Goal: Task Accomplishment & Management: Manage account settings

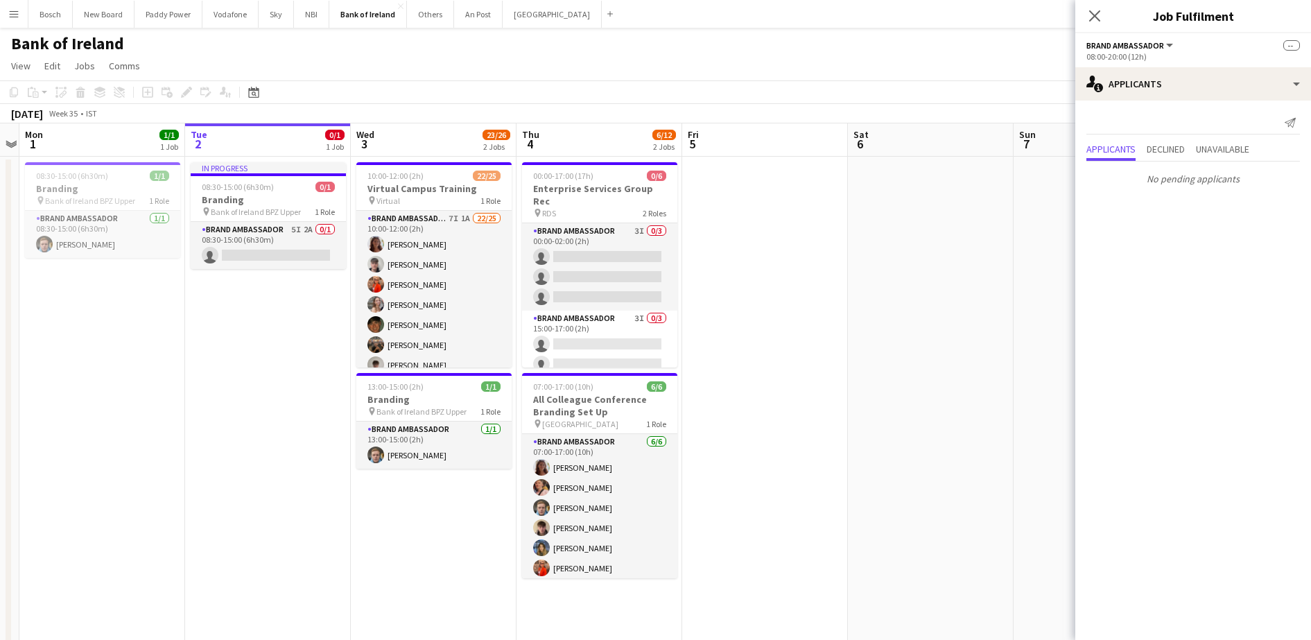
scroll to position [0, 469]
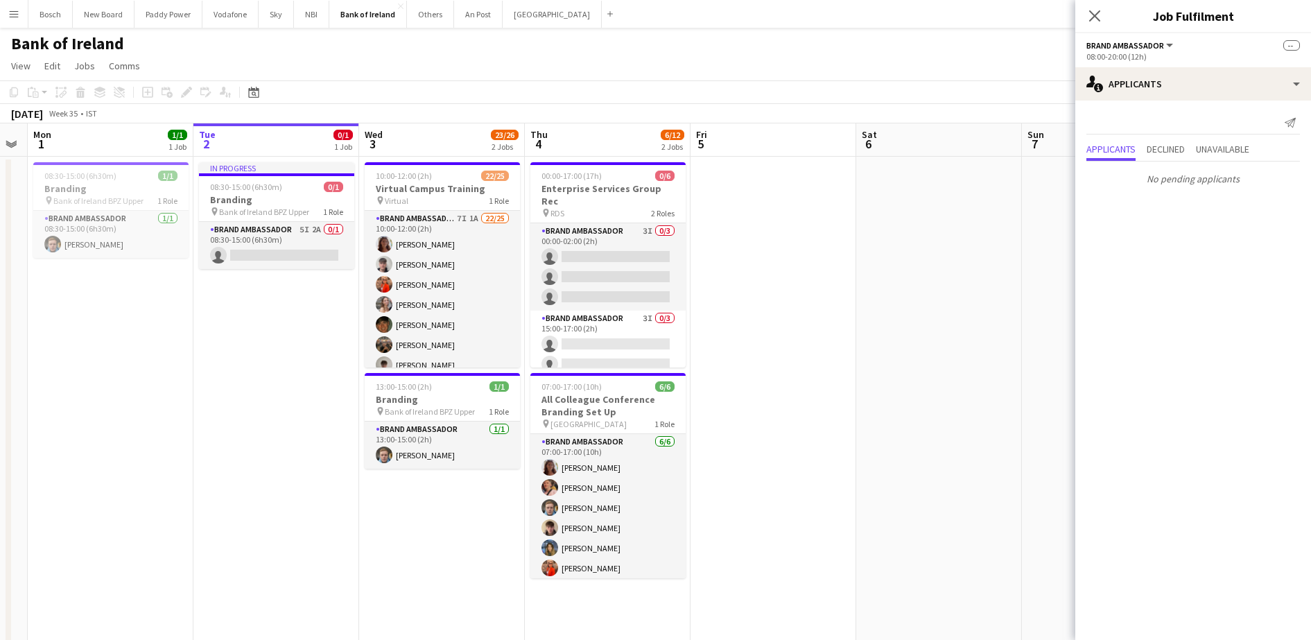
drag, startPoint x: 285, startPoint y: 519, endPoint x: 435, endPoint y: 515, distance: 150.5
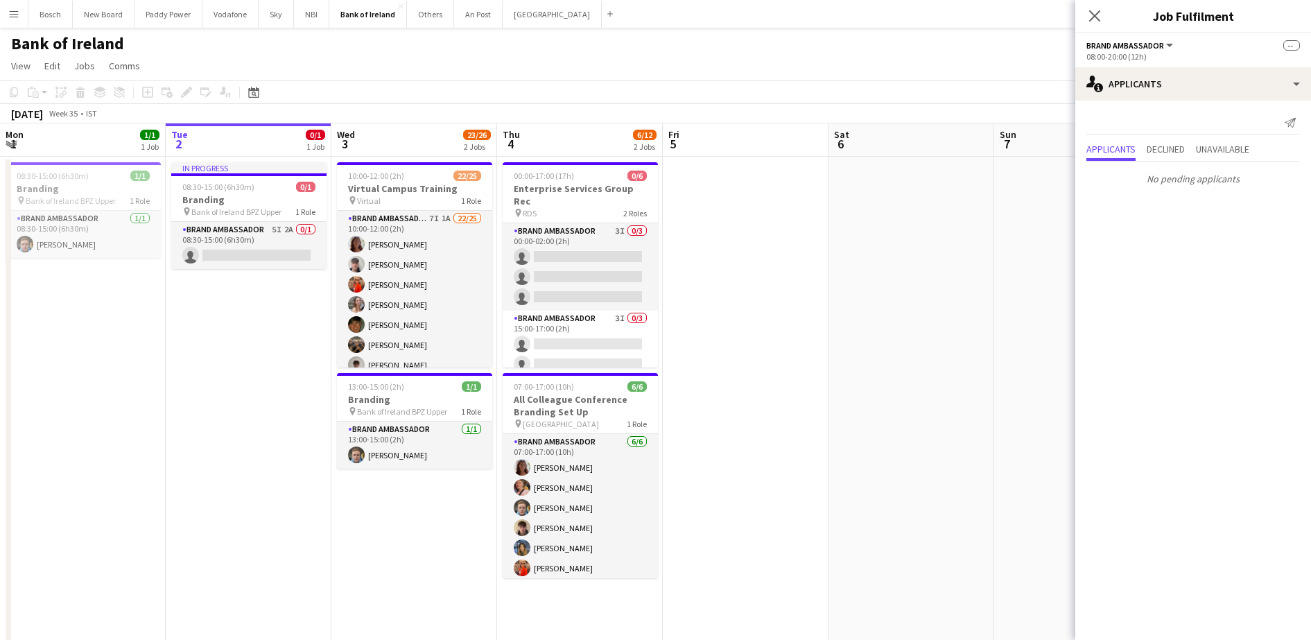
scroll to position [0, 490]
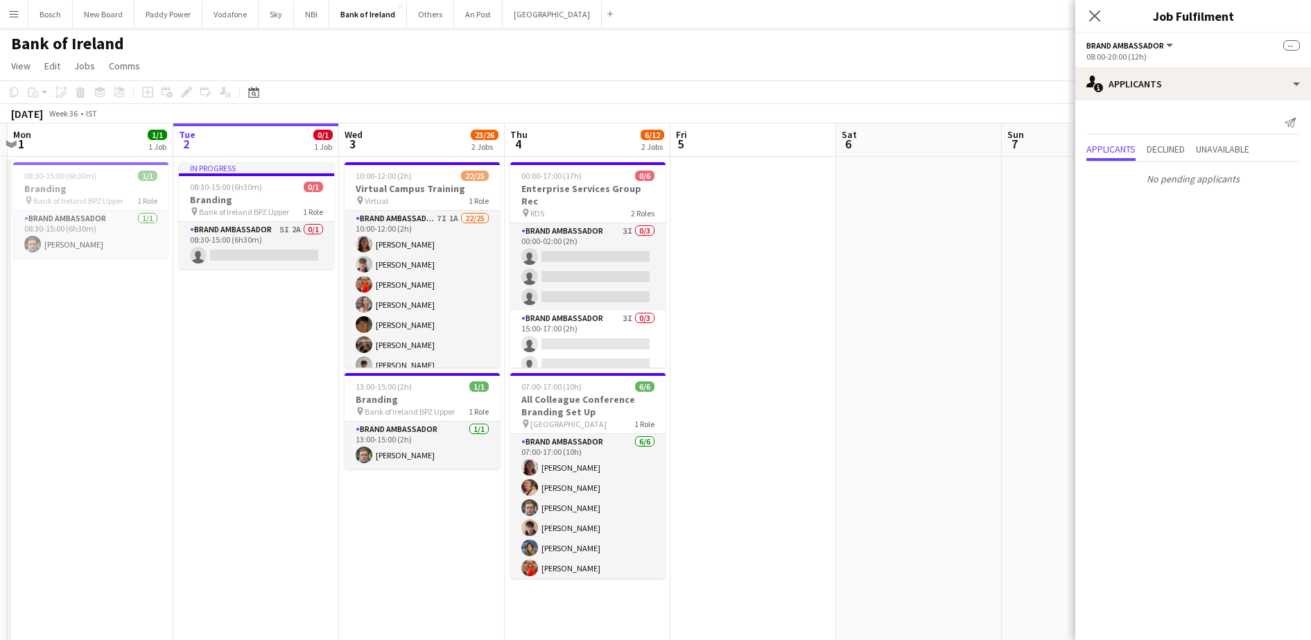
drag, startPoint x: 879, startPoint y: 382, endPoint x: 858, endPoint y: 368, distance: 24.8
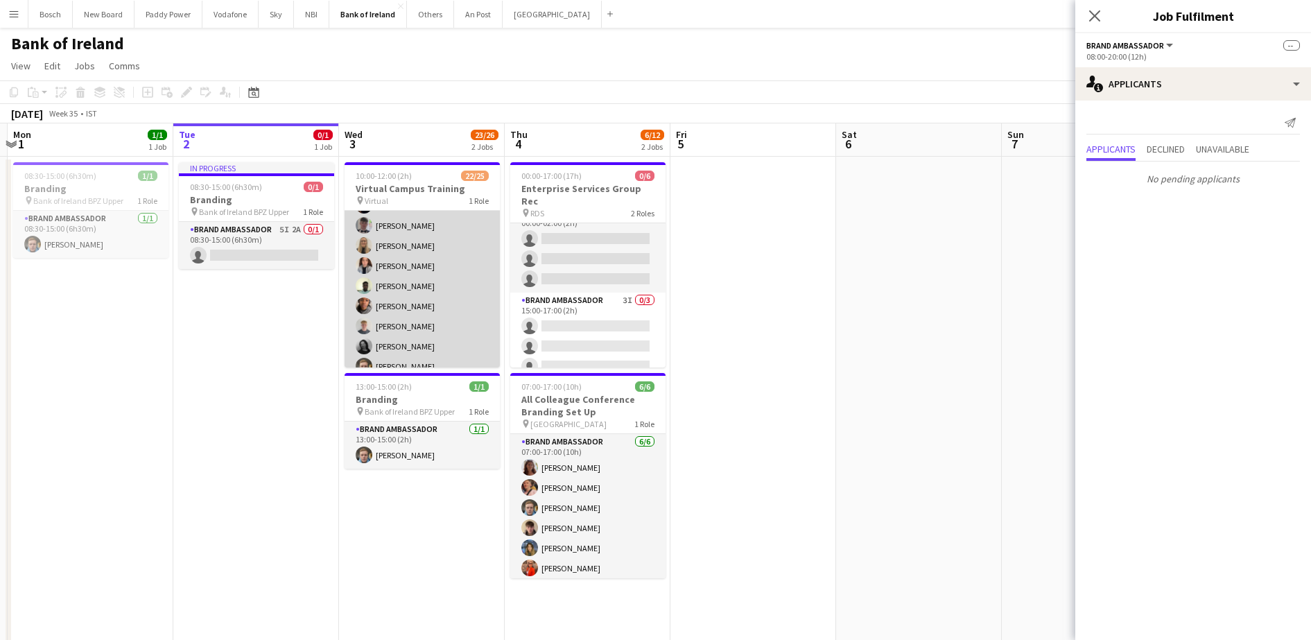
scroll to position [373, 0]
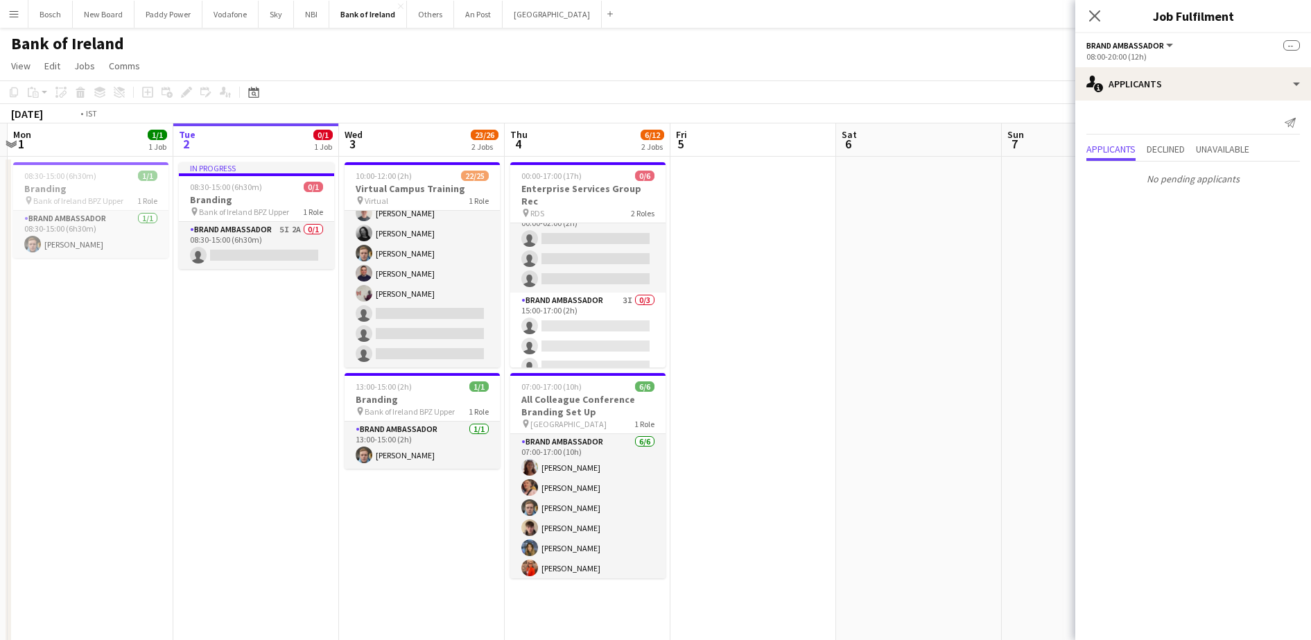
drag, startPoint x: 767, startPoint y: 453, endPoint x: 546, endPoint y: 431, distance: 222.3
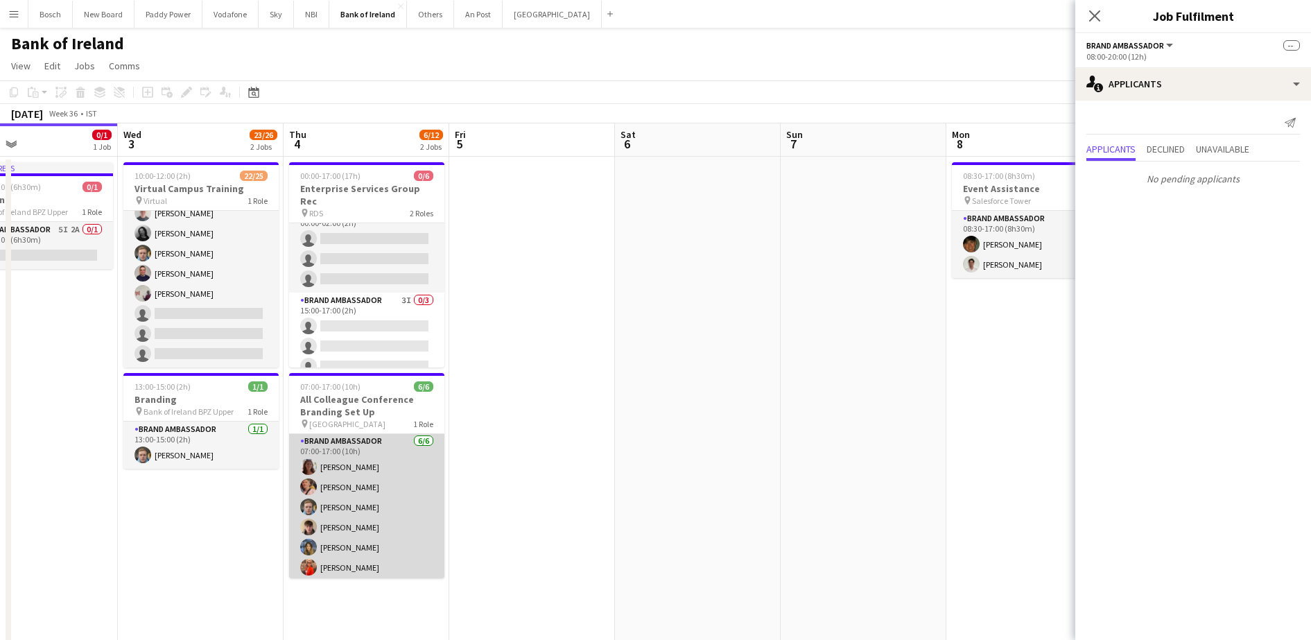
scroll to position [0, 0]
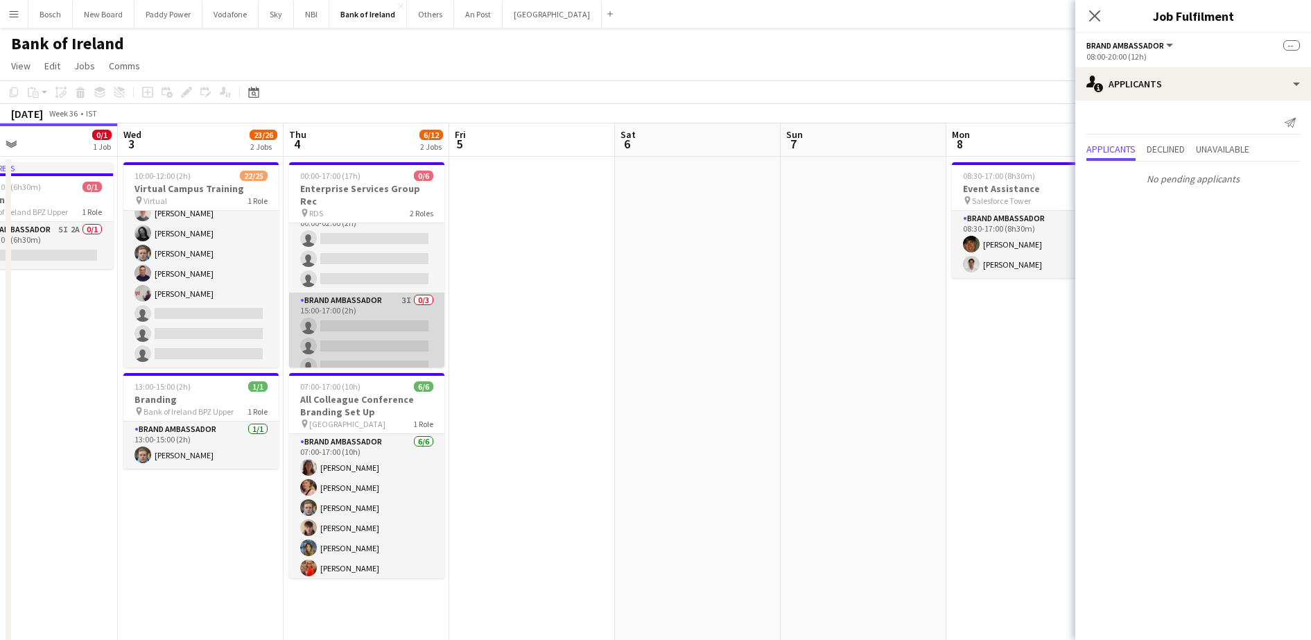
click at [380, 331] on app-card-role "Brand Ambassador 3I 0/3 15:00-17:00 (2h) single-neutral-actions single-neutral-…" at bounding box center [366, 336] width 155 height 87
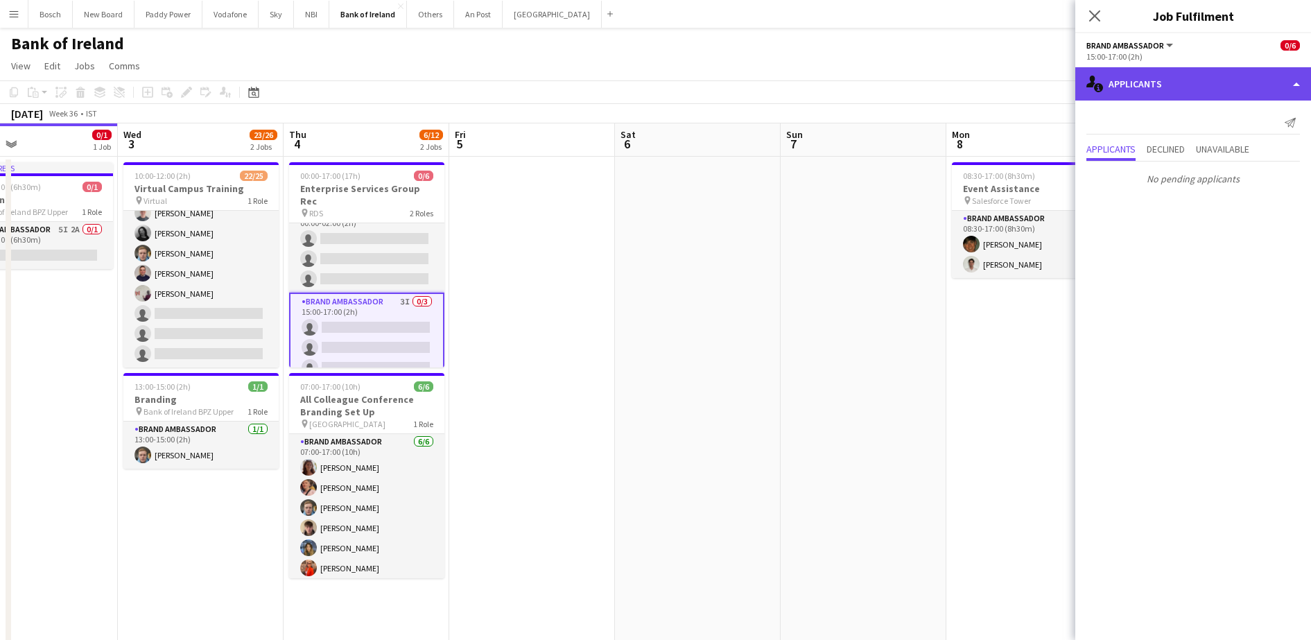
click at [1175, 89] on div "single-neutral-actions-information Applicants" at bounding box center [1193, 83] width 236 height 33
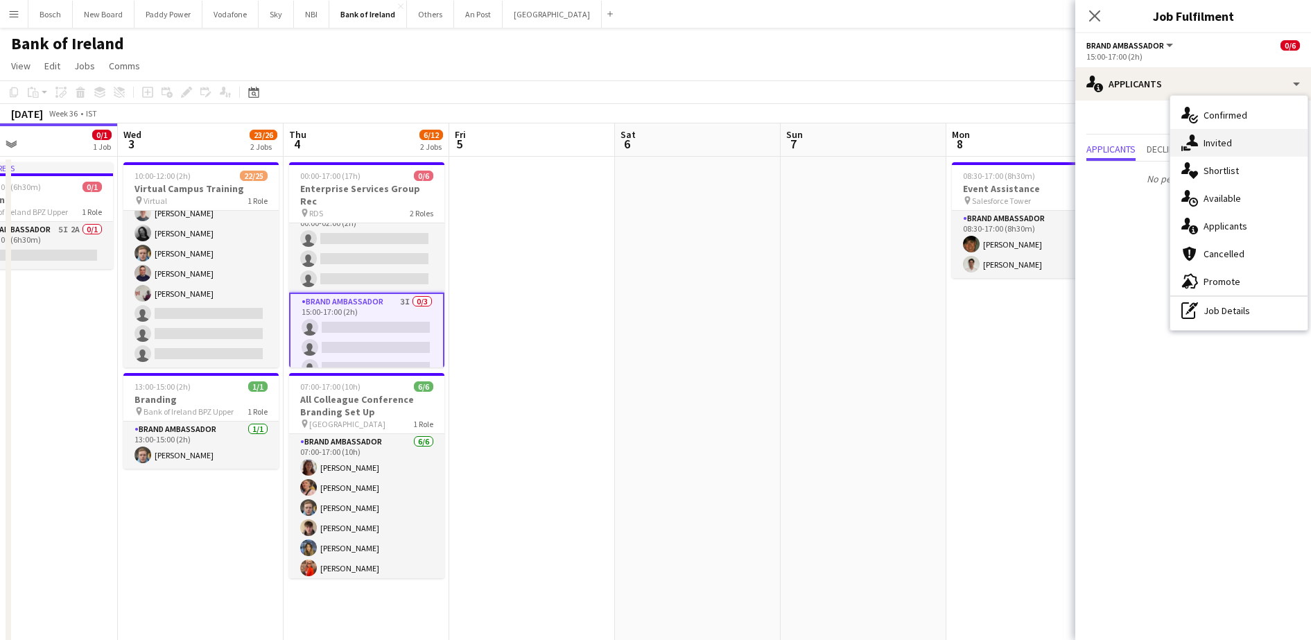
click at [1209, 141] on span "Invited" at bounding box center [1218, 143] width 28 height 12
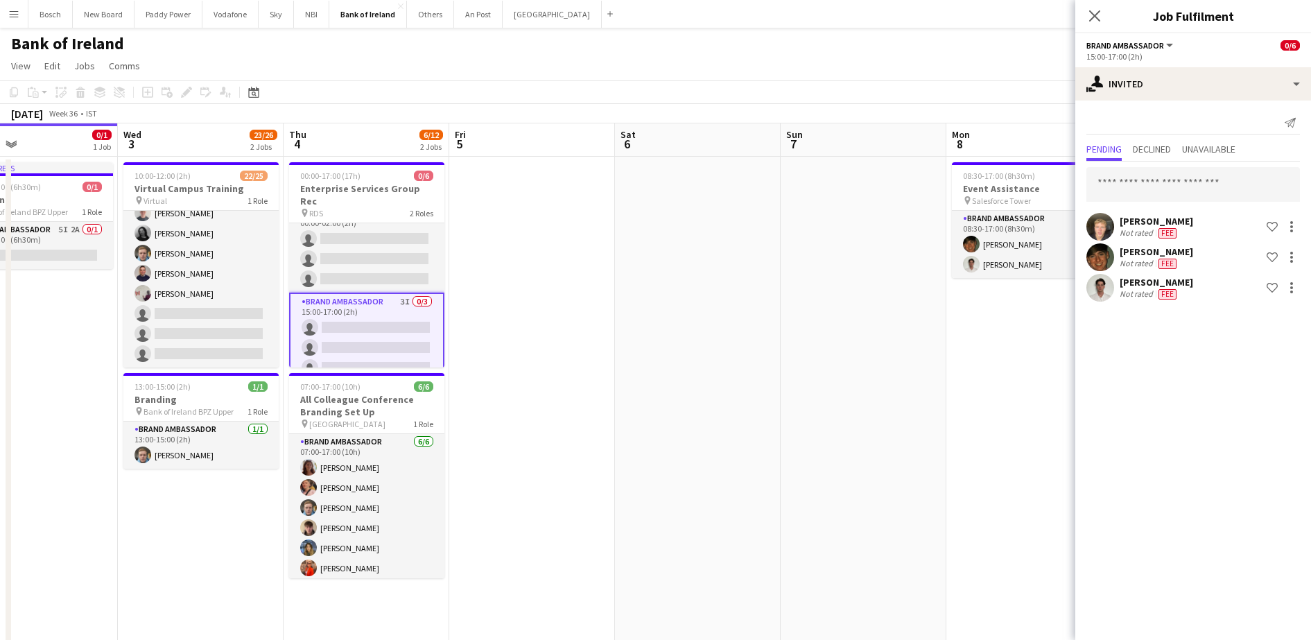
click at [1182, 149] on div "Pending Declined Unavailable" at bounding box center [1194, 150] width 214 height 21
click at [1157, 148] on span "Declined" at bounding box center [1152, 149] width 38 height 10
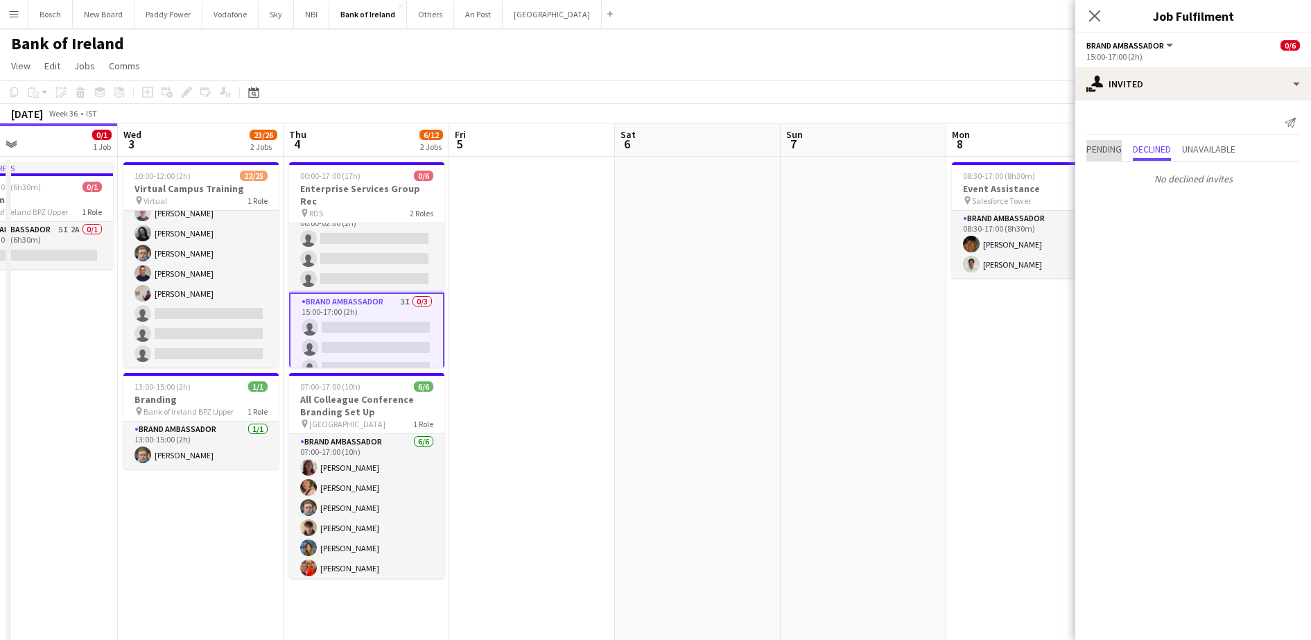
click at [1087, 149] on span "Pending" at bounding box center [1104, 149] width 35 height 10
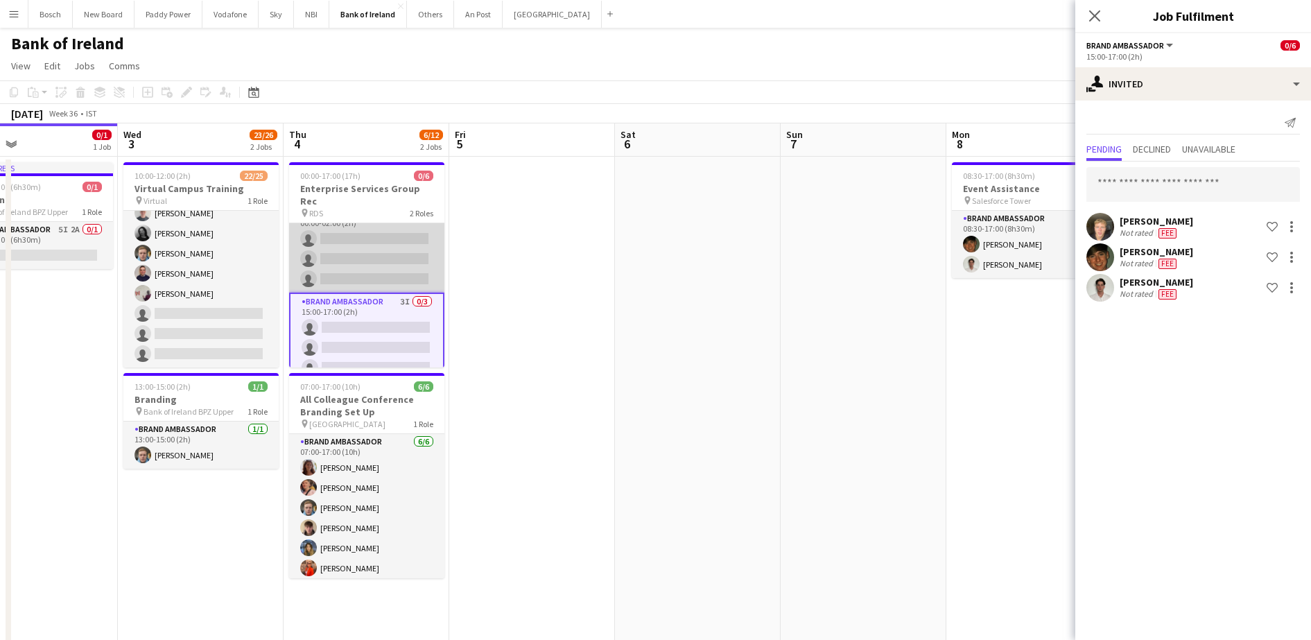
click at [365, 252] on app-card-role "Brand Ambassador 3I 0/3 00:00-02:00 (2h) single-neutral-actions single-neutral-…" at bounding box center [366, 248] width 155 height 87
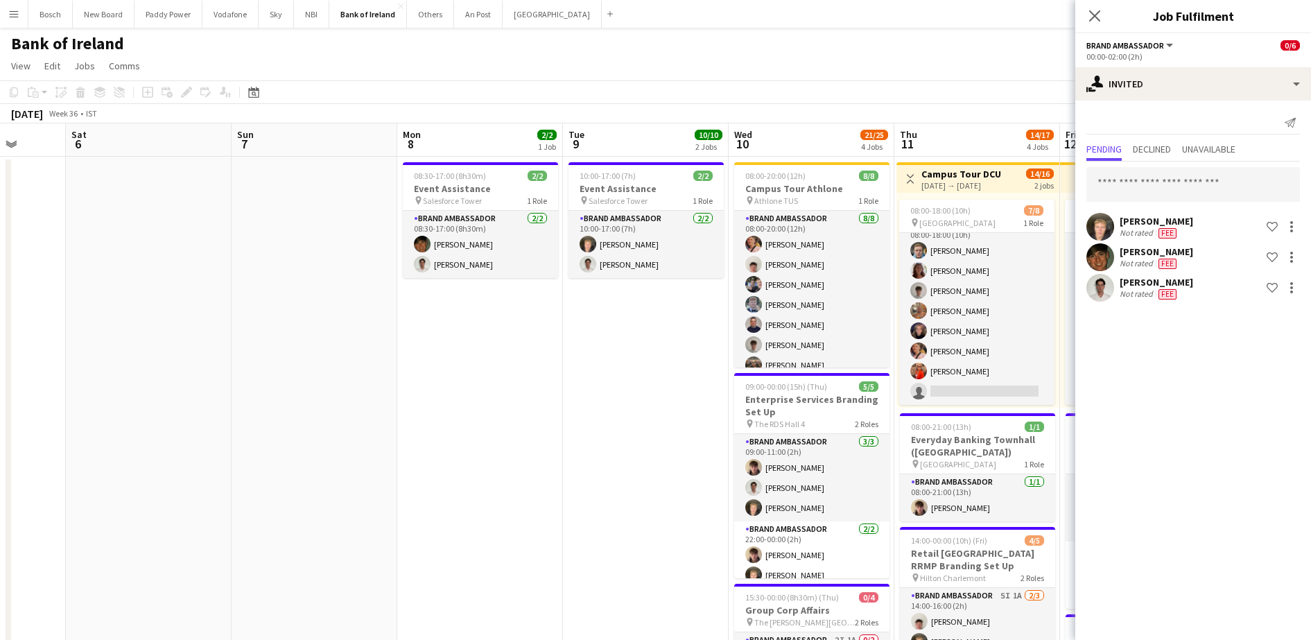
scroll to position [16, 0]
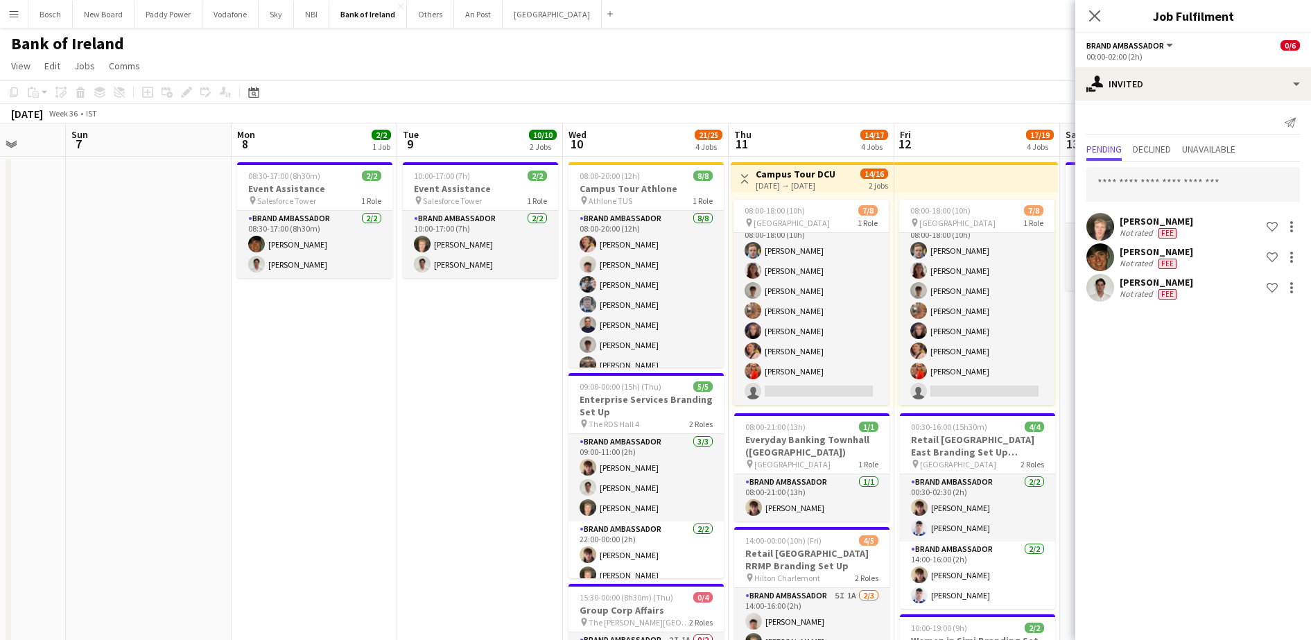
drag, startPoint x: 716, startPoint y: 291, endPoint x: 0, endPoint y: 264, distance: 716.1
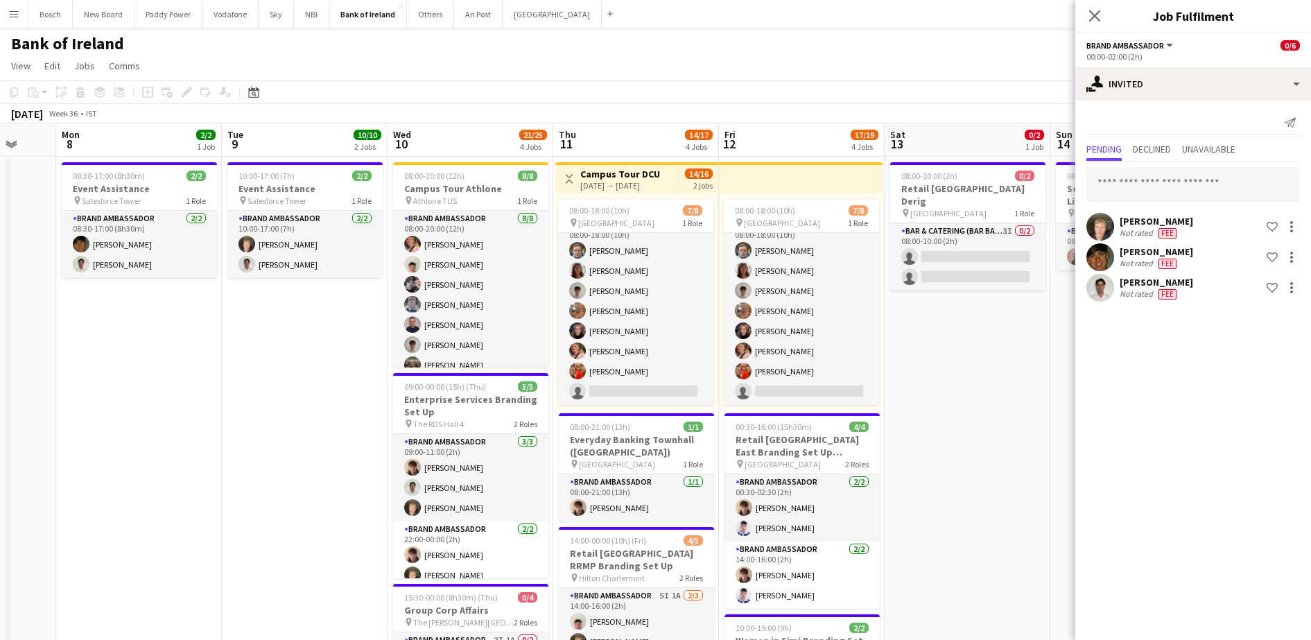
drag, startPoint x: -3, startPoint y: 328, endPoint x: 155, endPoint y: 319, distance: 158.4
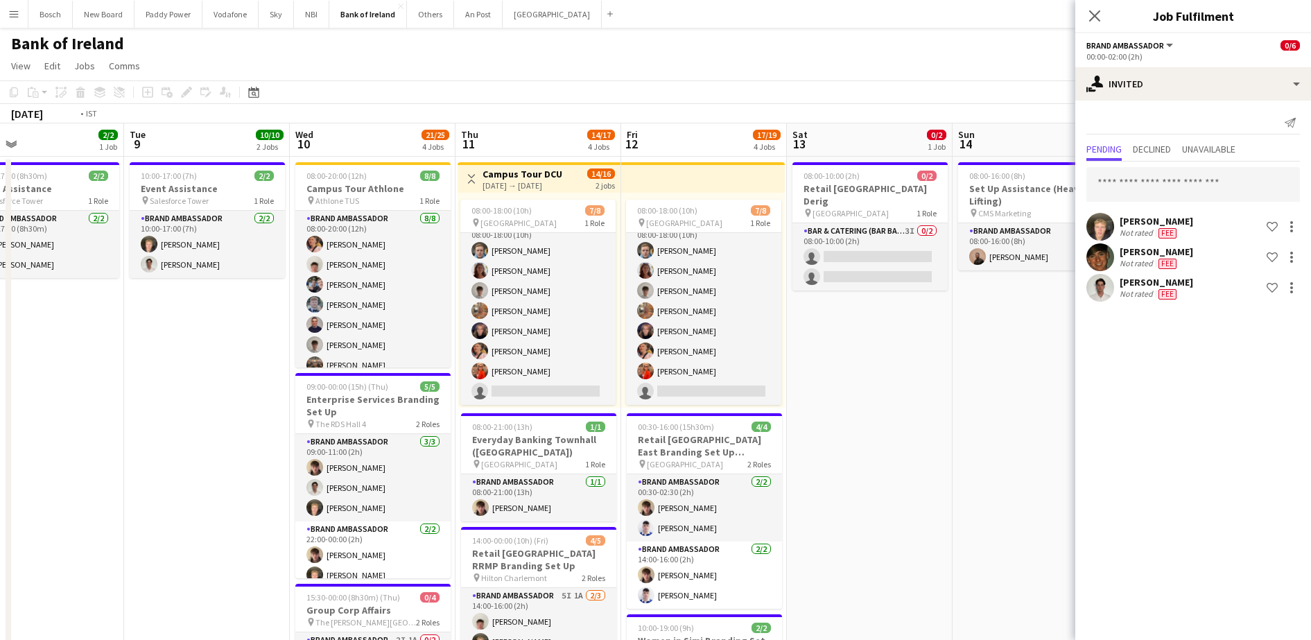
scroll to position [0, 441]
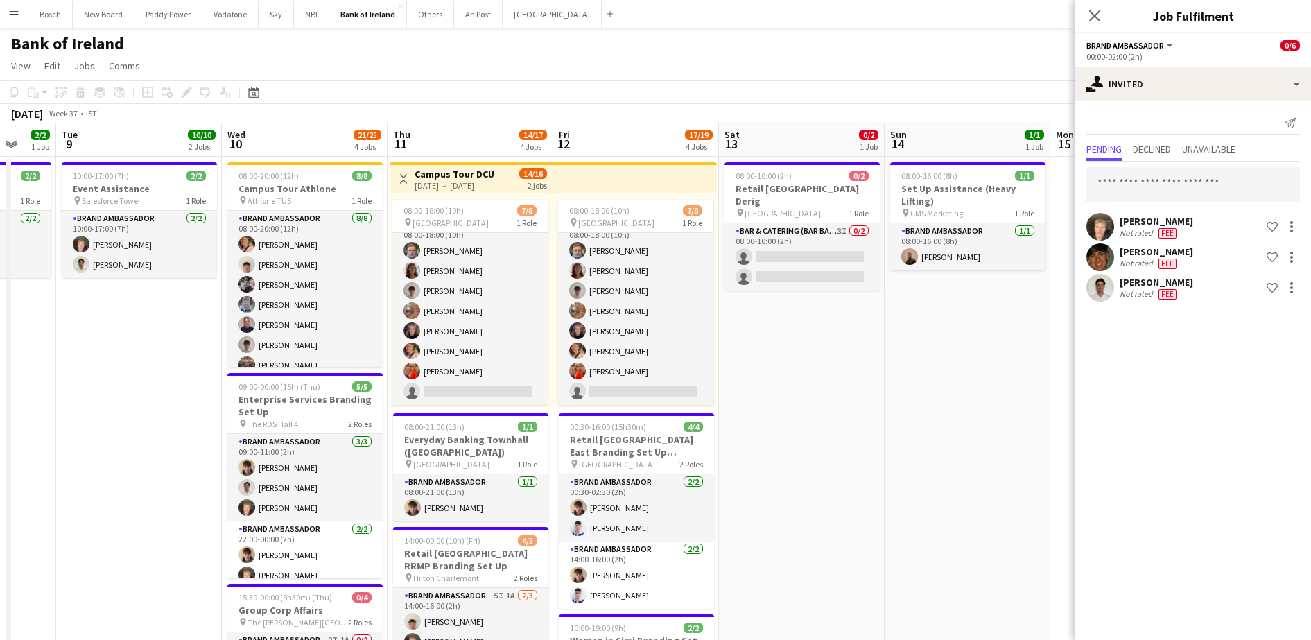
drag, startPoint x: 1017, startPoint y: 457, endPoint x: 850, endPoint y: 454, distance: 166.4
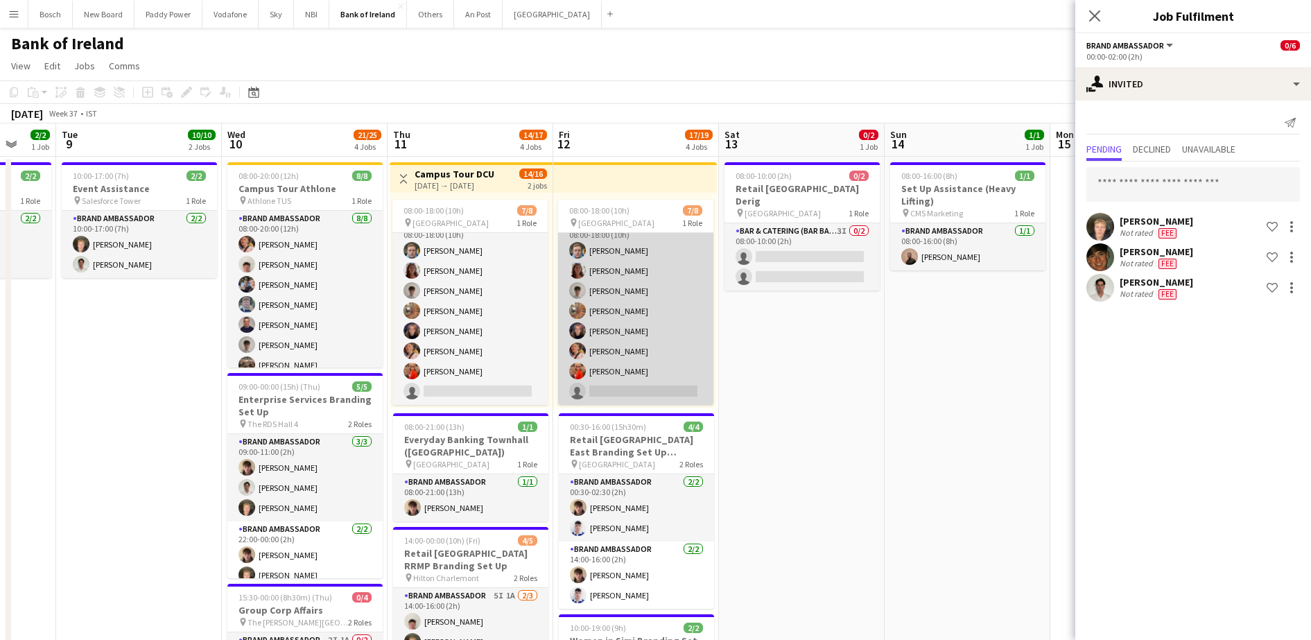
click at [675, 340] on app-card-role "Brand Ambassador 8I [DATE] 08:00-18:00 (10h) [PERSON_NAME] [PERSON_NAME] [PERSO…" at bounding box center [635, 311] width 155 height 188
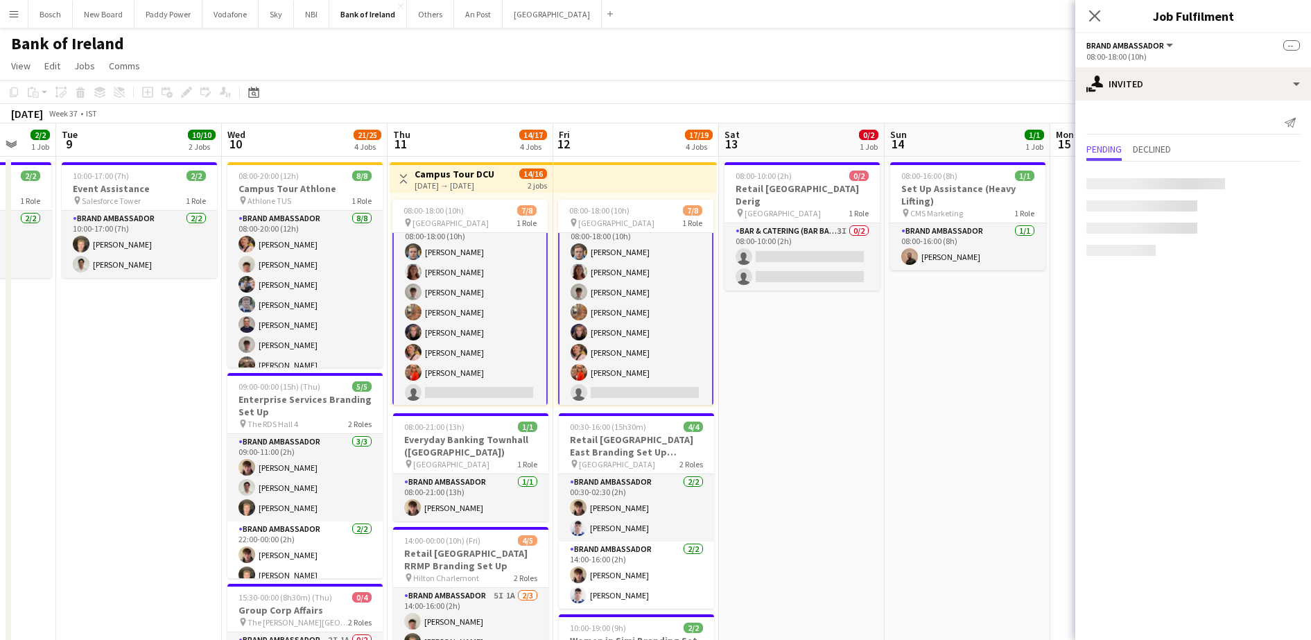
scroll to position [17, 0]
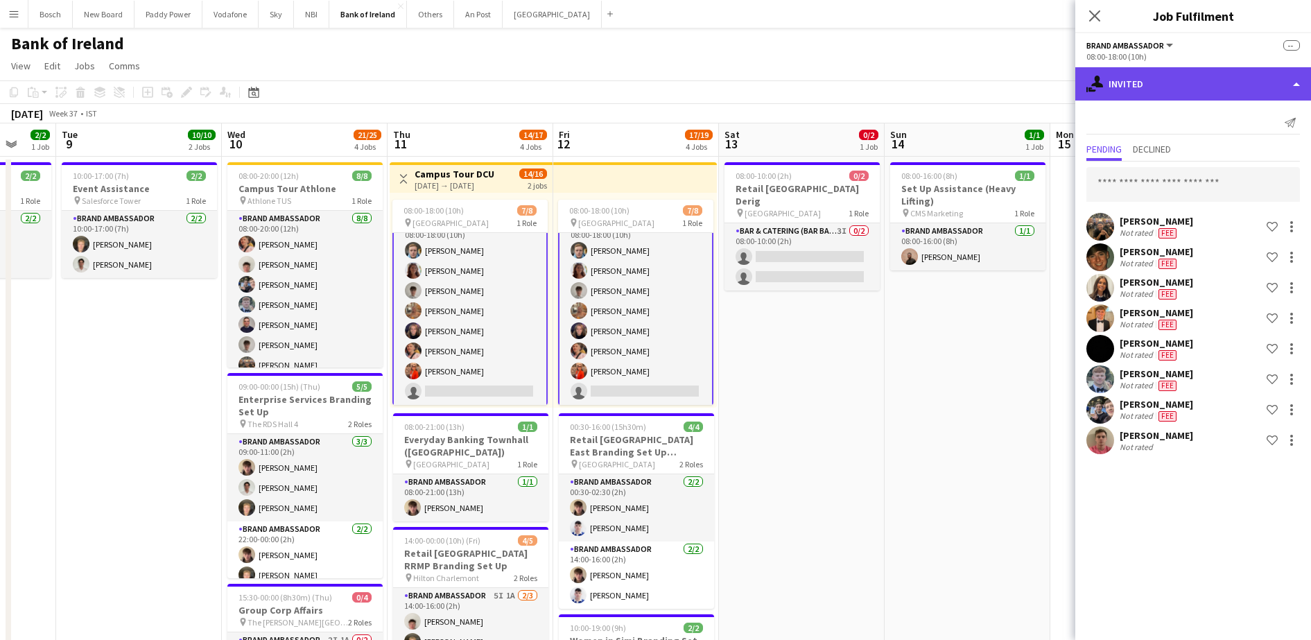
click at [1171, 89] on div "single-neutral-actions-share-1 Invited" at bounding box center [1193, 83] width 236 height 33
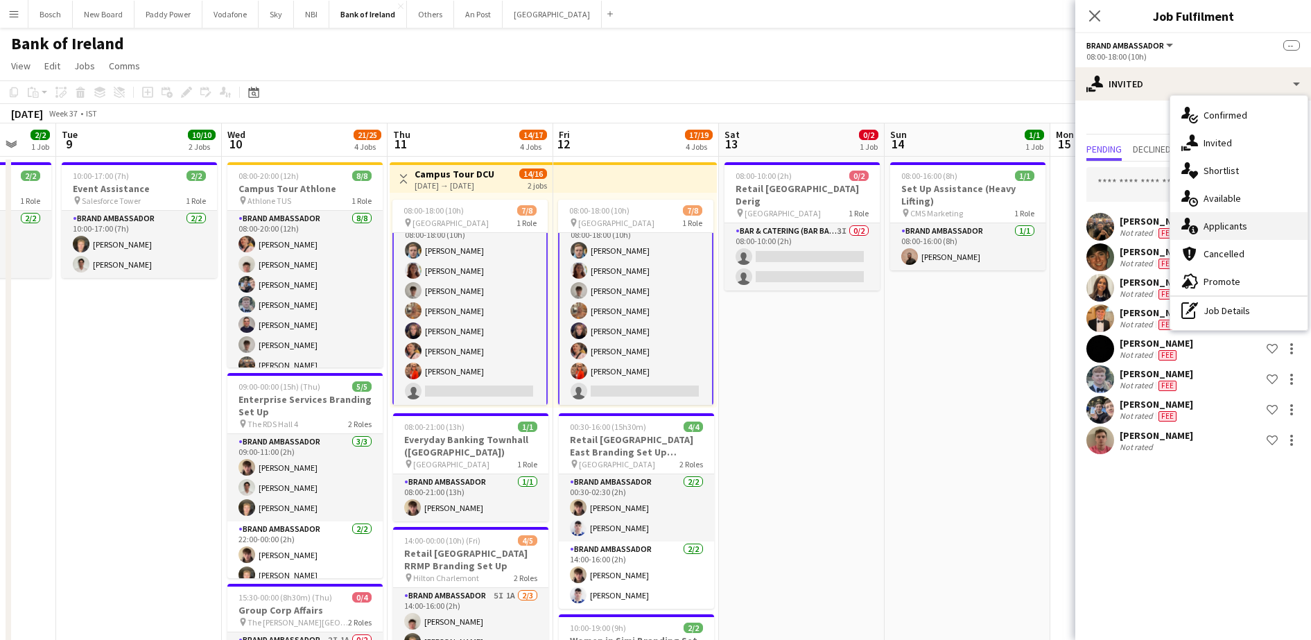
click at [1220, 227] on span "Applicants" at bounding box center [1226, 226] width 44 height 12
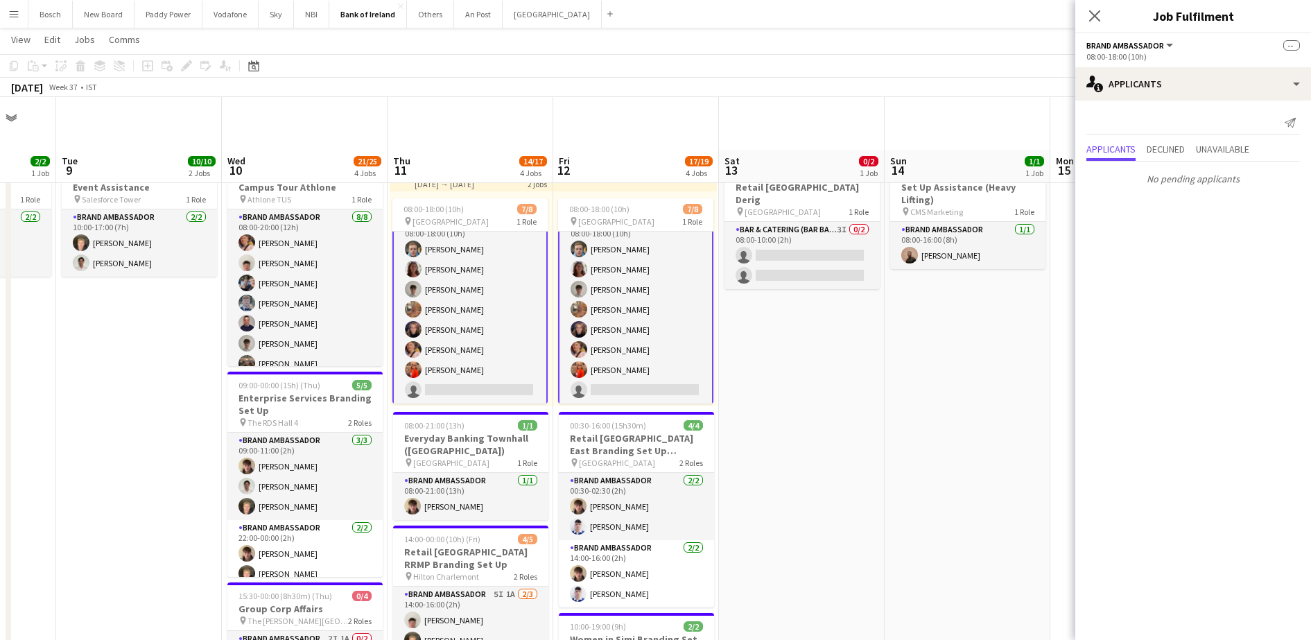
scroll to position [260, 0]
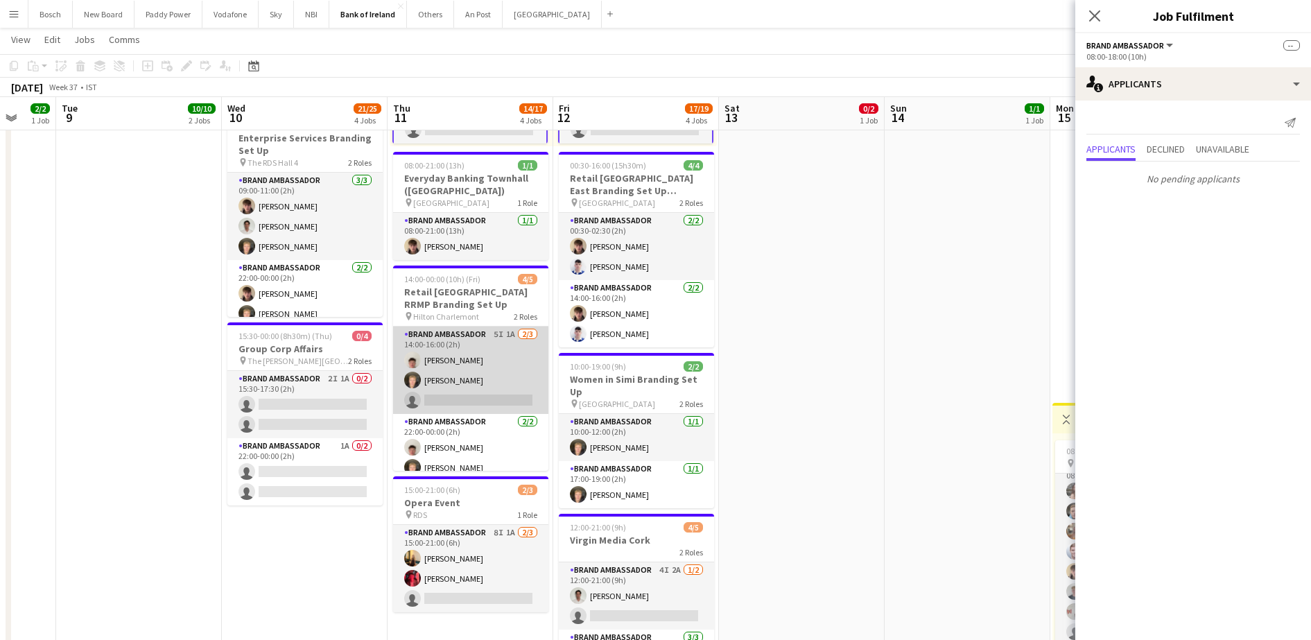
click at [510, 395] on app-card-role "Brand Ambassador 5I 1A [DATE] 14:00-16:00 (2h) [PERSON_NAME] [PERSON_NAME] sing…" at bounding box center [470, 370] width 155 height 87
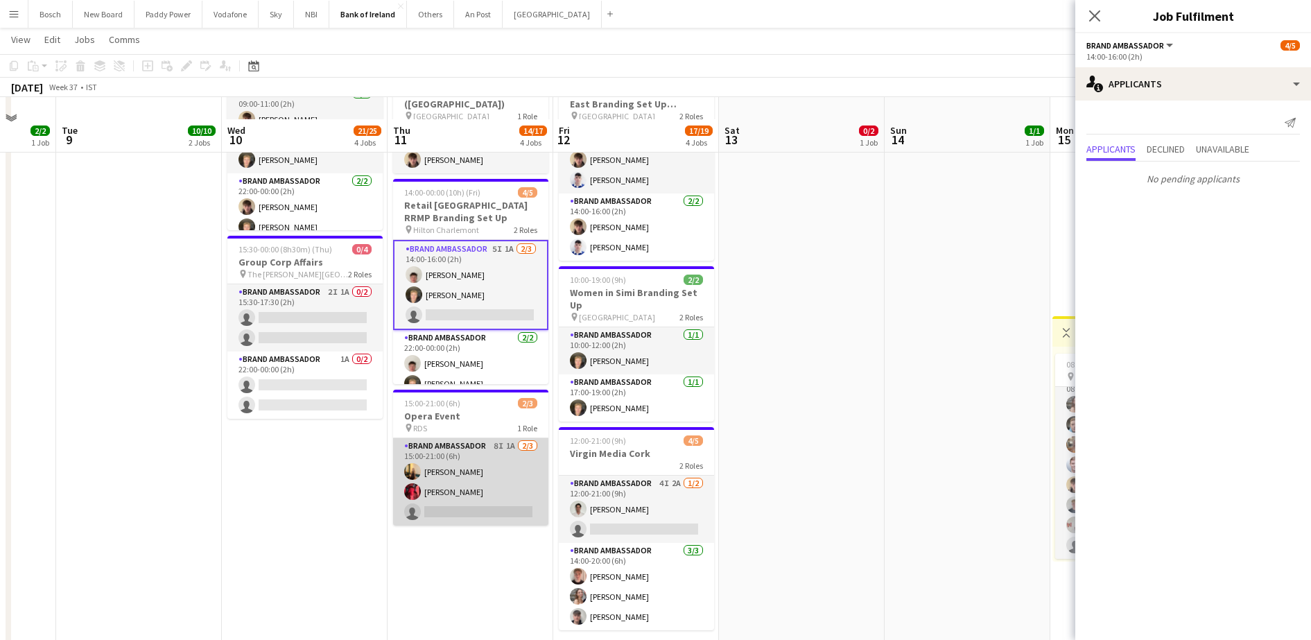
scroll to position [433, 0]
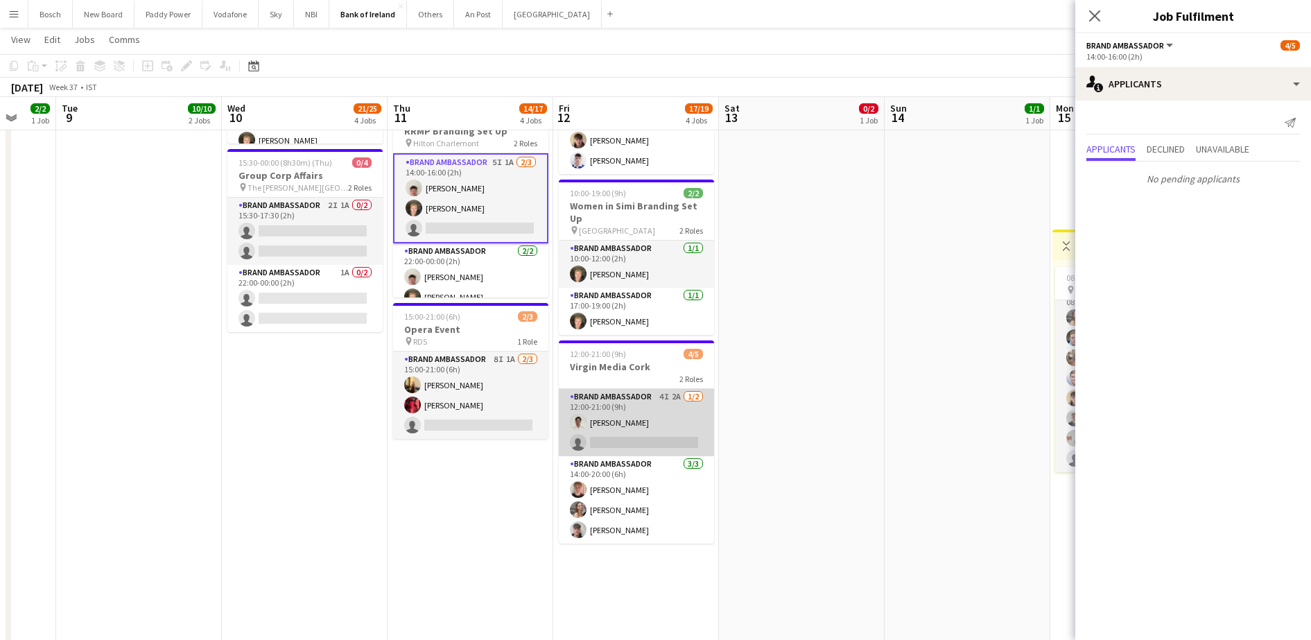
click at [635, 444] on app-card-role "Brand Ambassador 4I 2A [DATE] 12:00-21:00 (9h) [PERSON_NAME] single-neutral-act…" at bounding box center [636, 422] width 155 height 67
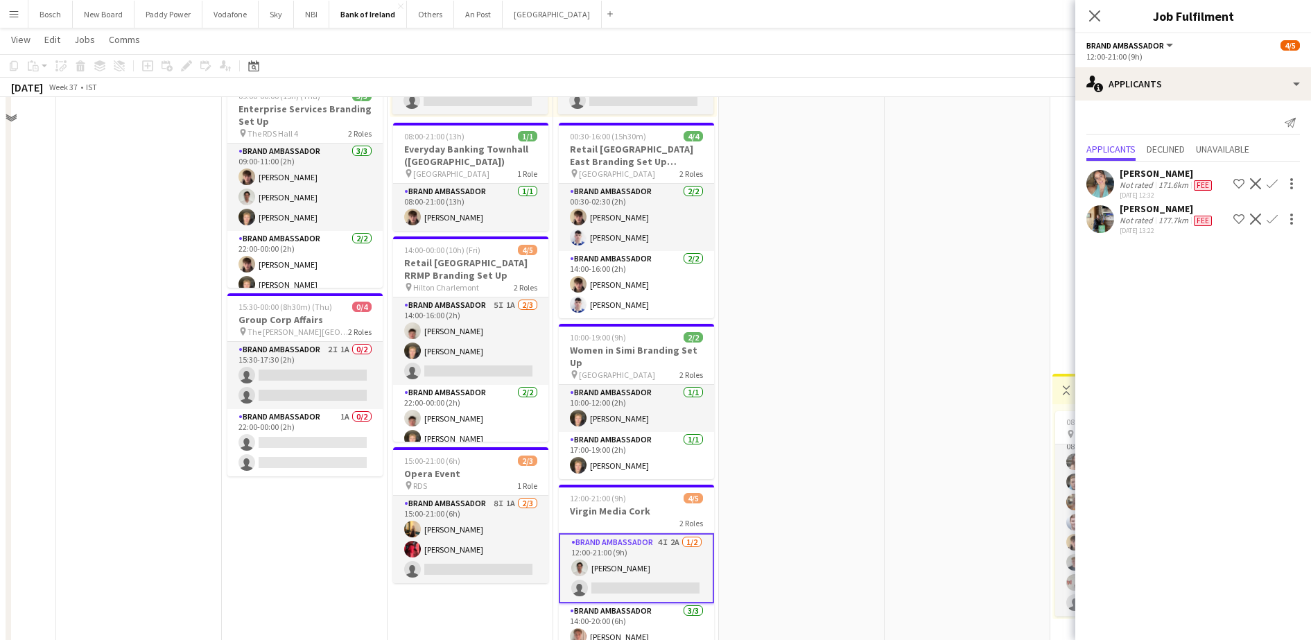
scroll to position [0, 0]
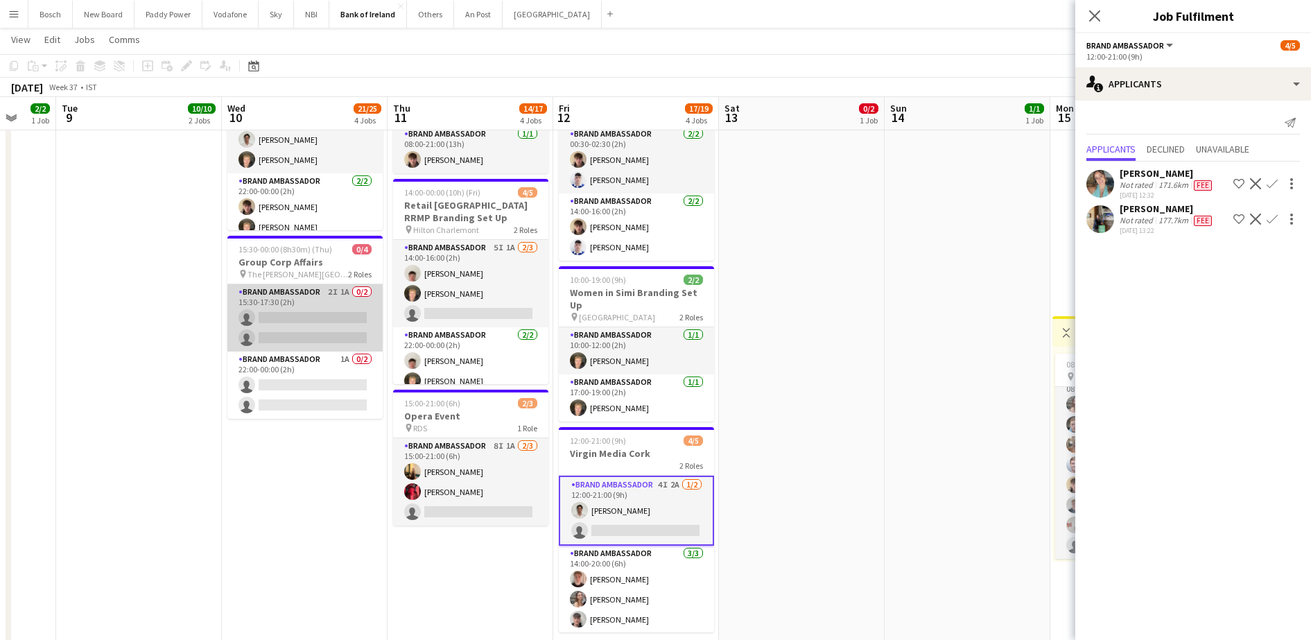
click at [331, 327] on app-card-role "Brand Ambassador 2I 1A 0/2 15:30-17:30 (2h) single-neutral-actions single-neutr…" at bounding box center [304, 317] width 155 height 67
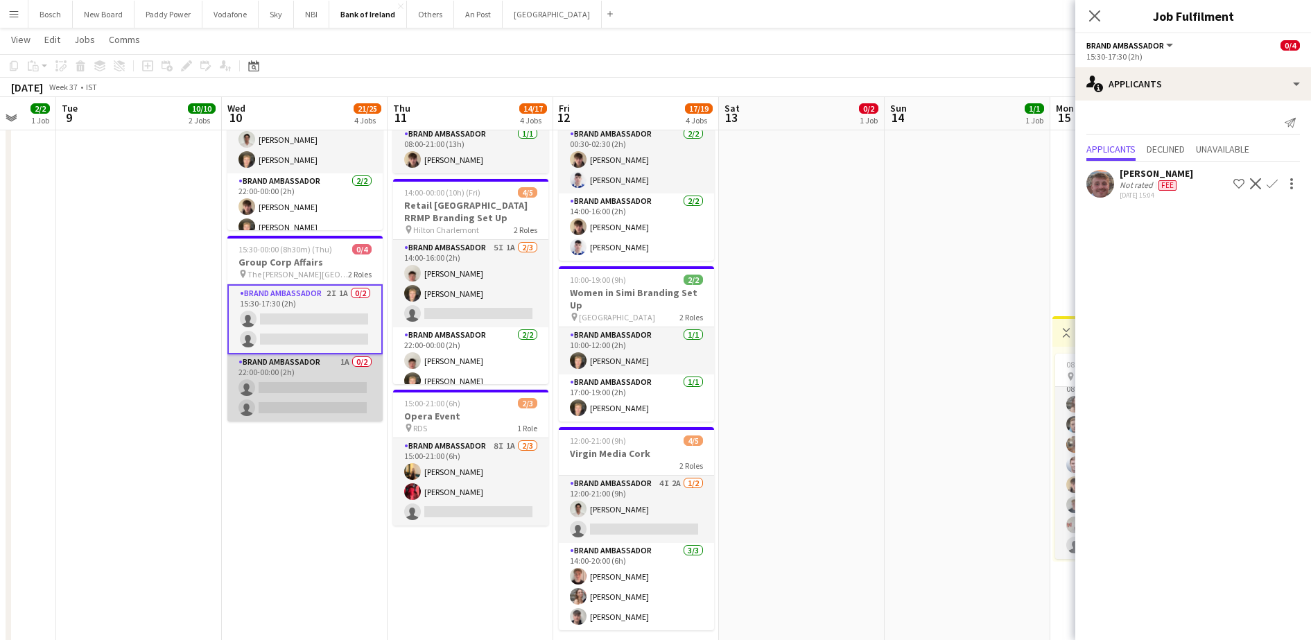
click at [315, 406] on app-card-role "Brand Ambassador 1A 0/2 22:00-00:00 (2h) single-neutral-actions single-neutral-…" at bounding box center [304, 387] width 155 height 67
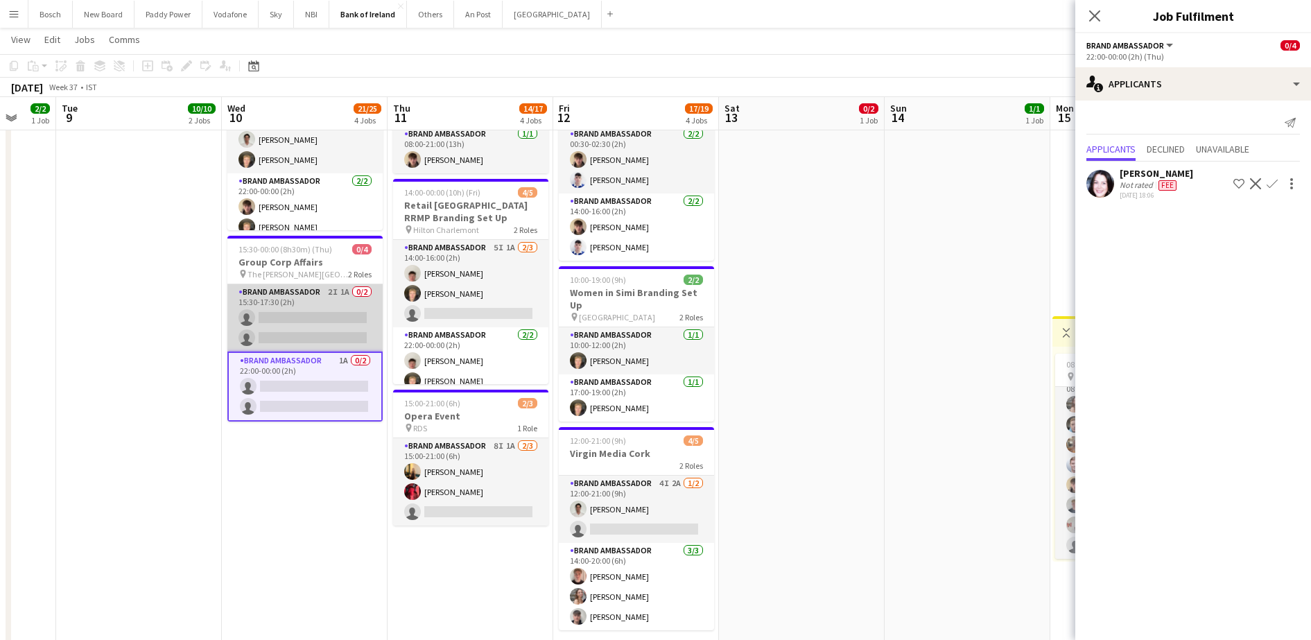
click at [310, 318] on app-card-role "Brand Ambassador 2I 1A 0/2 15:30-17:30 (2h) single-neutral-actions single-neutr…" at bounding box center [304, 317] width 155 height 67
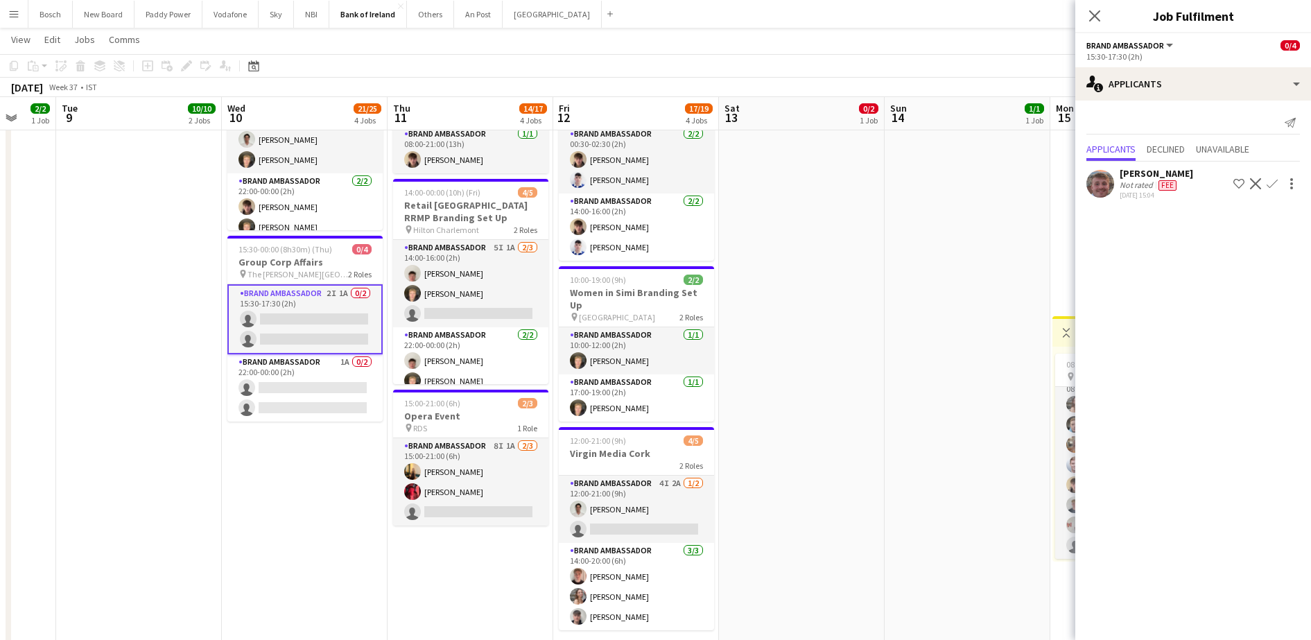
click at [1135, 180] on div "Not rated" at bounding box center [1138, 185] width 36 height 11
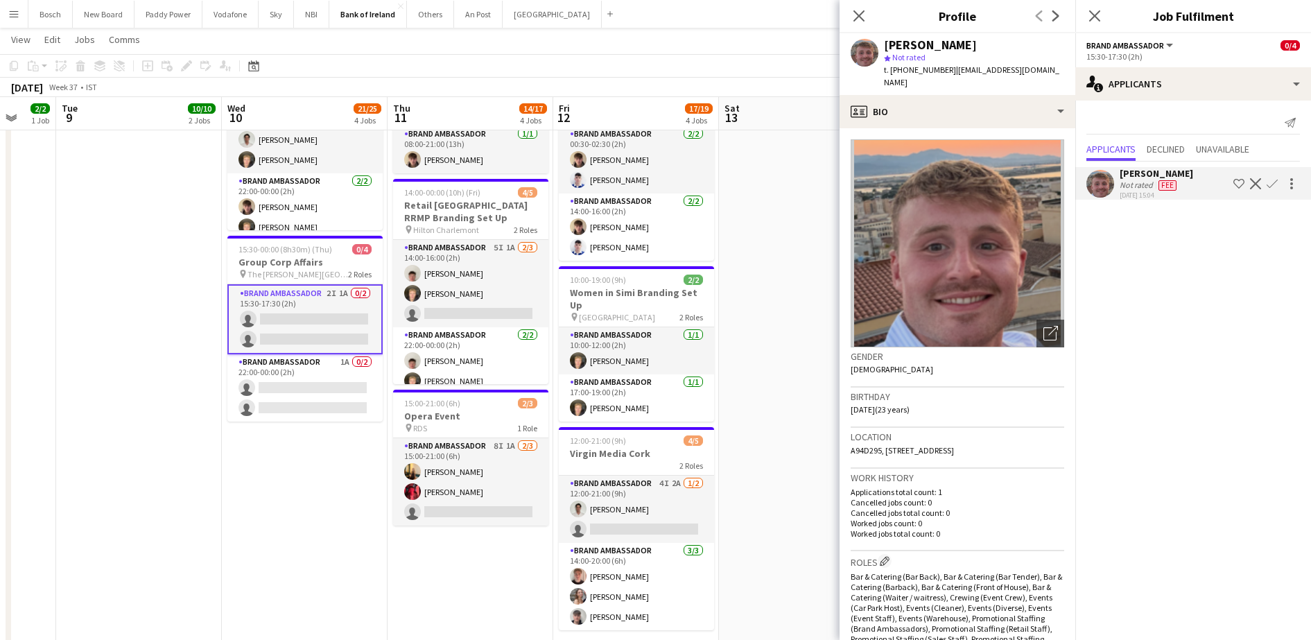
click at [813, 45] on app-page-menu "View Day view expanded Day view collapsed Month view Date picker Jump to [DATE]…" at bounding box center [655, 41] width 1311 height 26
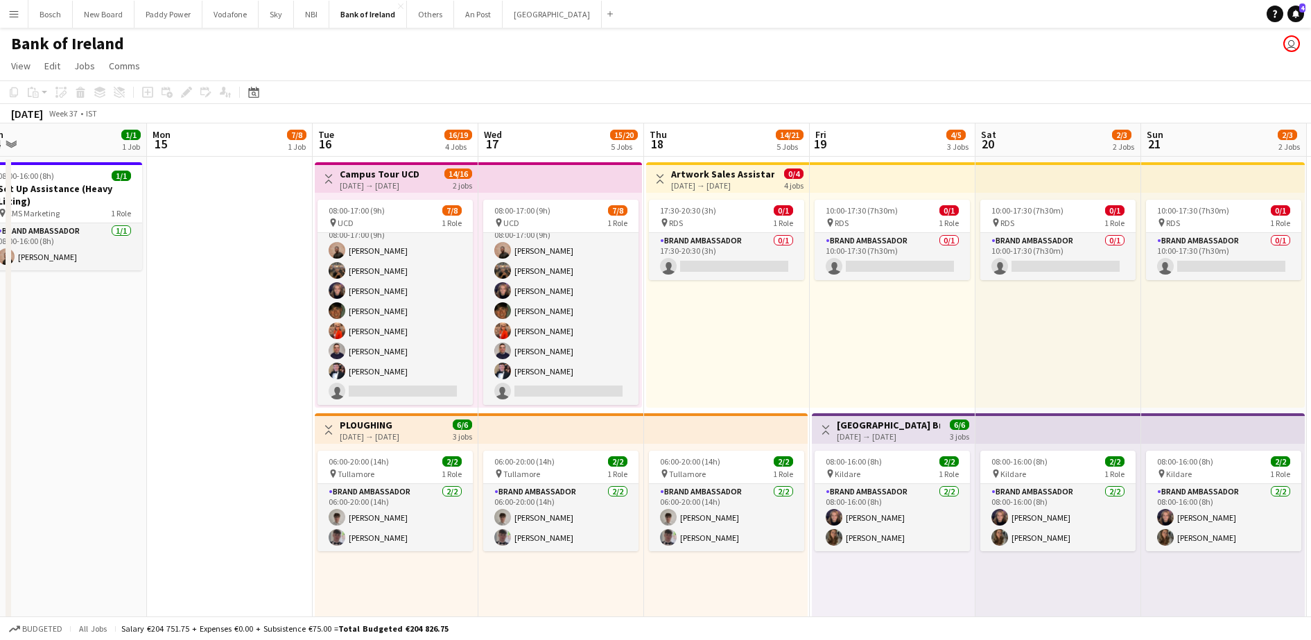
drag, startPoint x: 906, startPoint y: 415, endPoint x: -3, endPoint y: 345, distance: 912.4
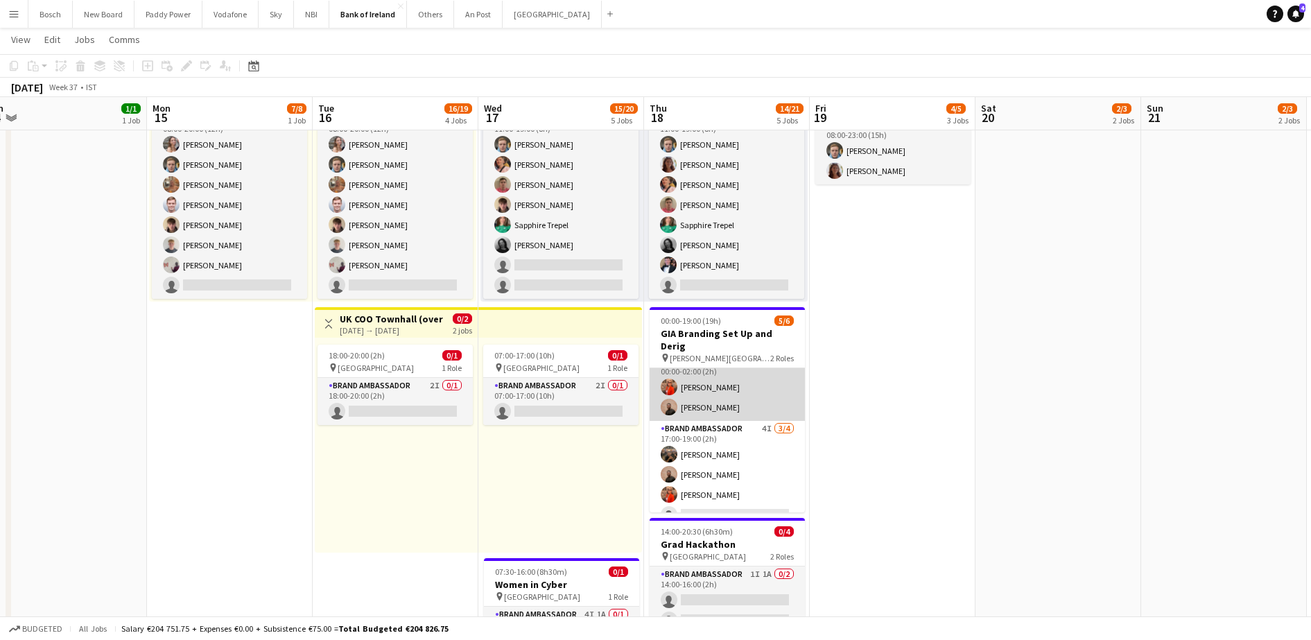
scroll to position [18, 0]
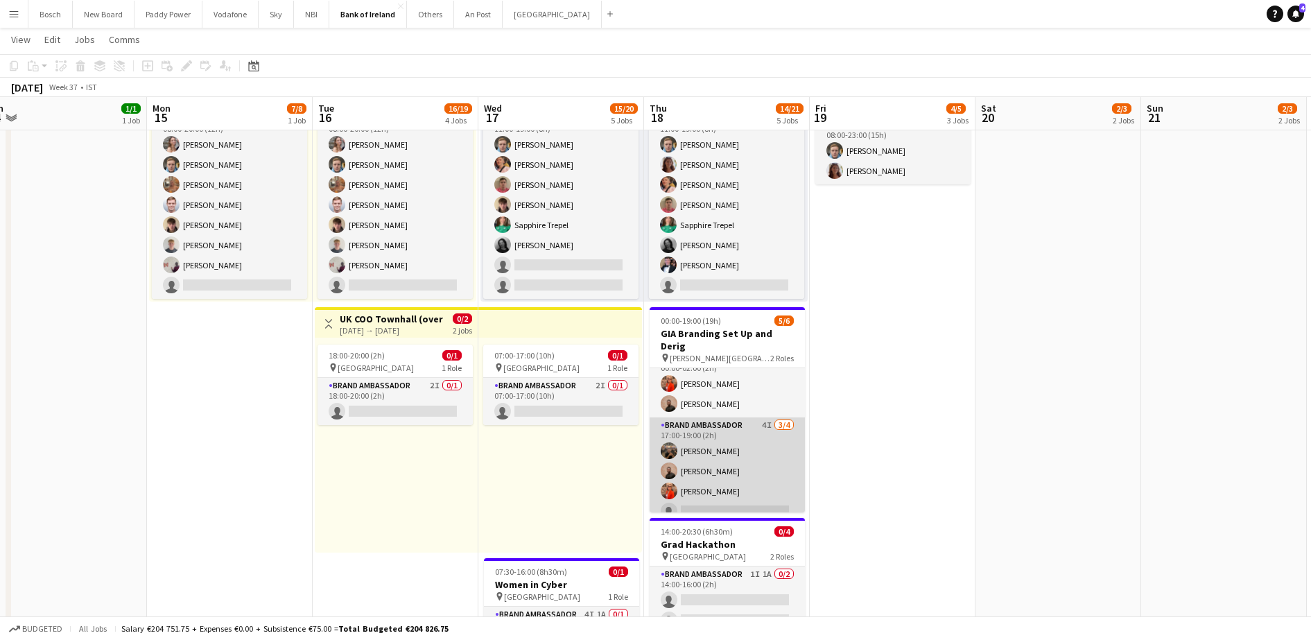
click at [758, 450] on app-card-role "Brand Ambassador 4I [DATE] 17:00-19:00 (2h) [PERSON_NAME] [PERSON_NAME] [PERSON…" at bounding box center [727, 470] width 155 height 107
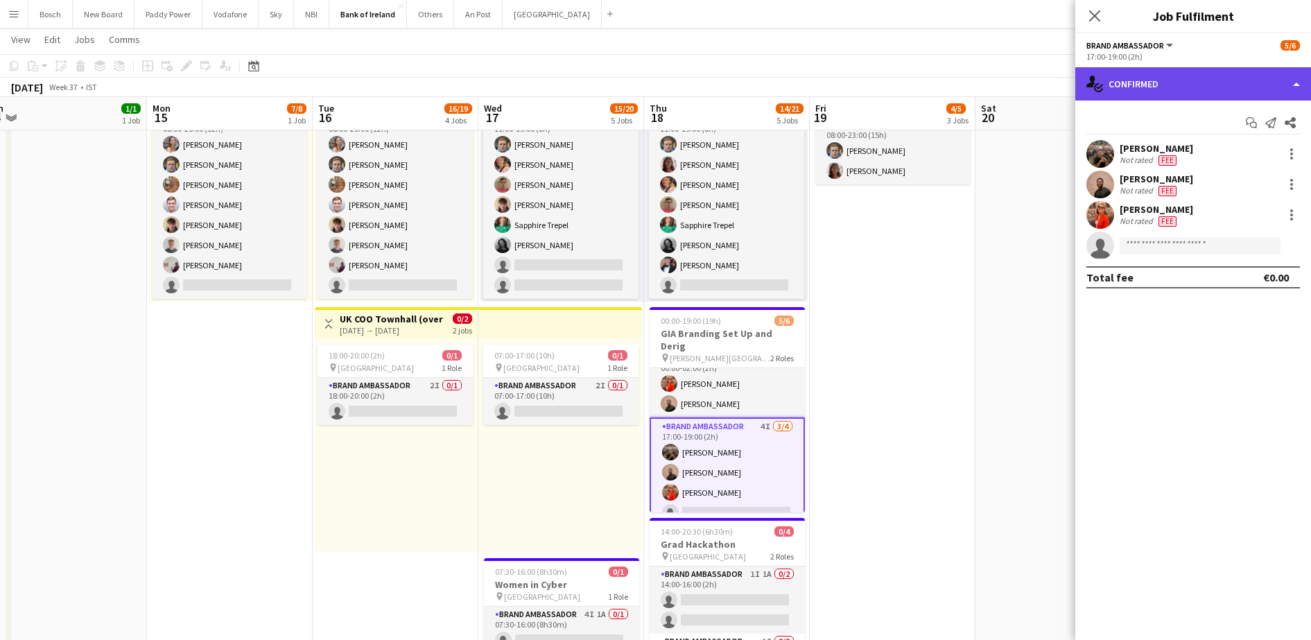
click at [1169, 74] on div "single-neutral-actions-check-2 Confirmed" at bounding box center [1193, 83] width 236 height 33
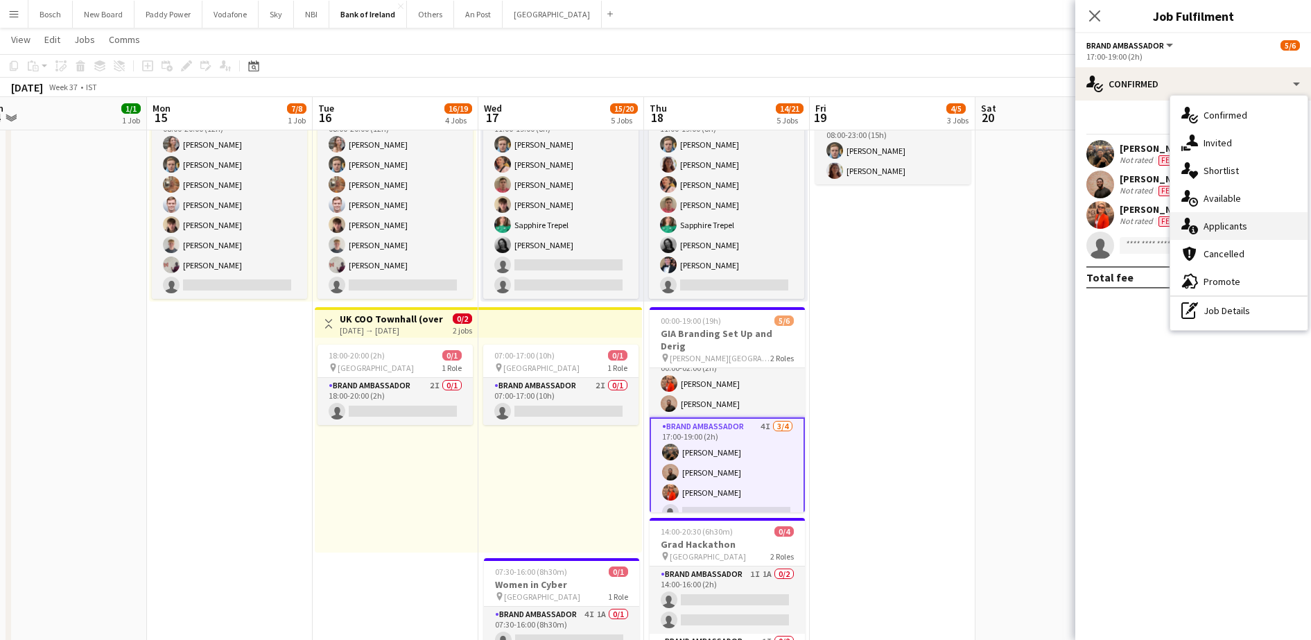
click at [1228, 232] on div "single-neutral-actions-information Applicants" at bounding box center [1238, 226] width 137 height 28
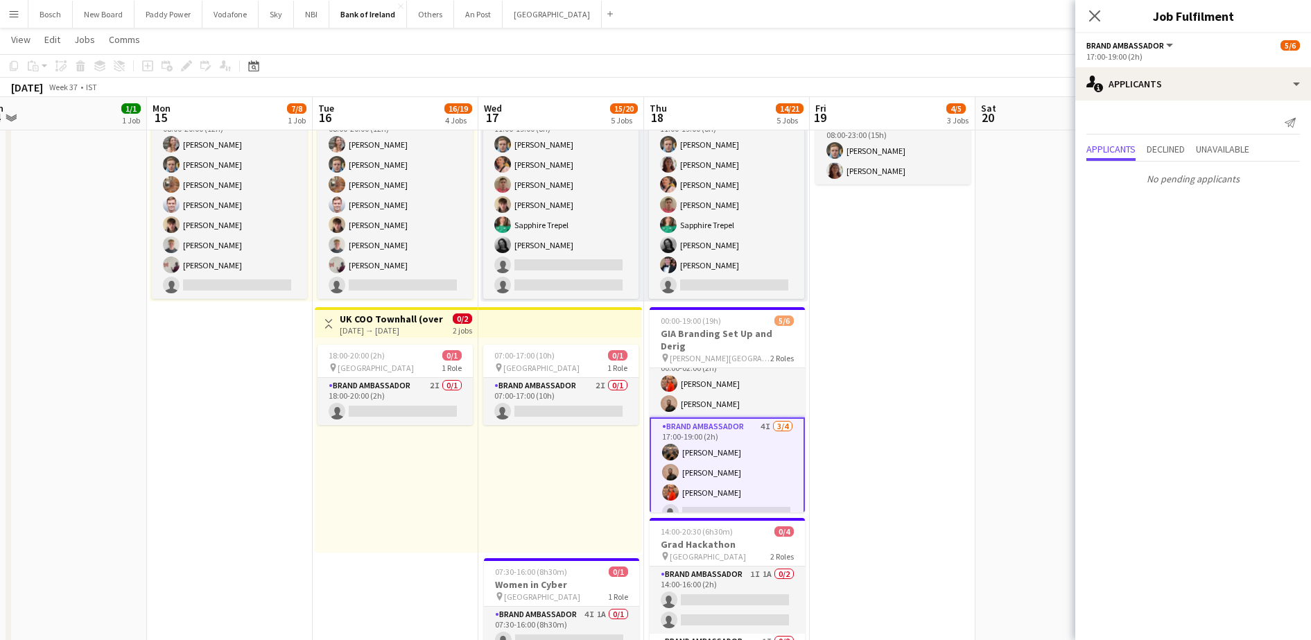
click at [1161, 162] on div "No pending applicants" at bounding box center [1193, 176] width 236 height 29
click at [1161, 160] on span "Declined" at bounding box center [1166, 150] width 38 height 21
click at [1182, 61] on div "17:00-19:00 (2h)" at bounding box center [1194, 56] width 214 height 10
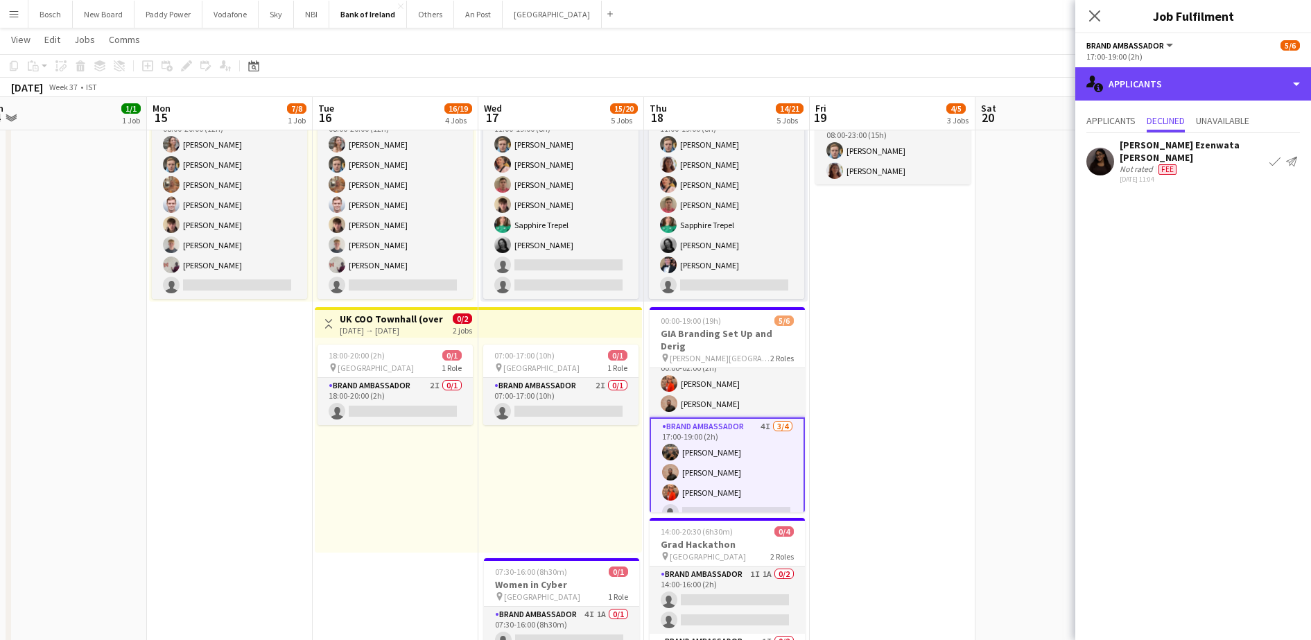
click at [1190, 89] on div "single-neutral-actions-information Applicants" at bounding box center [1193, 83] width 236 height 33
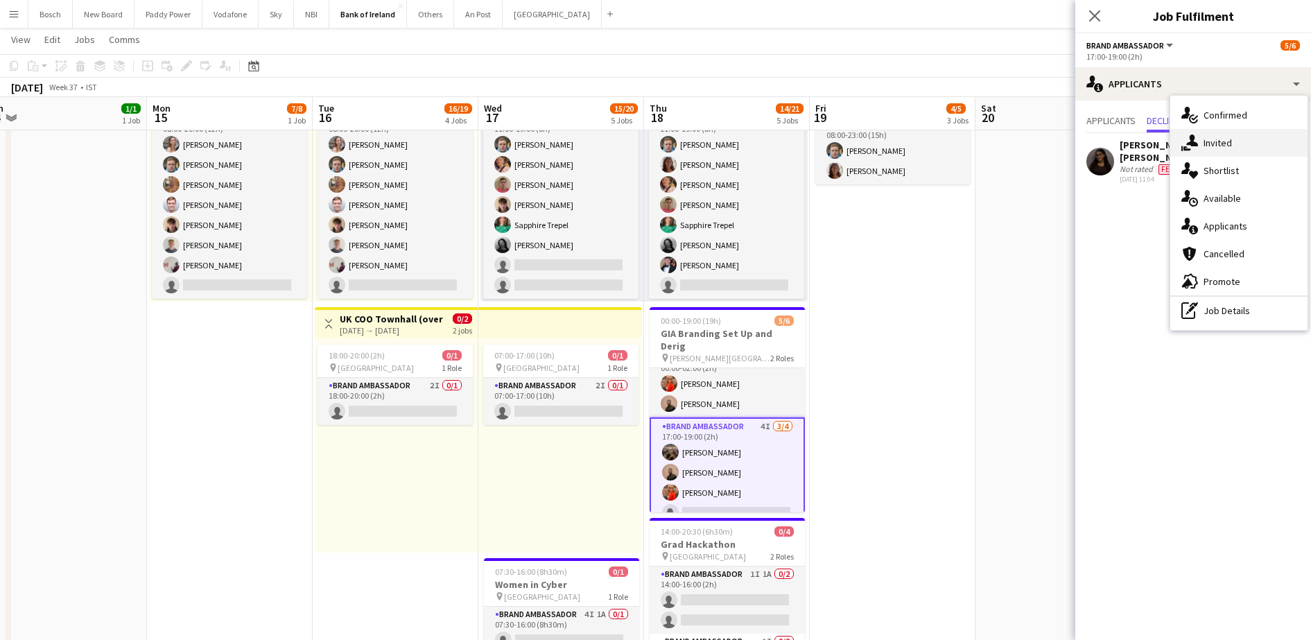
click at [1220, 137] on span "Invited" at bounding box center [1218, 143] width 28 height 12
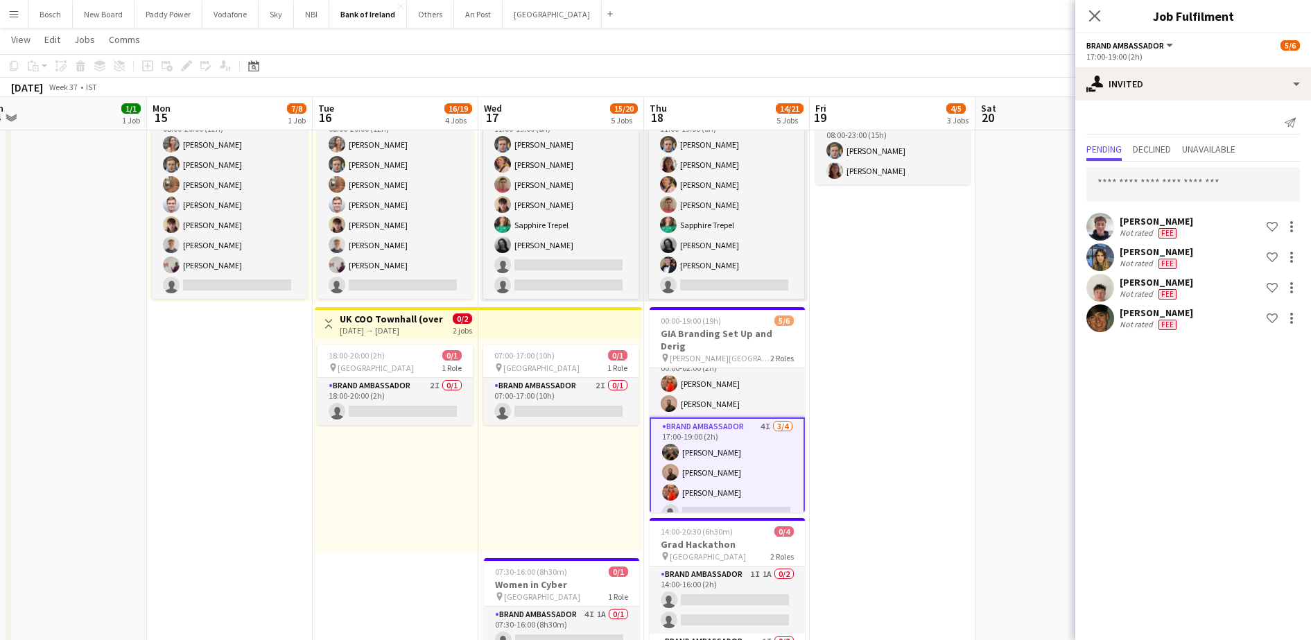
click at [1182, 154] on div "Pending Declined Unavailable" at bounding box center [1194, 150] width 214 height 21
click at [1171, 148] on span "Declined" at bounding box center [1152, 149] width 38 height 10
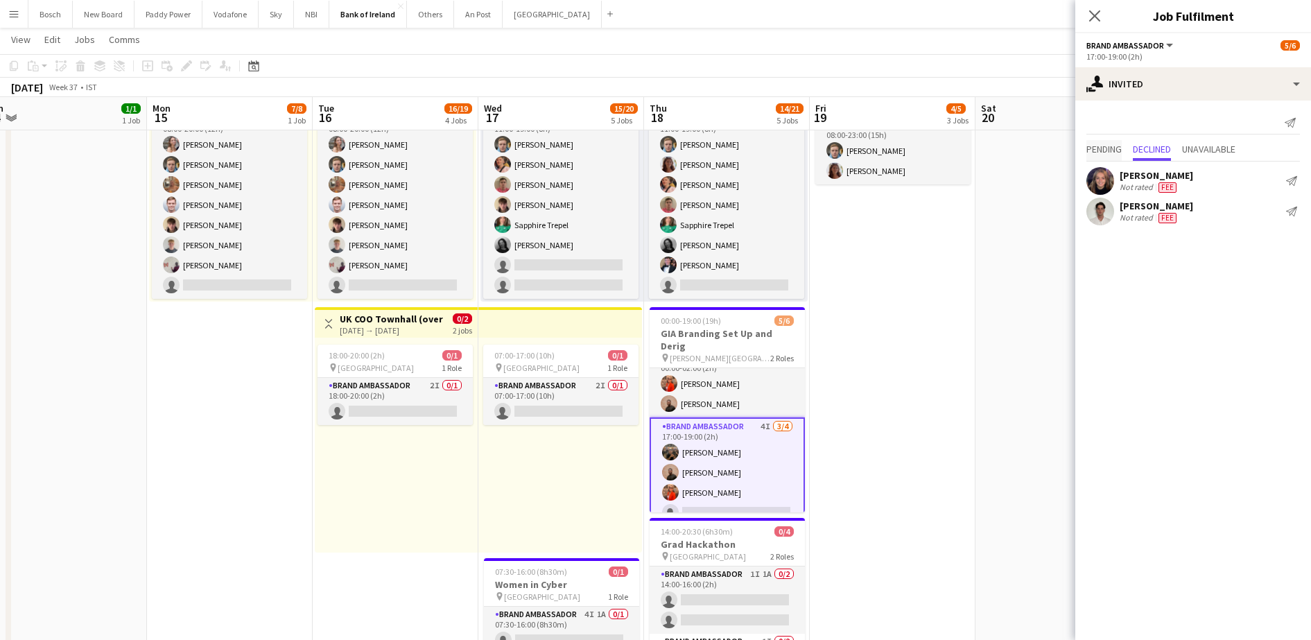
click at [1121, 148] on span "Pending" at bounding box center [1104, 149] width 35 height 10
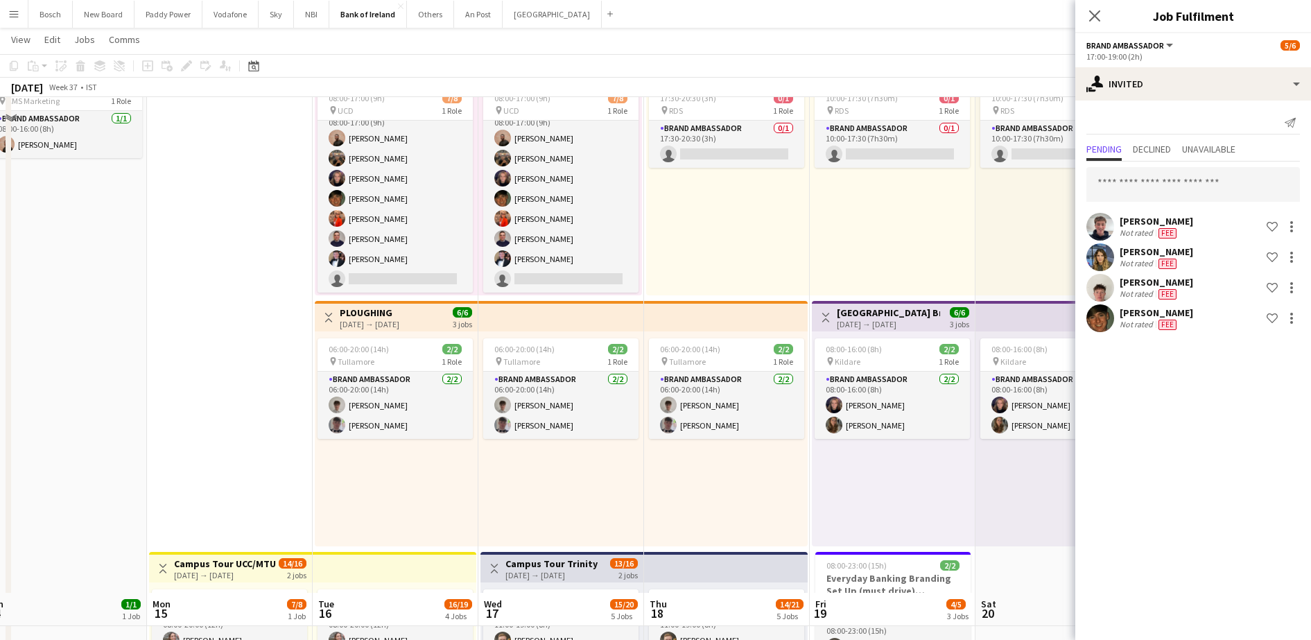
scroll to position [0, 0]
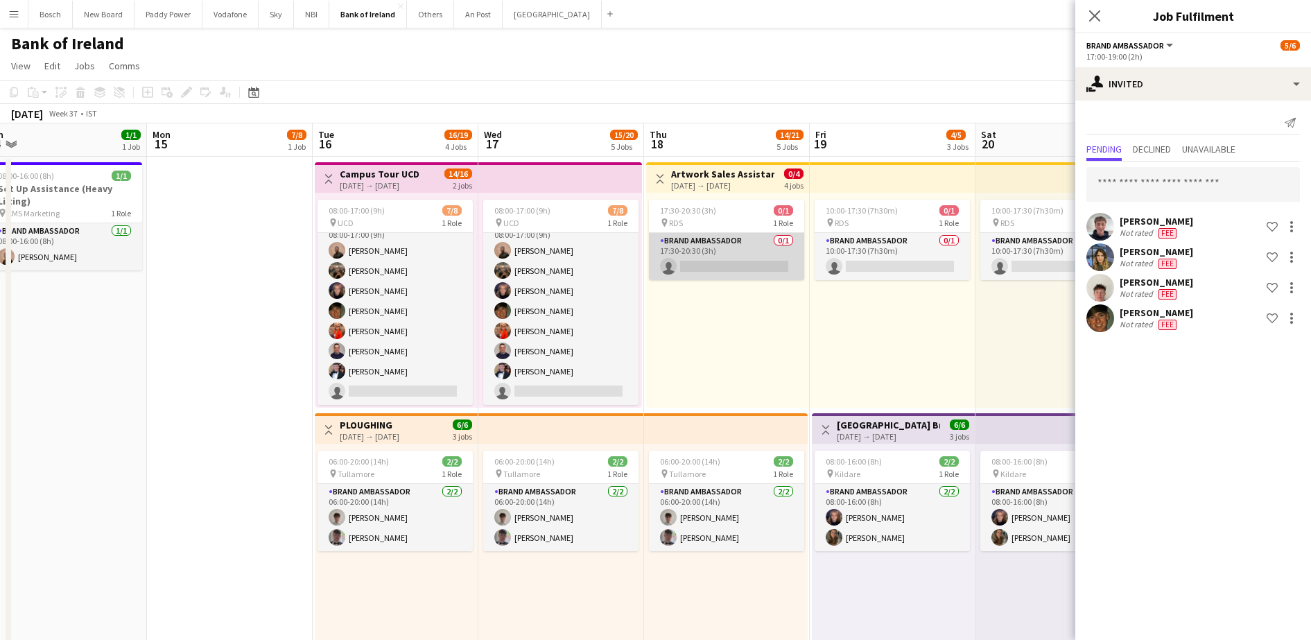
click at [668, 254] on app-card-role "Brand Ambassador 0/1 17:30-20:30 (3h) single-neutral-actions" at bounding box center [726, 256] width 155 height 47
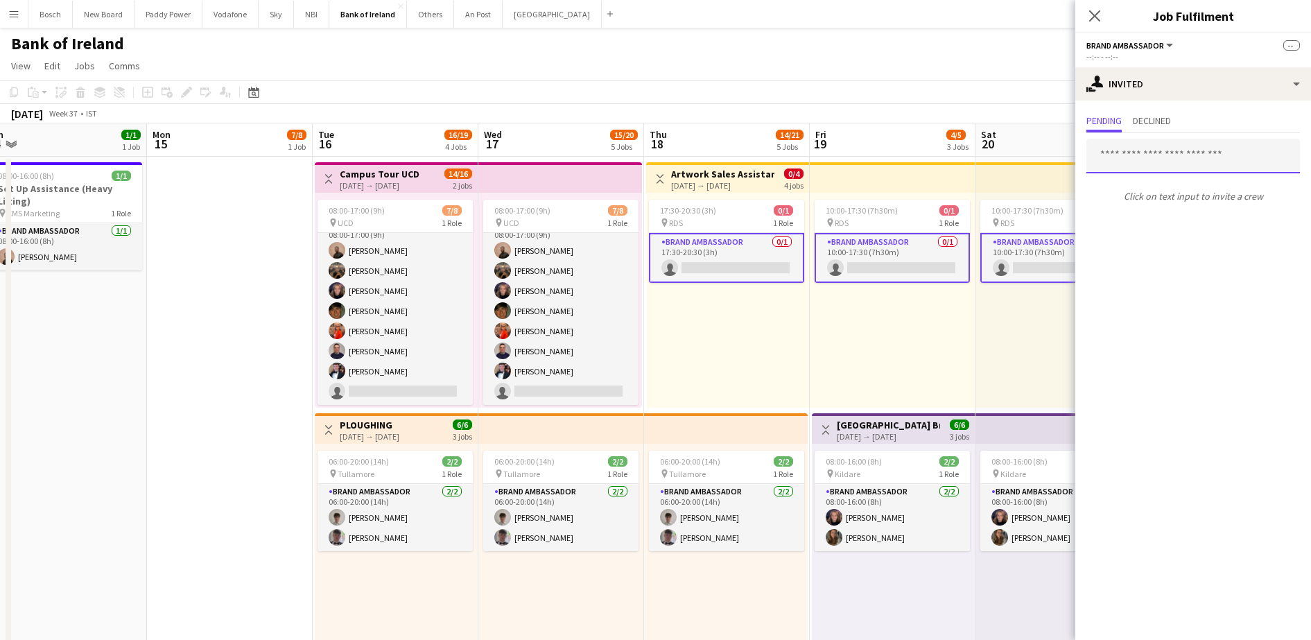
click at [1131, 164] on input "text" at bounding box center [1194, 156] width 214 height 35
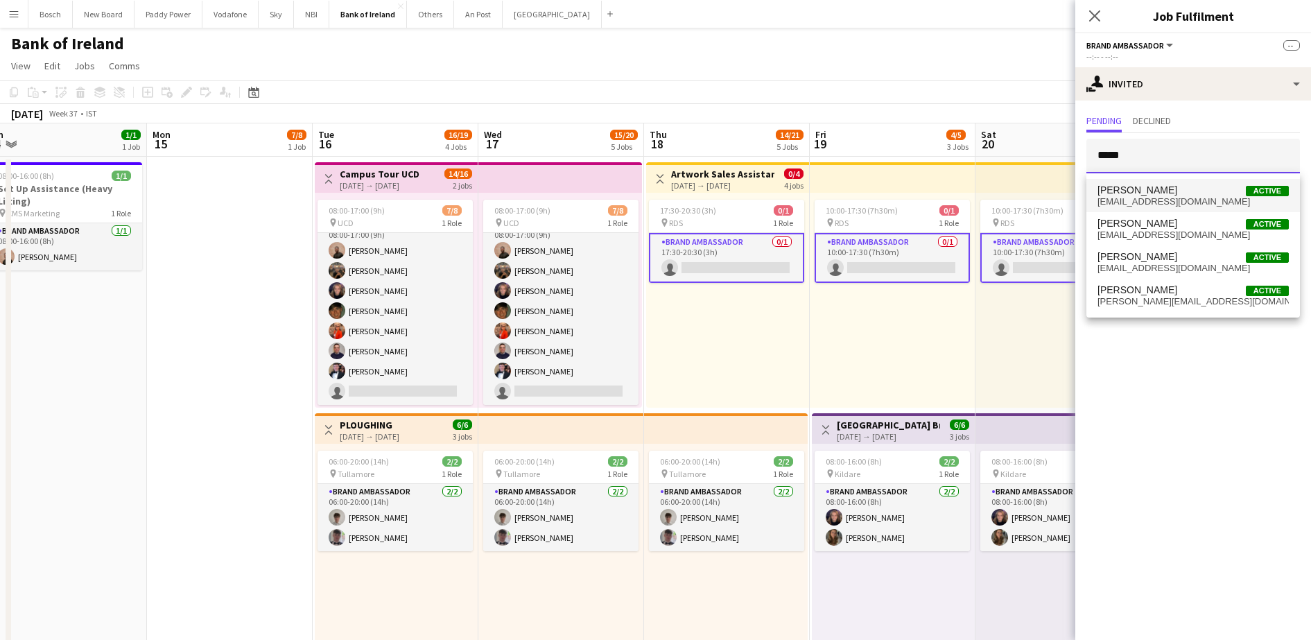
type input "*****"
click at [1143, 192] on span "[PERSON_NAME]" at bounding box center [1138, 190] width 80 height 12
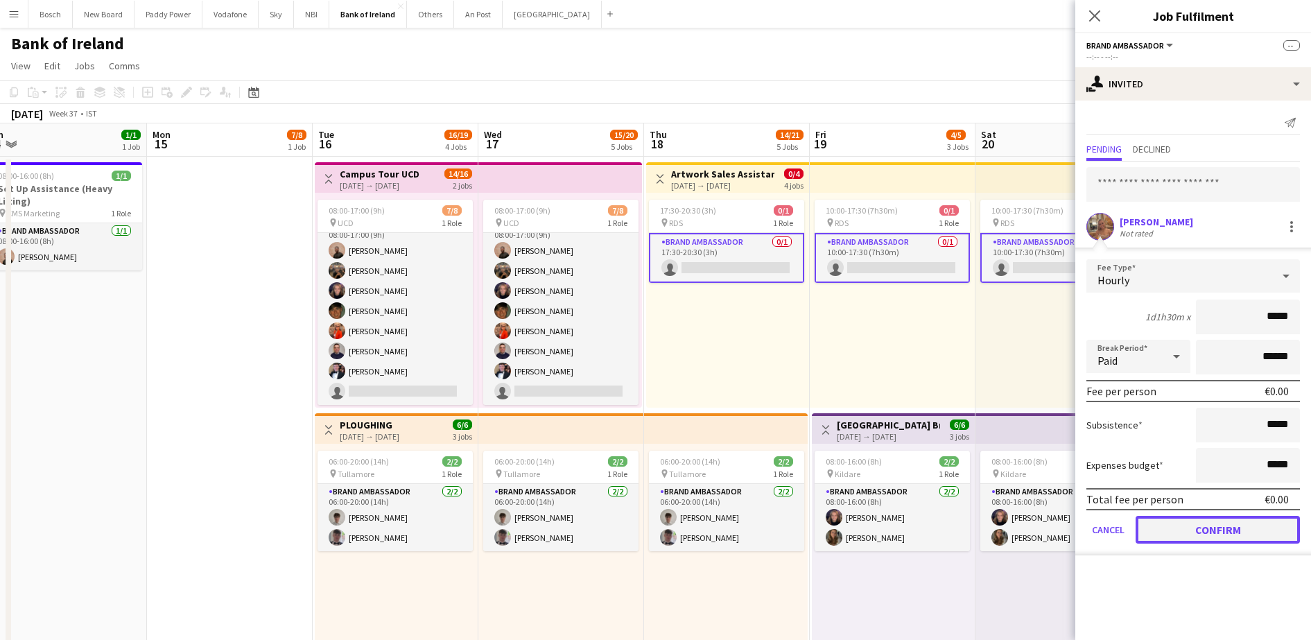
click at [1222, 535] on button "Confirm" at bounding box center [1218, 530] width 164 height 28
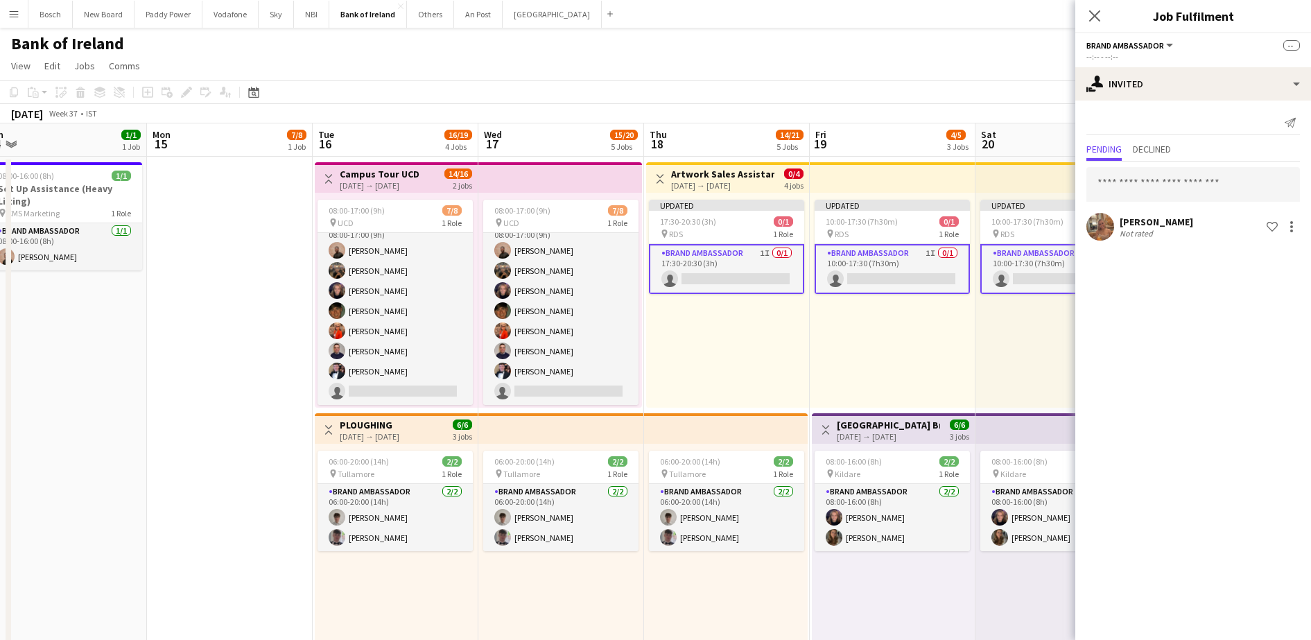
click at [1015, 66] on app-page-menu "View Day view expanded Day view collapsed Month view Date picker Jump to [DATE]…" at bounding box center [655, 67] width 1311 height 26
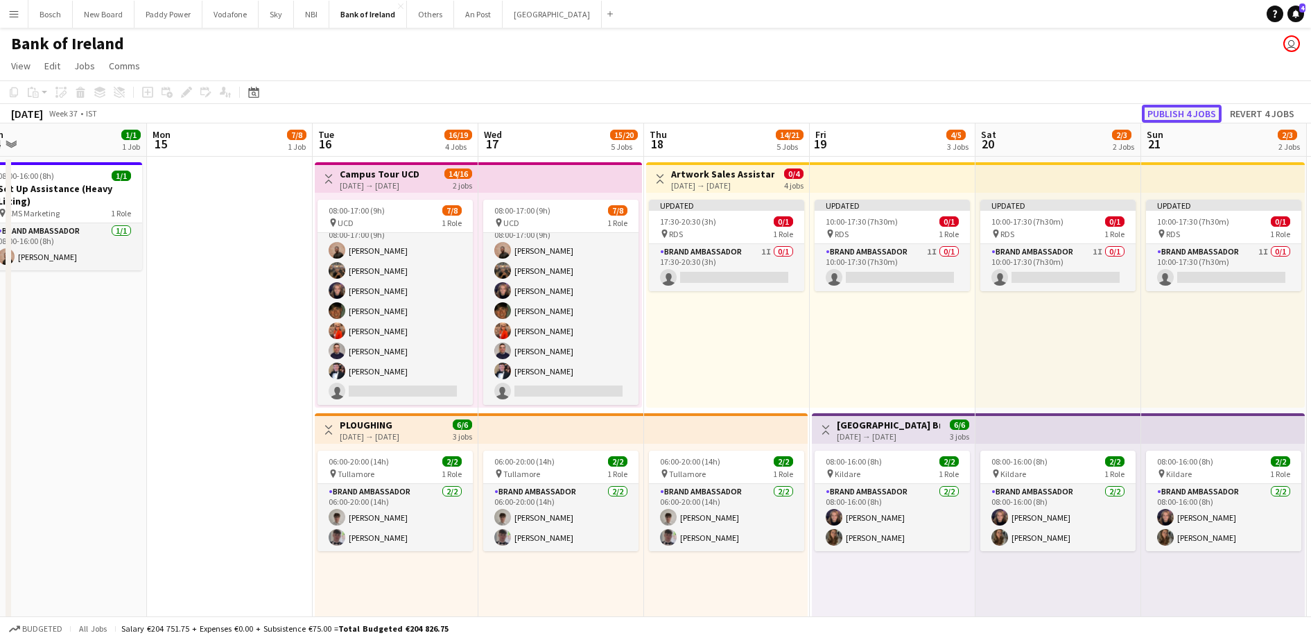
click at [1182, 113] on button "Publish 4 jobs" at bounding box center [1182, 114] width 80 height 18
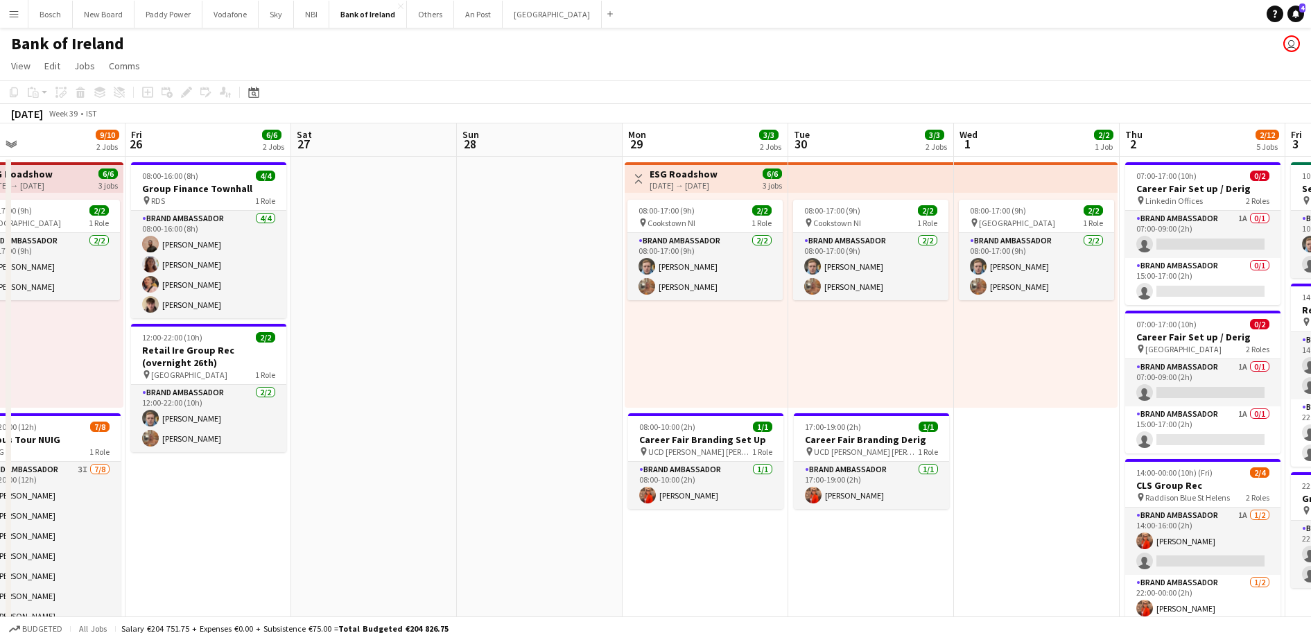
scroll to position [0, 538]
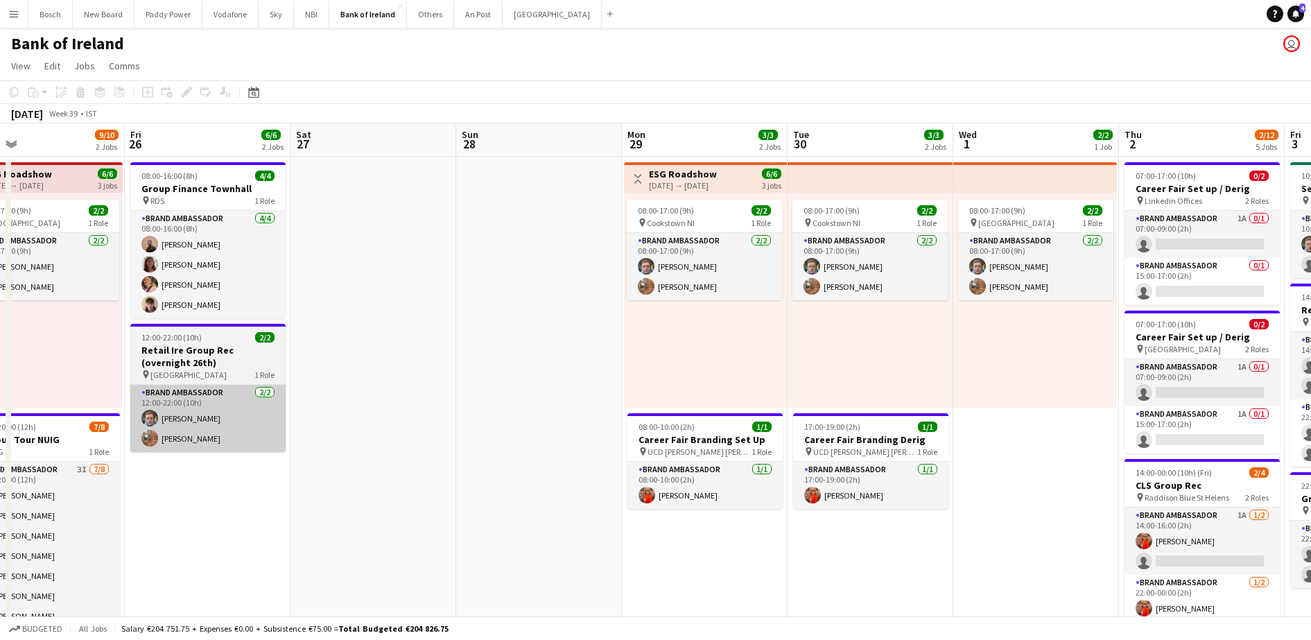
drag, startPoint x: 478, startPoint y: 433, endPoint x: 1039, endPoint y: 404, distance: 562.4
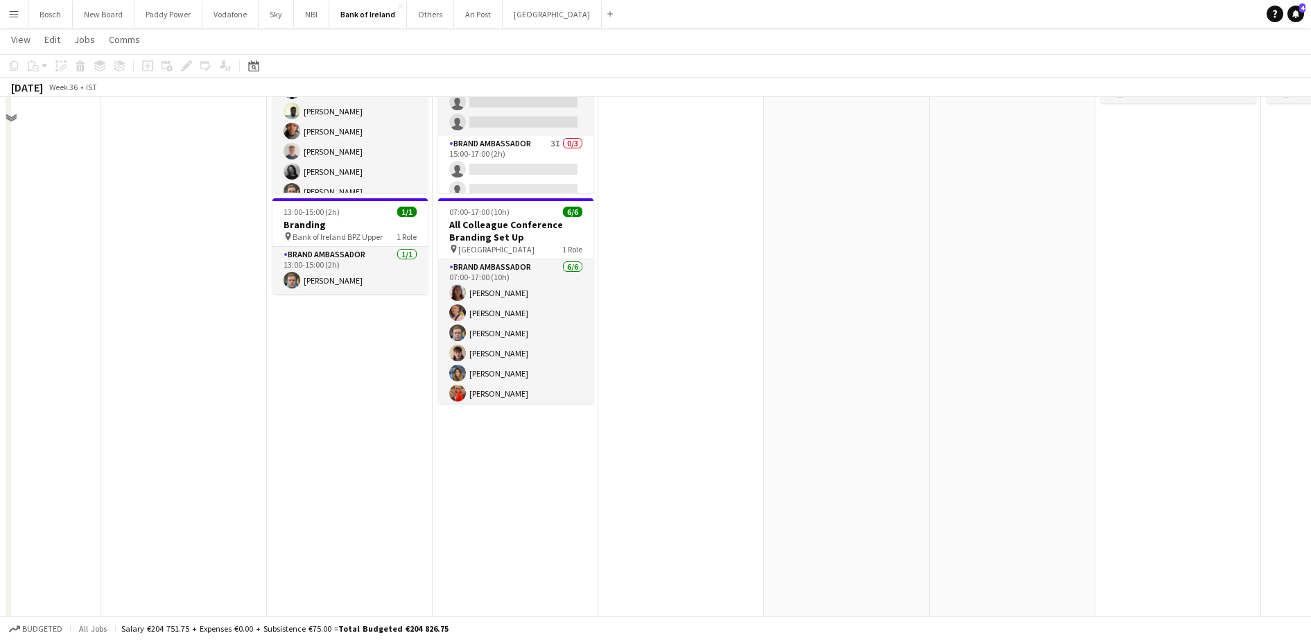
scroll to position [0, 0]
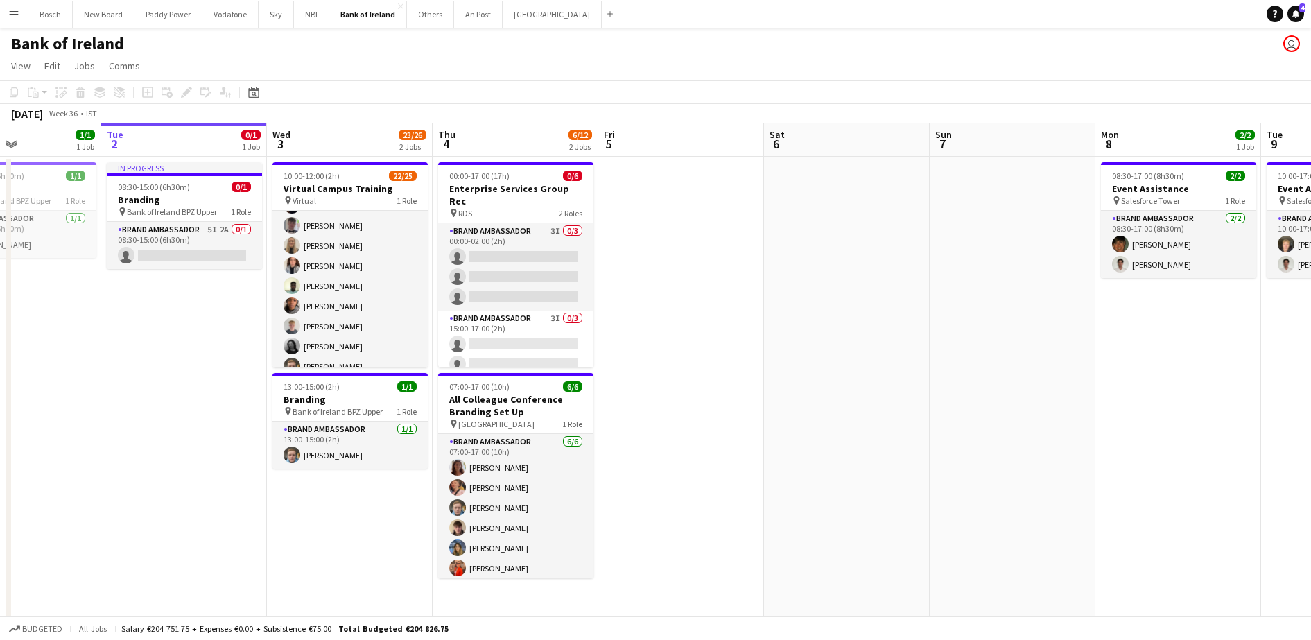
drag, startPoint x: 496, startPoint y: 242, endPoint x: 861, endPoint y: 154, distance: 375.9
click at [496, 242] on app-card-role "Brand Ambassador 3I 0/3 00:00-02:00 (2h) single-neutral-actions single-neutral-…" at bounding box center [515, 266] width 155 height 87
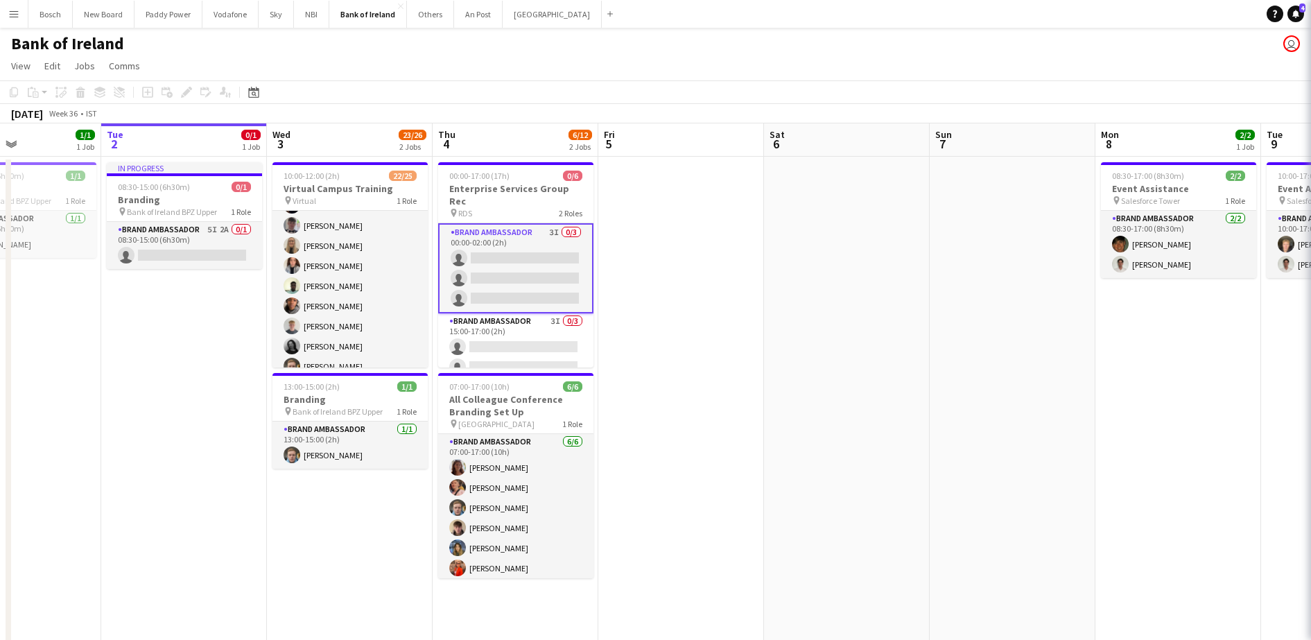
scroll to position [0, 561]
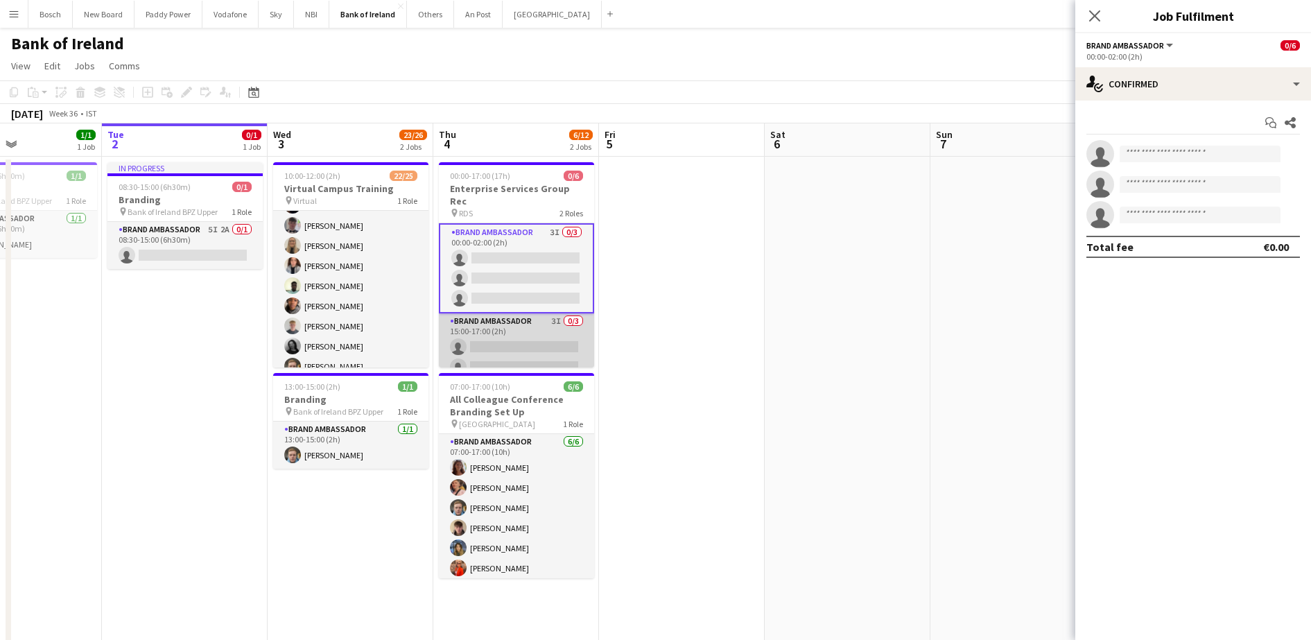
click at [496, 327] on app-card-role "Brand Ambassador 3I 0/3 15:00-17:00 (2h) single-neutral-actions single-neutral-…" at bounding box center [516, 356] width 155 height 87
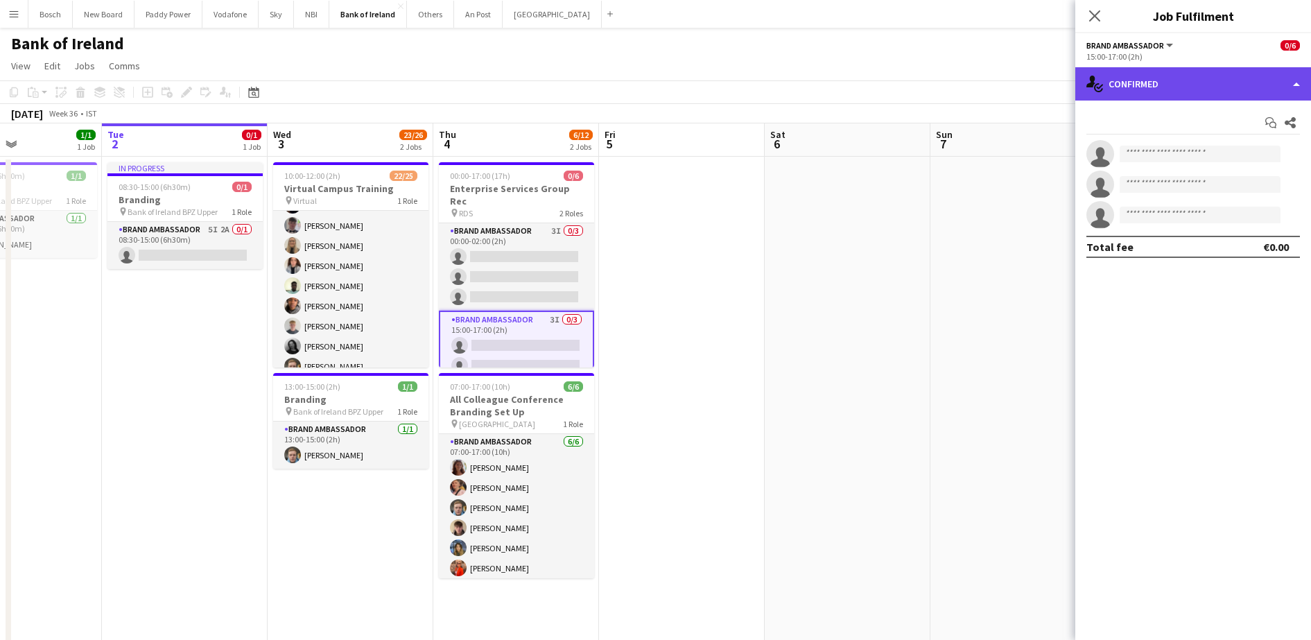
click at [1186, 73] on div "single-neutral-actions-check-2 Confirmed" at bounding box center [1193, 83] width 236 height 33
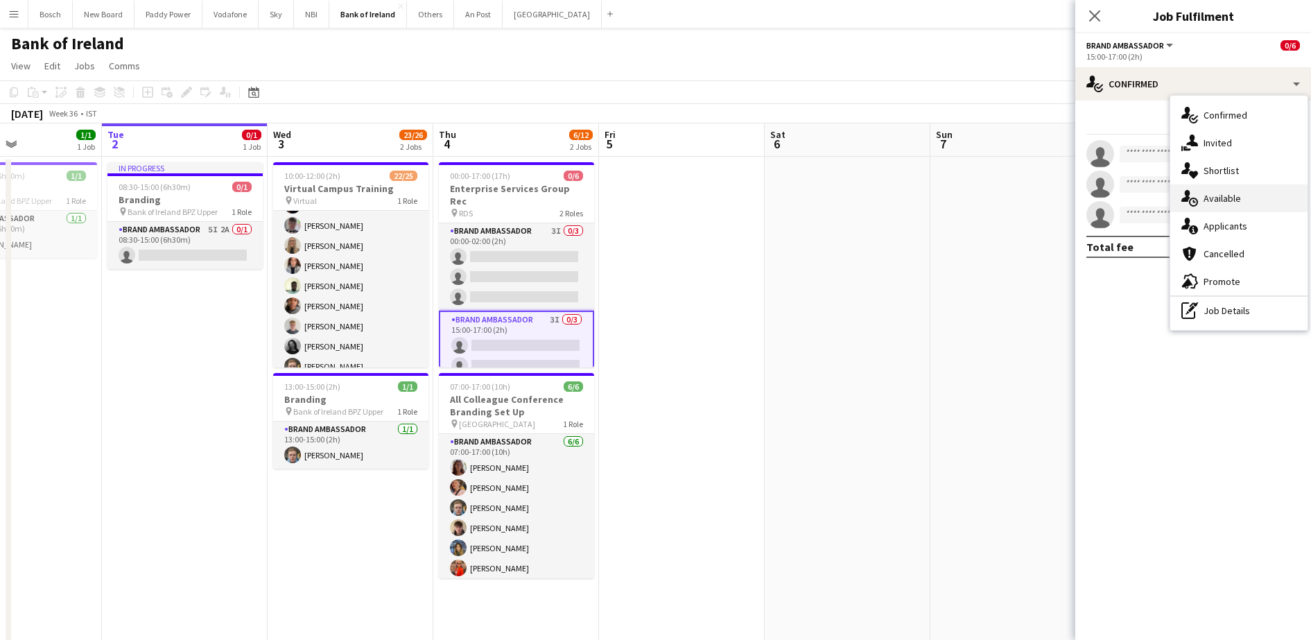
click at [1240, 196] on span "Available" at bounding box center [1222, 198] width 37 height 12
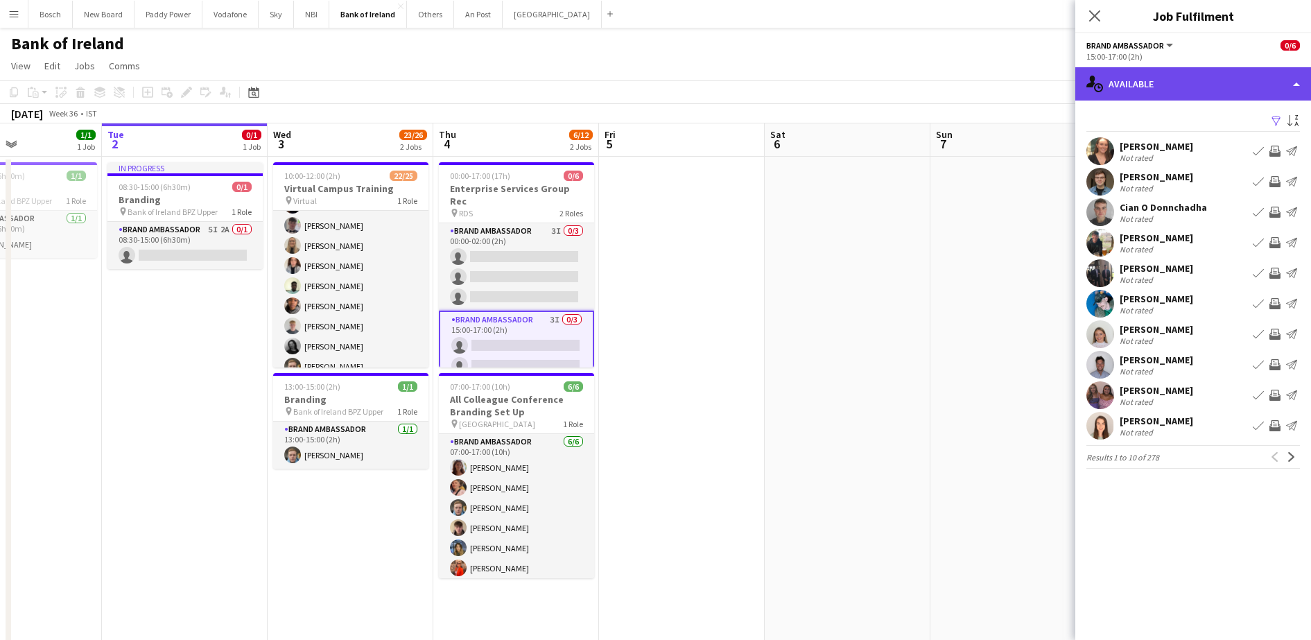
click at [1190, 75] on div "single-neutral-actions-upload Available" at bounding box center [1193, 83] width 236 height 33
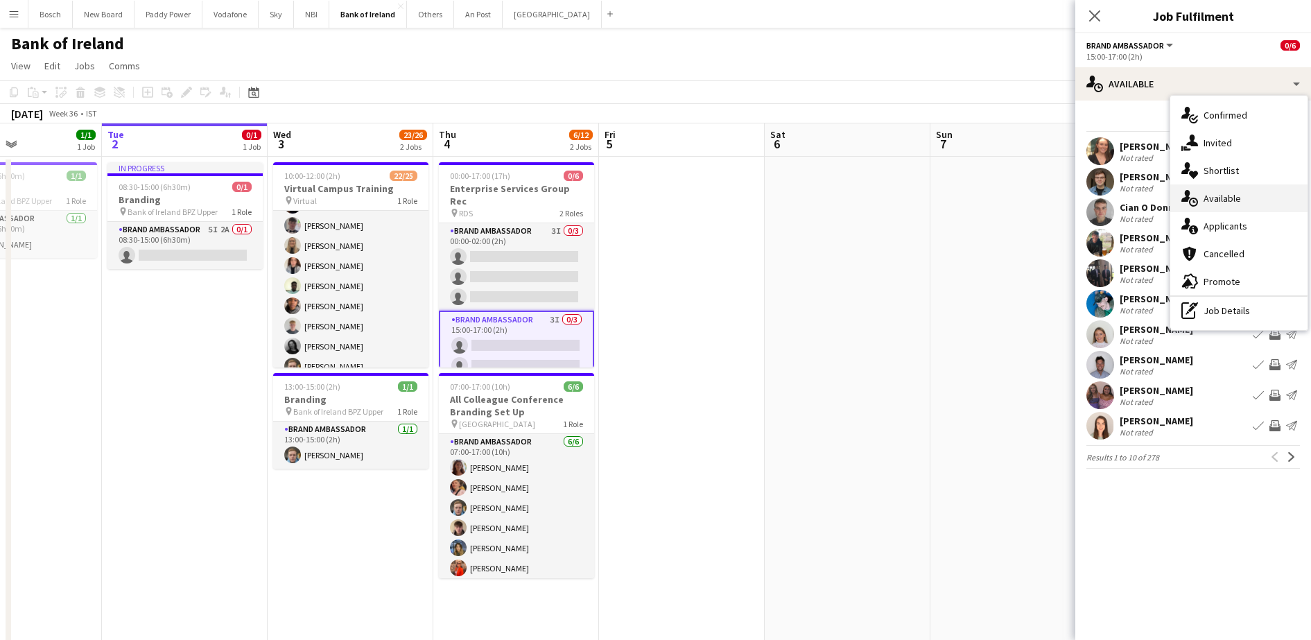
click at [1220, 207] on div "single-neutral-actions-upload Available" at bounding box center [1238, 198] width 137 height 28
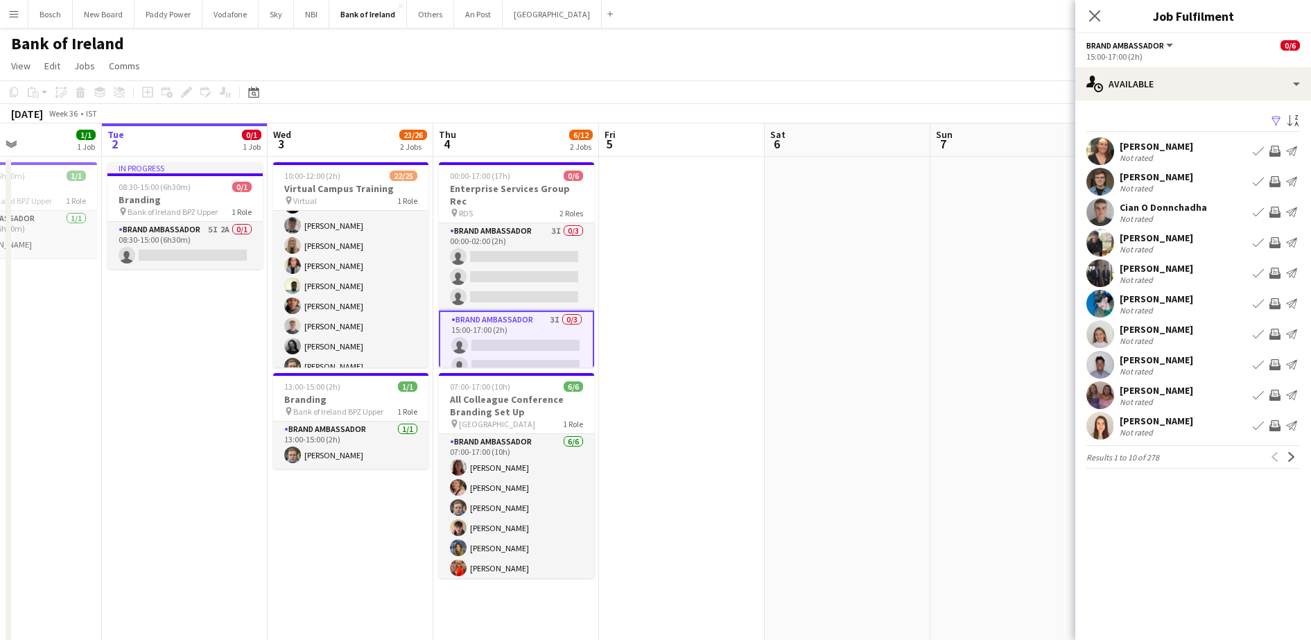
click at [1168, 51] on div "15:00-17:00 (2h)" at bounding box center [1194, 56] width 214 height 10
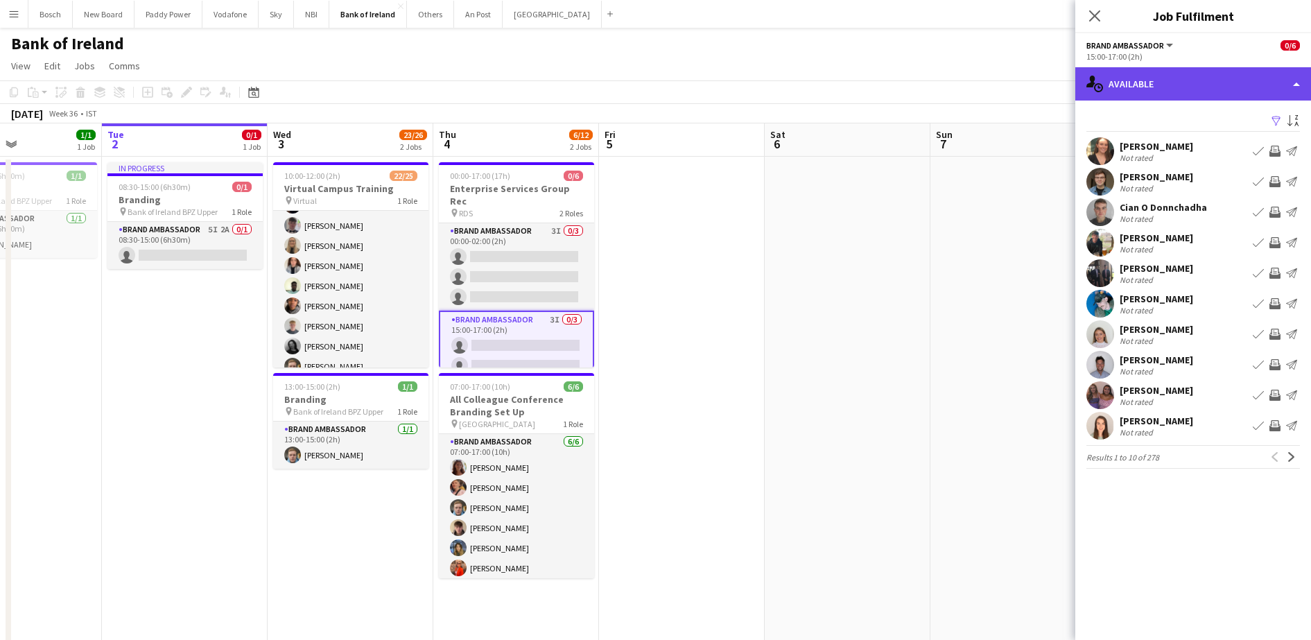
click at [1173, 71] on div "single-neutral-actions-upload Available" at bounding box center [1193, 83] width 236 height 33
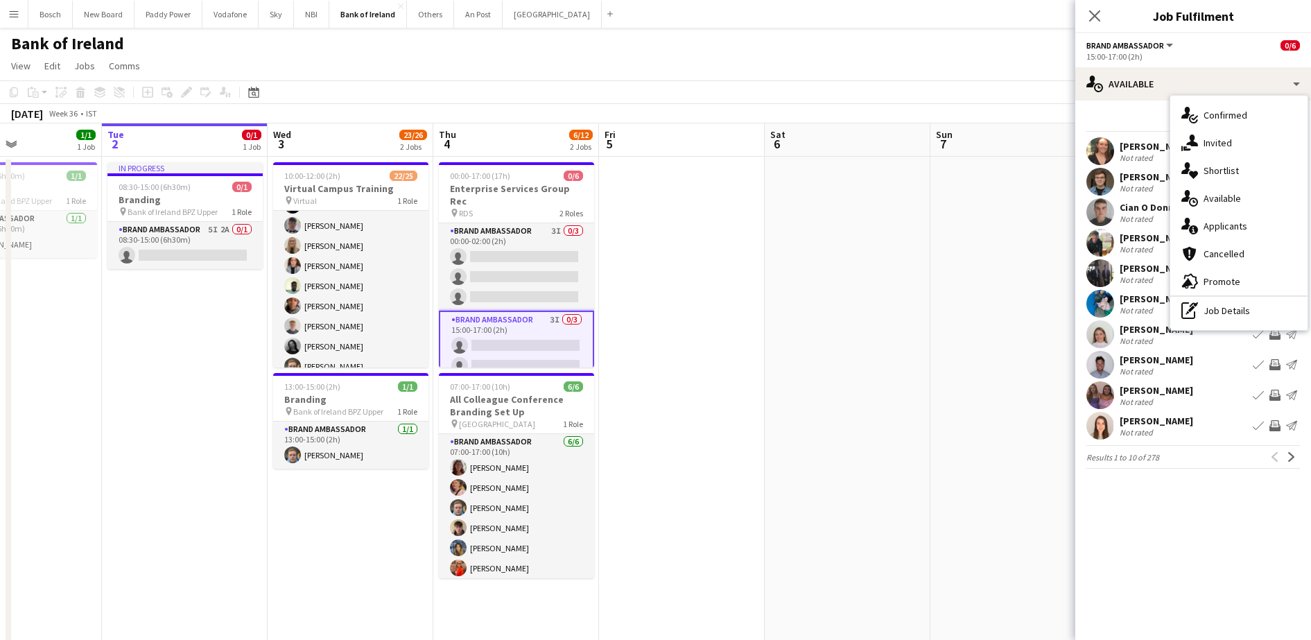
click at [1236, 211] on div "single-neutral-actions-check-2 Confirmed single-neutral-actions-share-1 Invited…" at bounding box center [1238, 213] width 137 height 234
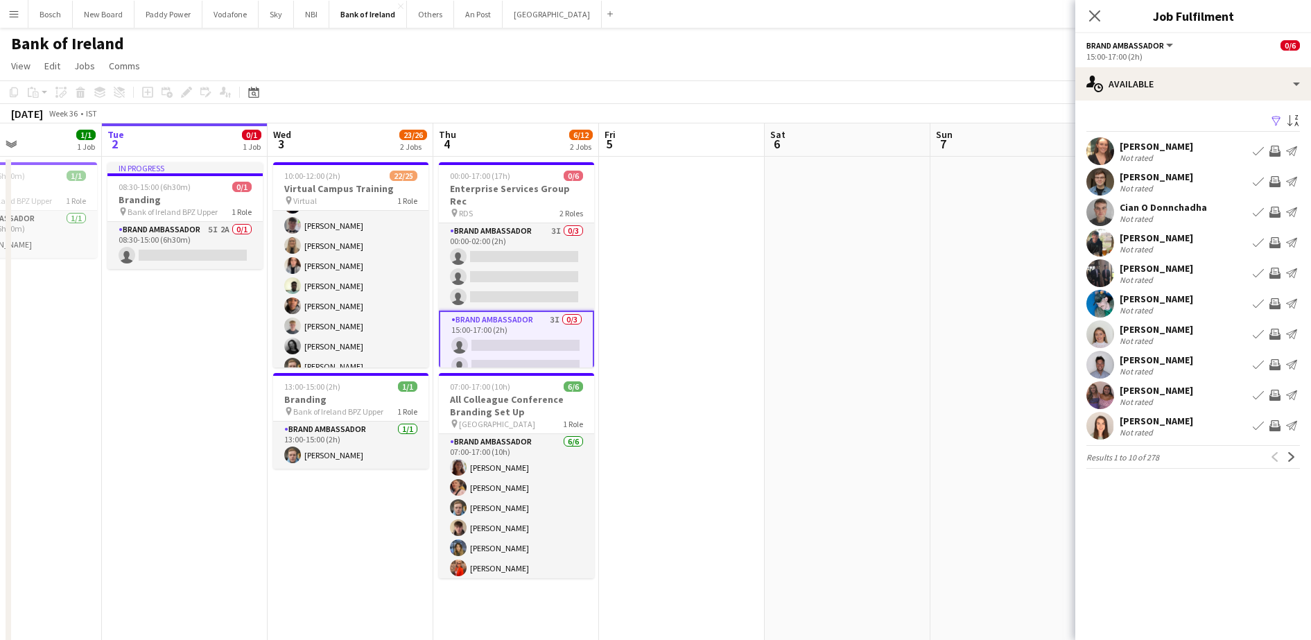
click at [1171, 61] on div "15:00-17:00 (2h)" at bounding box center [1194, 56] width 214 height 10
click at [1166, 64] on app-options-switcher "Brand Ambassador All roles Brand Ambassador 0/6 15:00-17:00 (2h)" at bounding box center [1193, 50] width 236 height 34
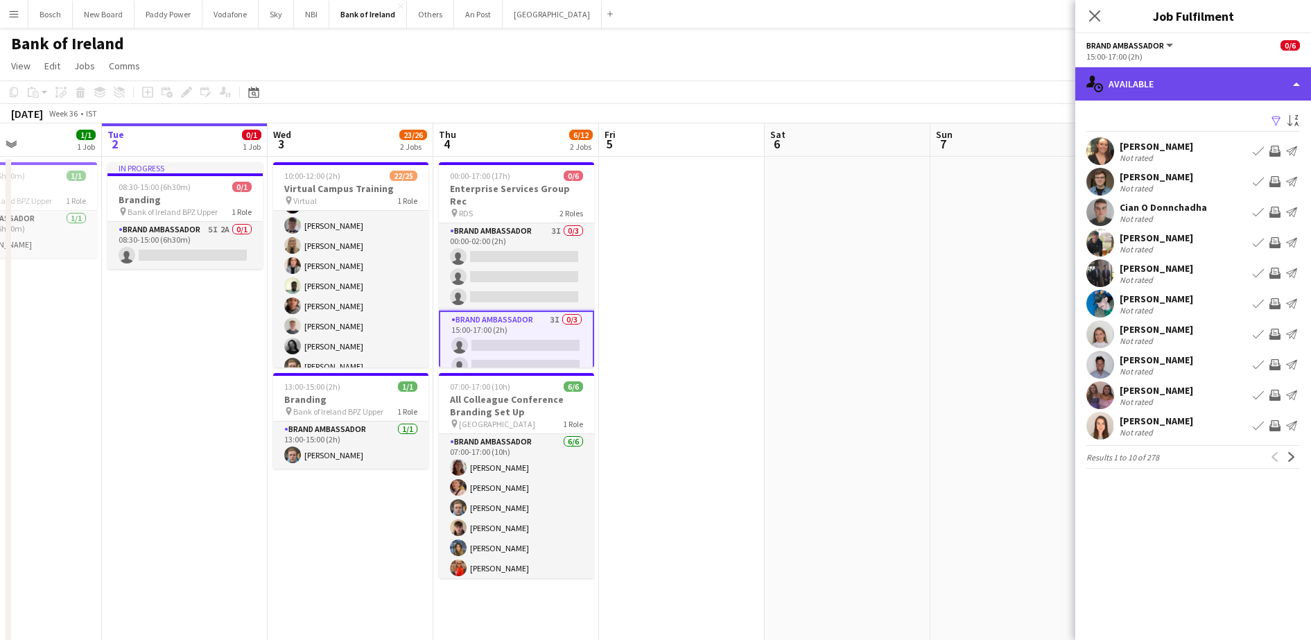
click at [1154, 79] on div "single-neutral-actions-upload Available" at bounding box center [1193, 83] width 236 height 33
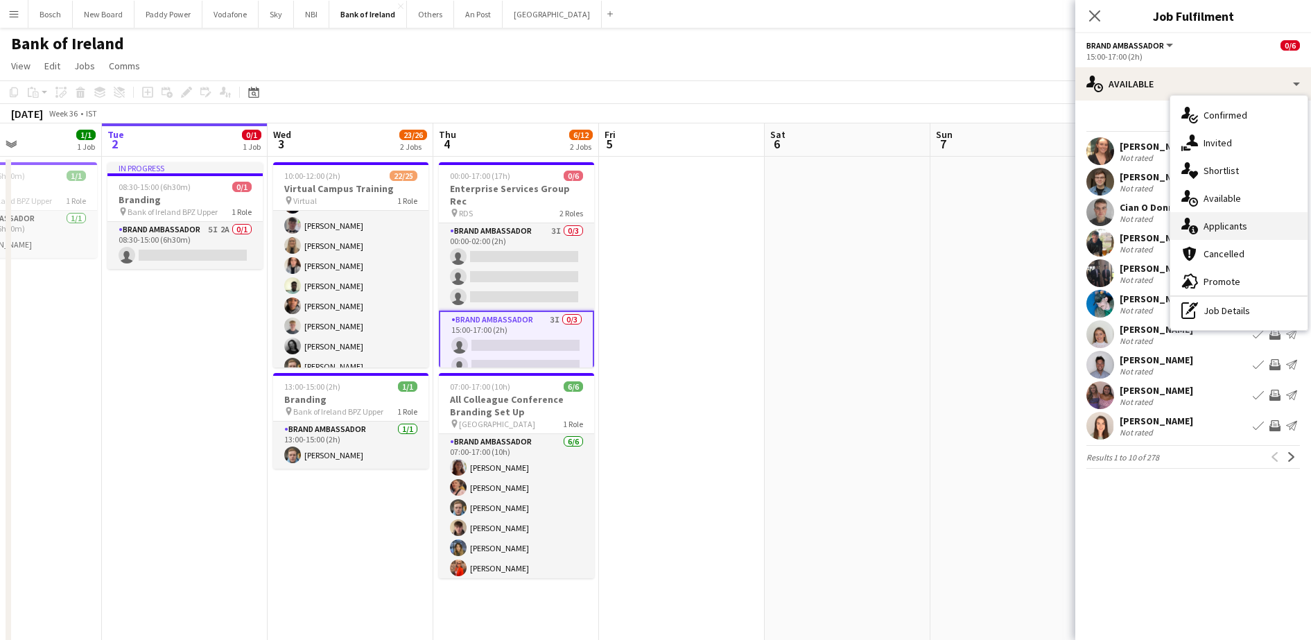
click at [1230, 212] on div "single-neutral-actions-information Applicants" at bounding box center [1238, 226] width 137 height 28
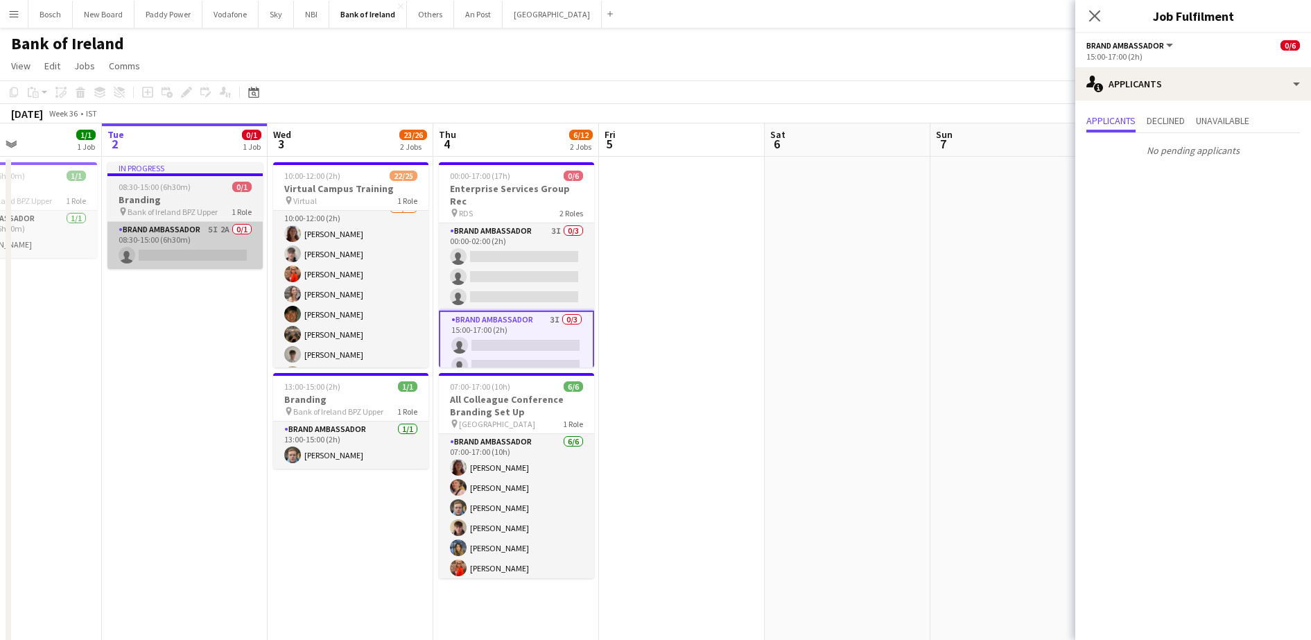
scroll to position [0, 0]
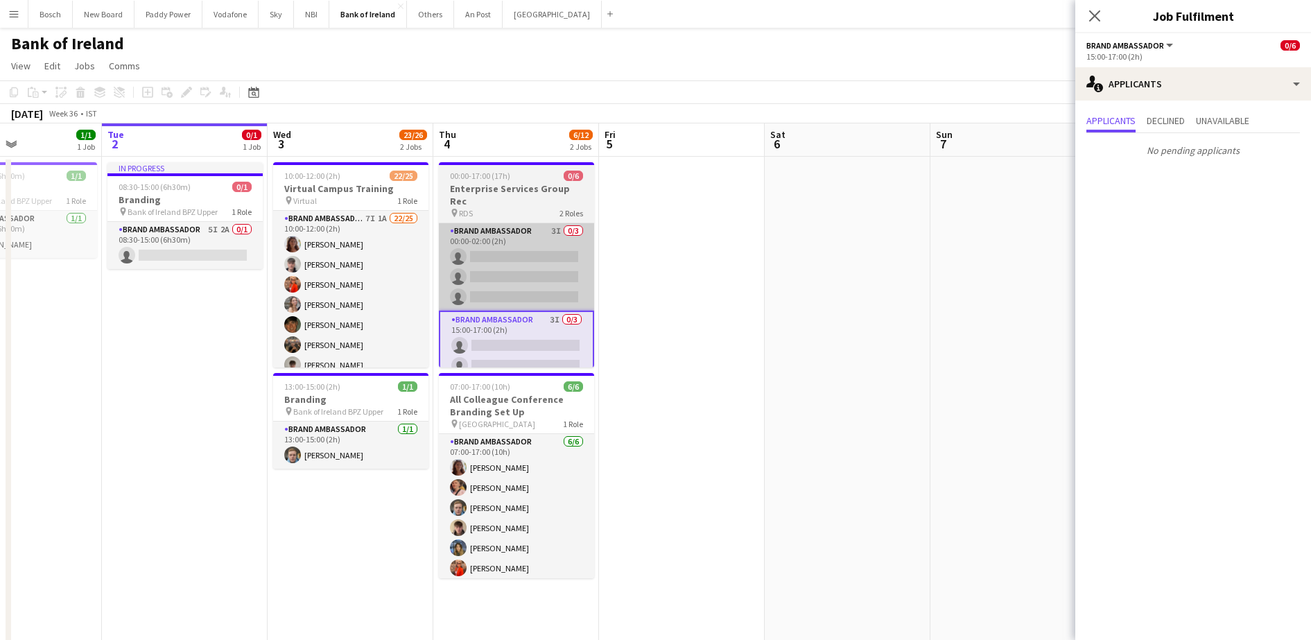
click at [580, 268] on app-card-role "Brand Ambassador 3I 0/3 00:00-02:00 (2h) single-neutral-actions single-neutral-…" at bounding box center [516, 266] width 155 height 87
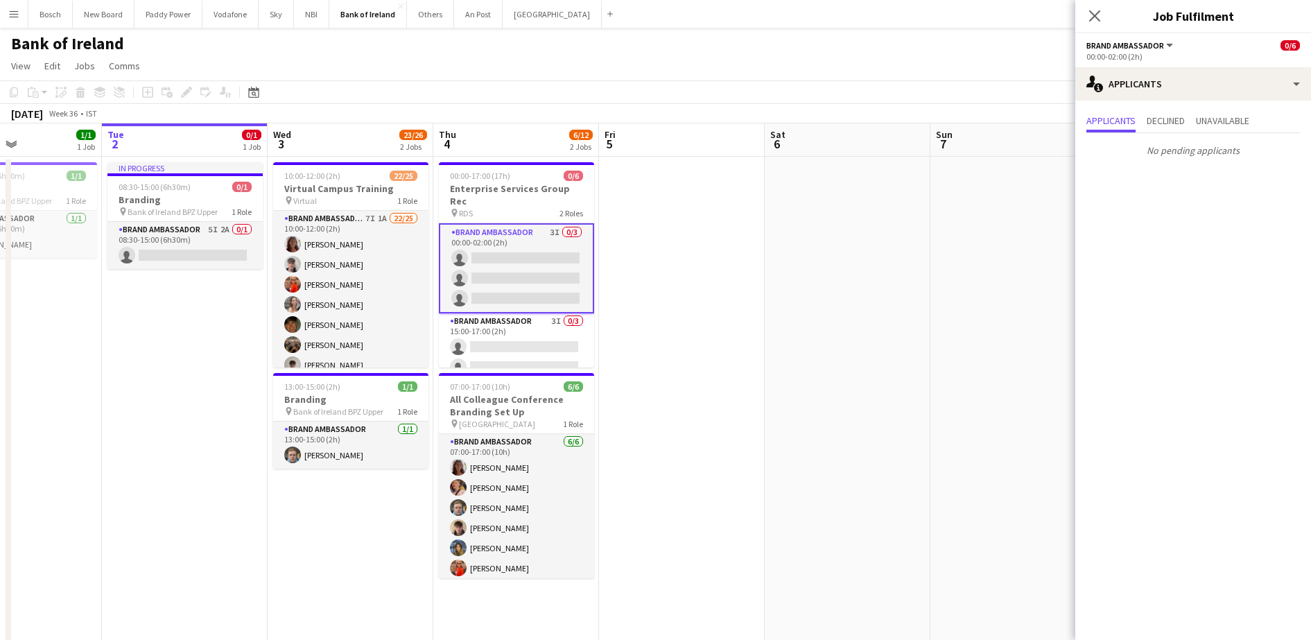
click at [1186, 62] on app-options-switcher "Brand Ambassador All roles Brand Ambassador 0/6 00:00-02:00 (2h)" at bounding box center [1193, 50] width 236 height 34
click at [509, 326] on app-card-role "Brand Ambassador 3I 0/3 15:00-17:00 (2h) single-neutral-actions single-neutral-…" at bounding box center [516, 356] width 155 height 87
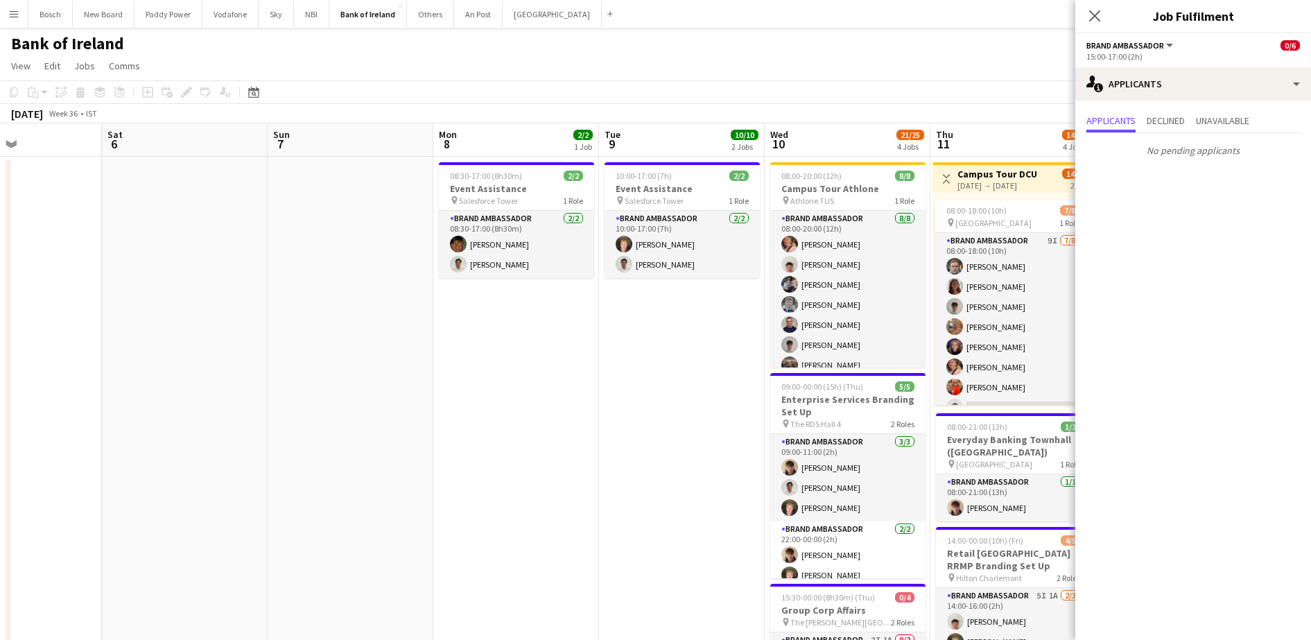
scroll to position [0, 515]
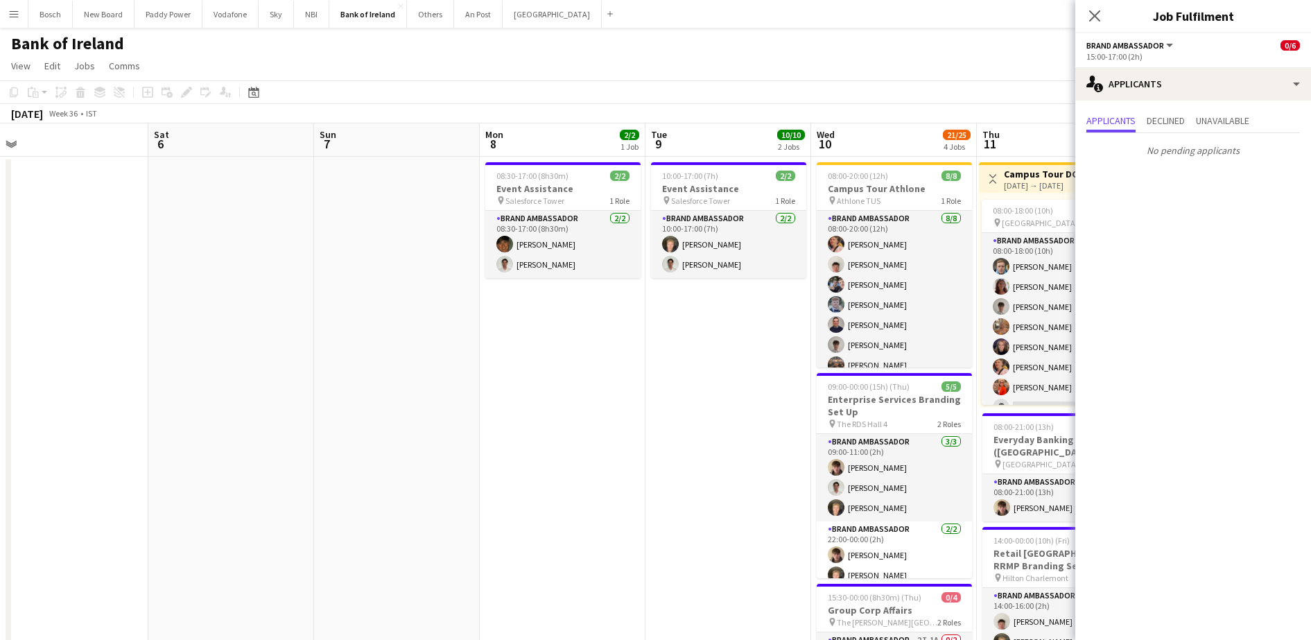
drag, startPoint x: 1019, startPoint y: 390, endPoint x: 403, endPoint y: 378, distance: 616.5
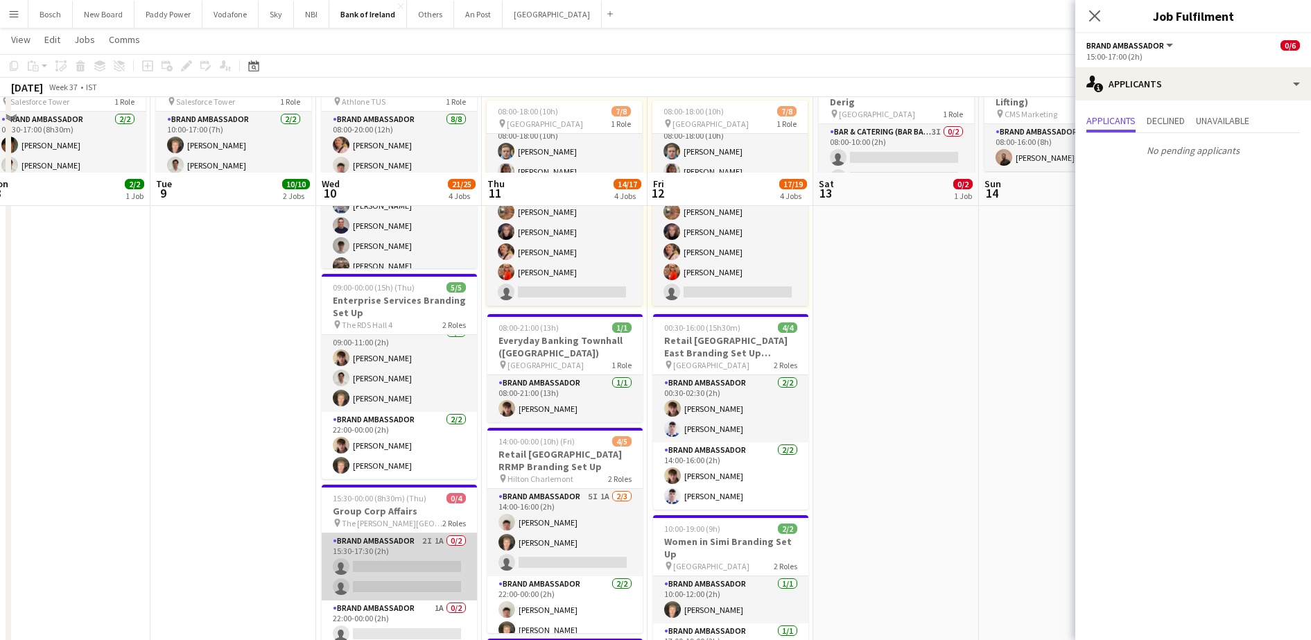
scroll to position [173, 0]
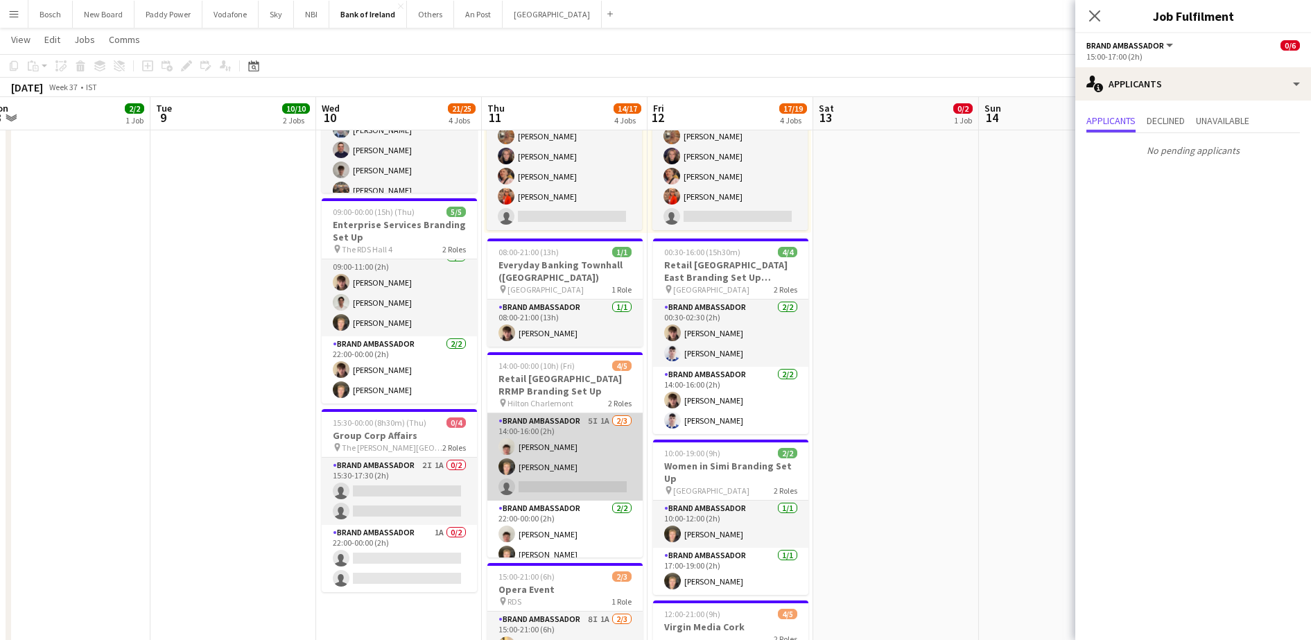
click at [553, 457] on app-card-role "Brand Ambassador 5I 1A [DATE] 14:00-16:00 (2h) [PERSON_NAME] [PERSON_NAME] sing…" at bounding box center [564, 456] width 155 height 87
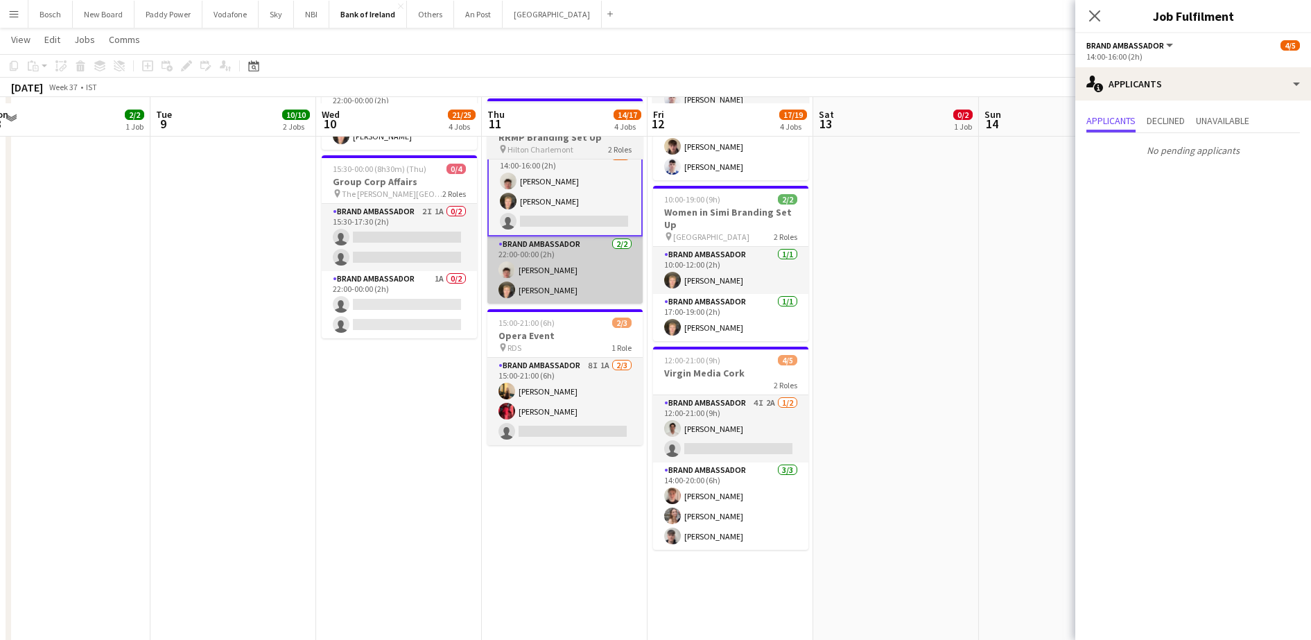
scroll to position [433, 0]
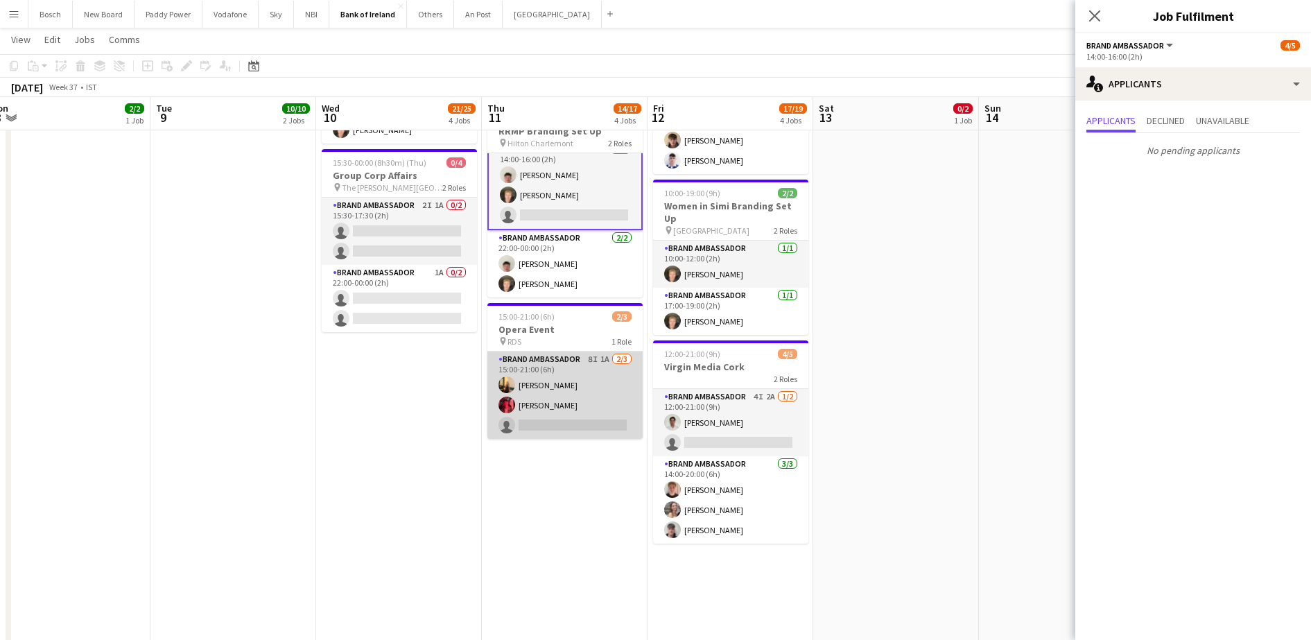
click at [558, 383] on app-card-role "Brand Ambassador 8I 1A [DATE] 15:00-21:00 (6h) [PERSON_NAME] [PERSON_NAME] sing…" at bounding box center [564, 395] width 155 height 87
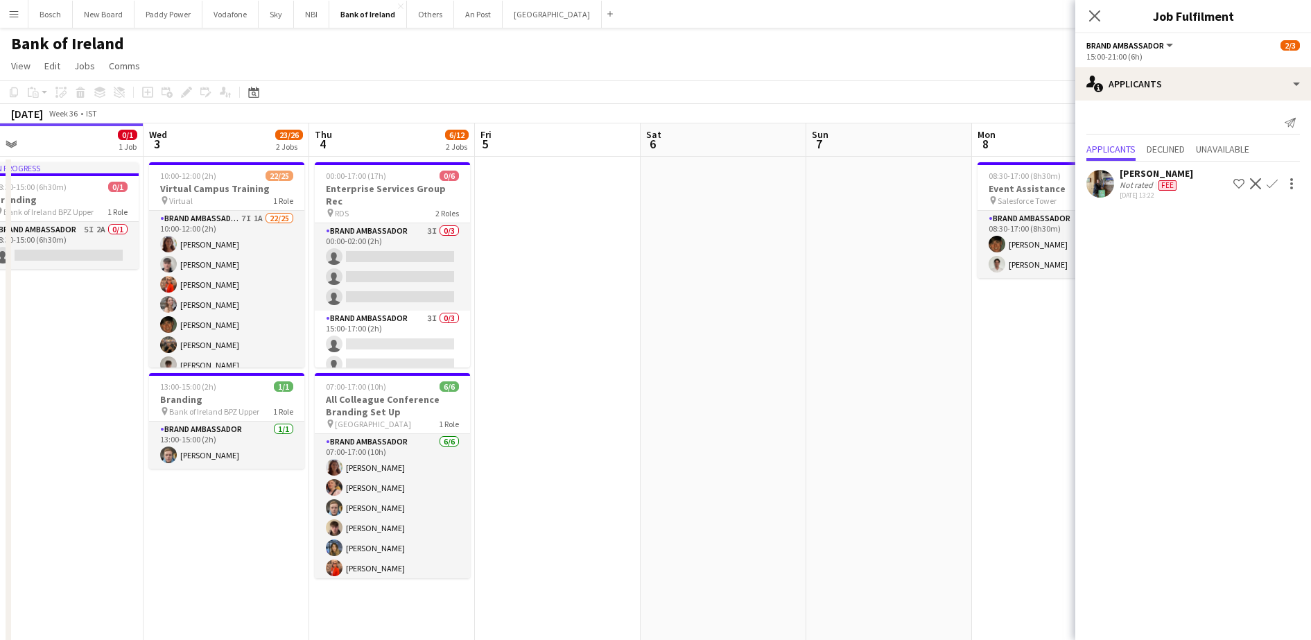
scroll to position [0, 353]
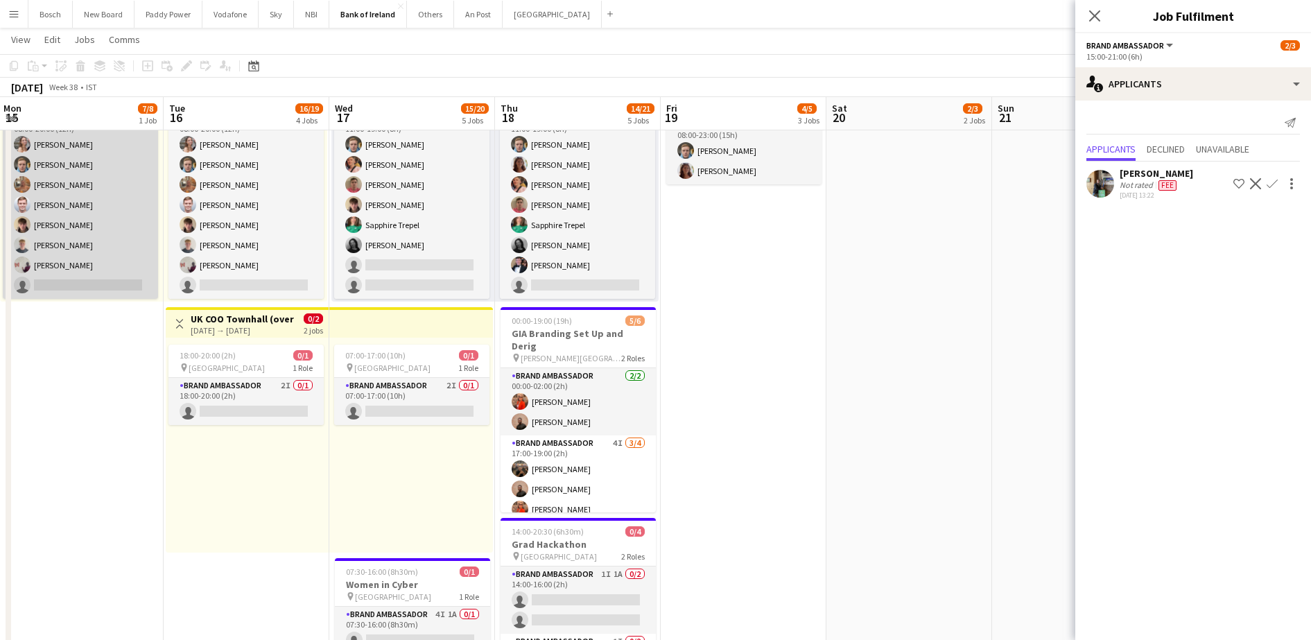
click at [113, 196] on app-card-role "Brand Ambassador 7I [DATE] 08:00-20:00 (12h) [PERSON_NAME] [PERSON_NAME] [PERSO…" at bounding box center [80, 205] width 155 height 188
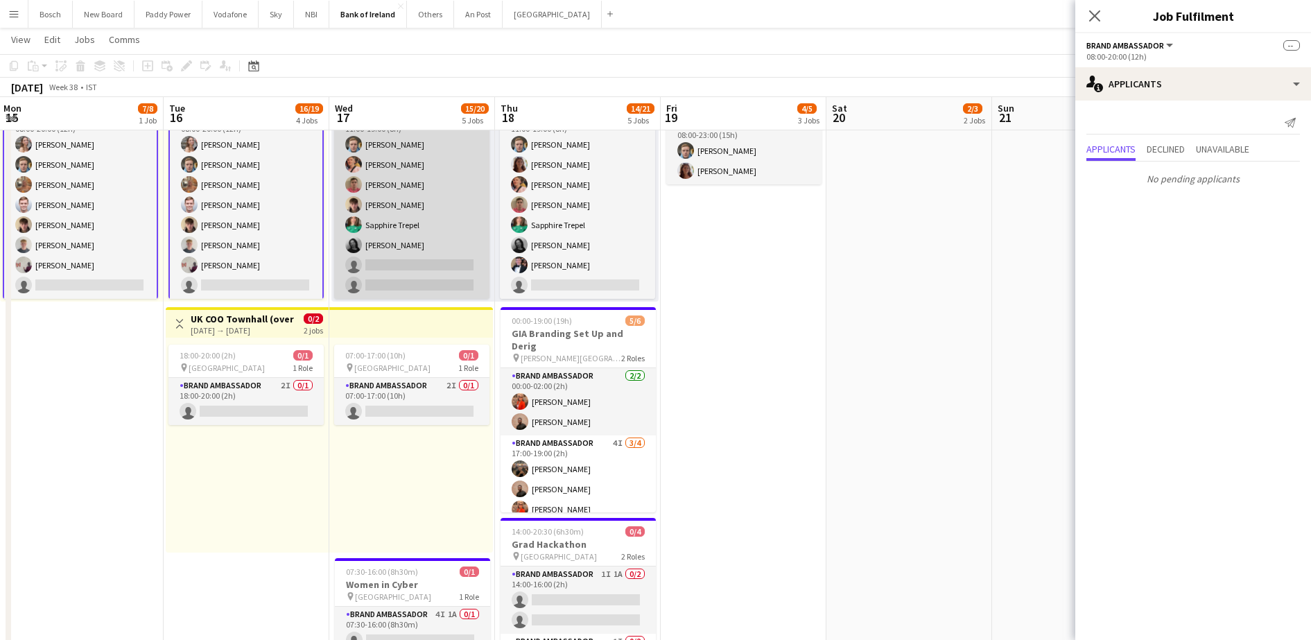
click at [369, 215] on app-card-role "Brand Ambassador 6I [DATE] 11:00-19:00 (8h) [PERSON_NAME] [PERSON_NAME] [PERSON…" at bounding box center [411, 205] width 155 height 188
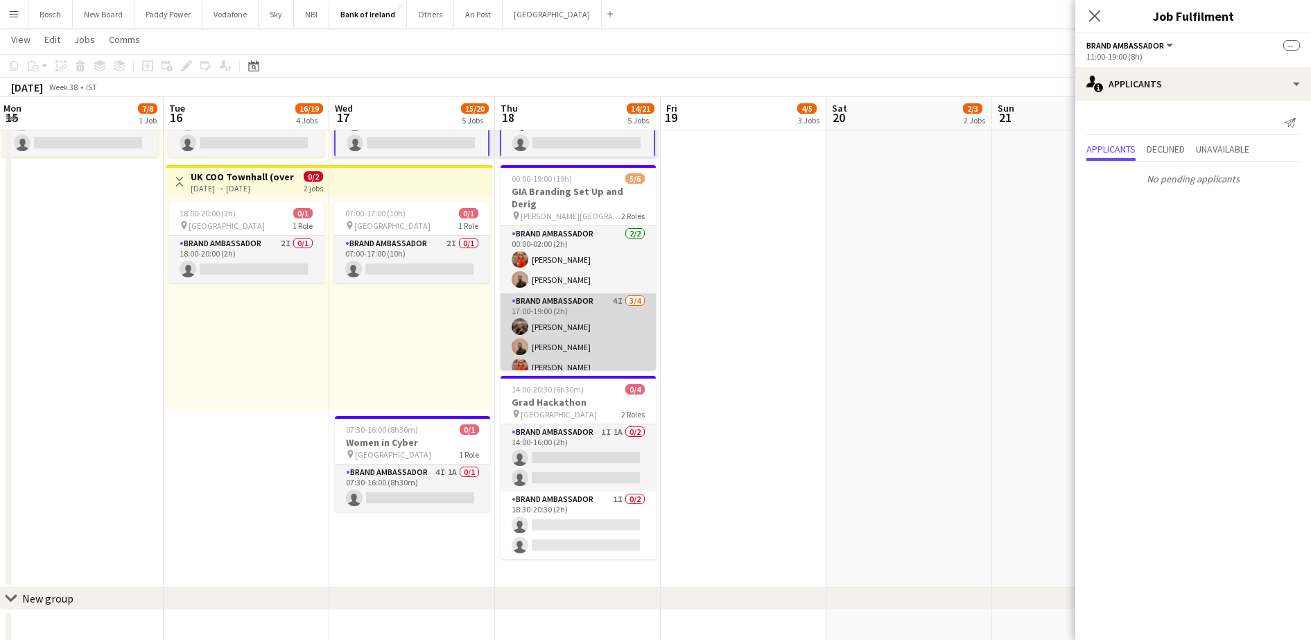
click at [556, 329] on app-card-role "Brand Ambassador 4I [DATE] 17:00-19:00 (2h) [PERSON_NAME] [PERSON_NAME] [PERSON…" at bounding box center [578, 346] width 155 height 107
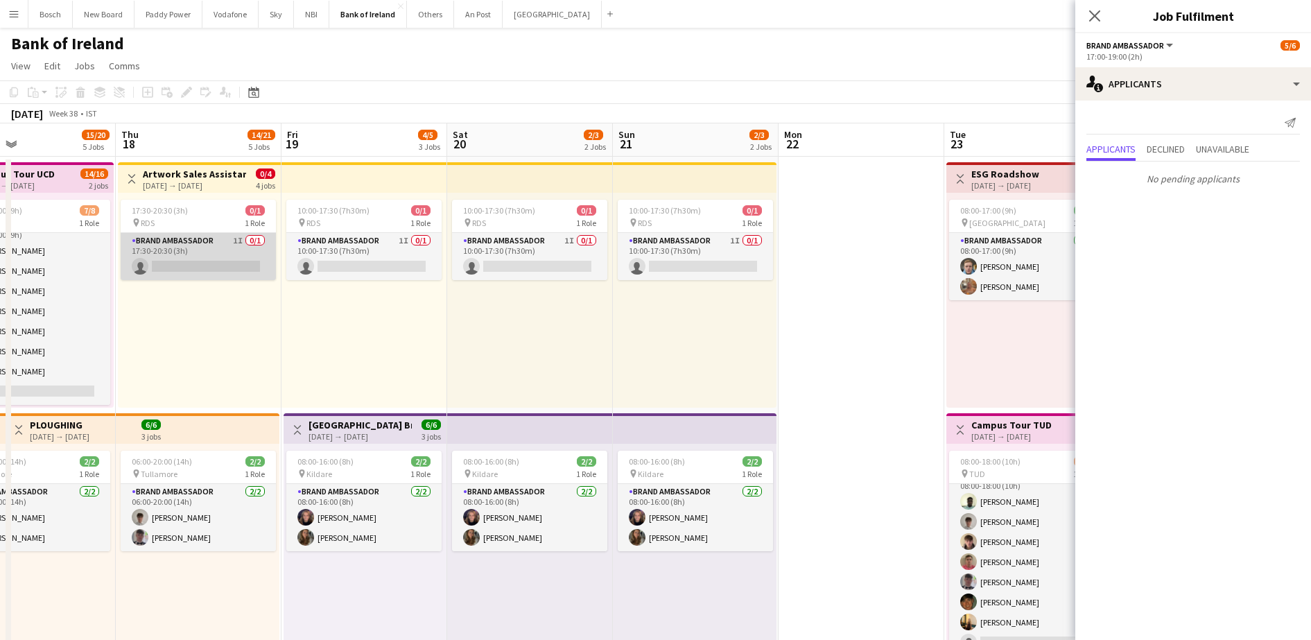
click at [224, 257] on app-card-role "Brand Ambassador 1I 0/1 17:30-20:30 (3h) single-neutral-actions" at bounding box center [198, 256] width 155 height 47
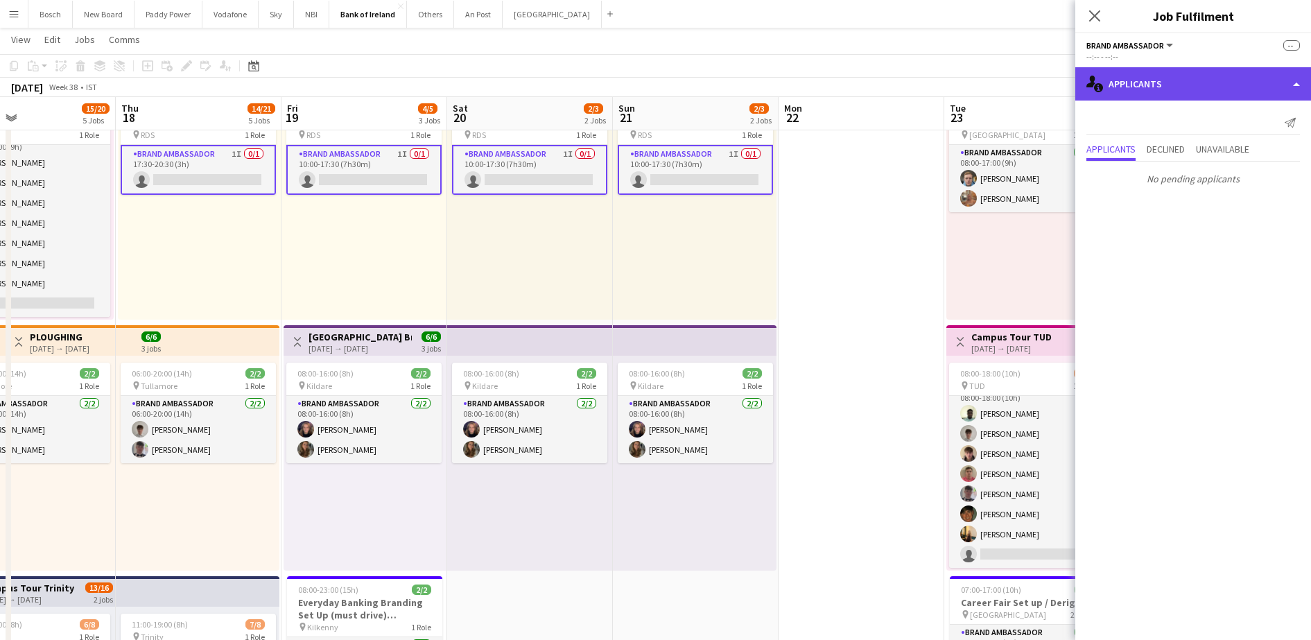
click at [1157, 71] on div "single-neutral-actions-information Applicants" at bounding box center [1193, 83] width 236 height 33
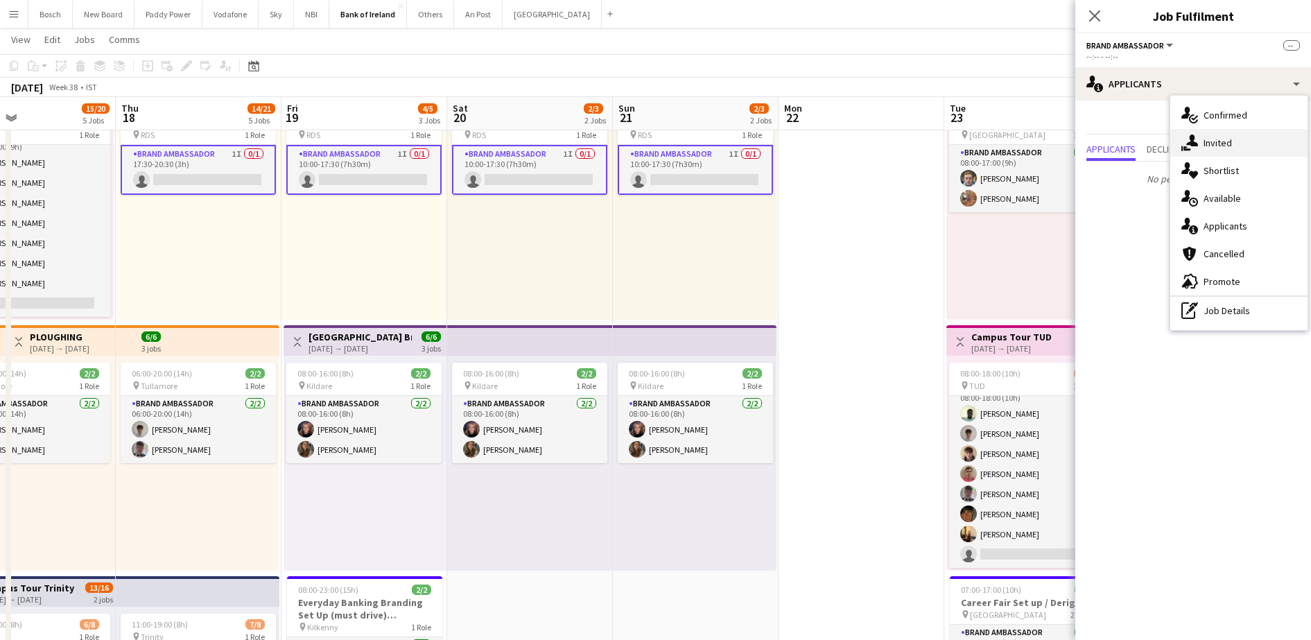
click at [1232, 139] on div "single-neutral-actions-share-1 Invited" at bounding box center [1238, 143] width 137 height 28
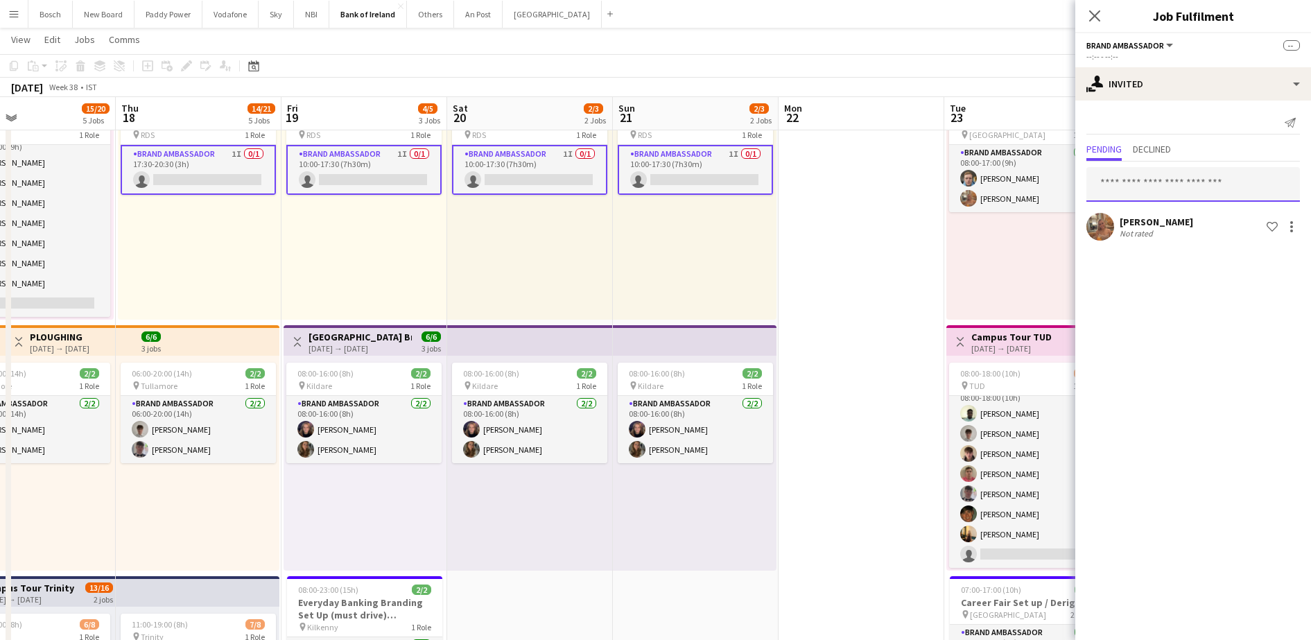
click at [1178, 180] on input "text" at bounding box center [1194, 184] width 214 height 35
type input "****"
click at [1157, 239] on mat-option "[PERSON_NAME] Active [EMAIL_ADDRESS][DOMAIN_NAME]" at bounding box center [1194, 223] width 214 height 33
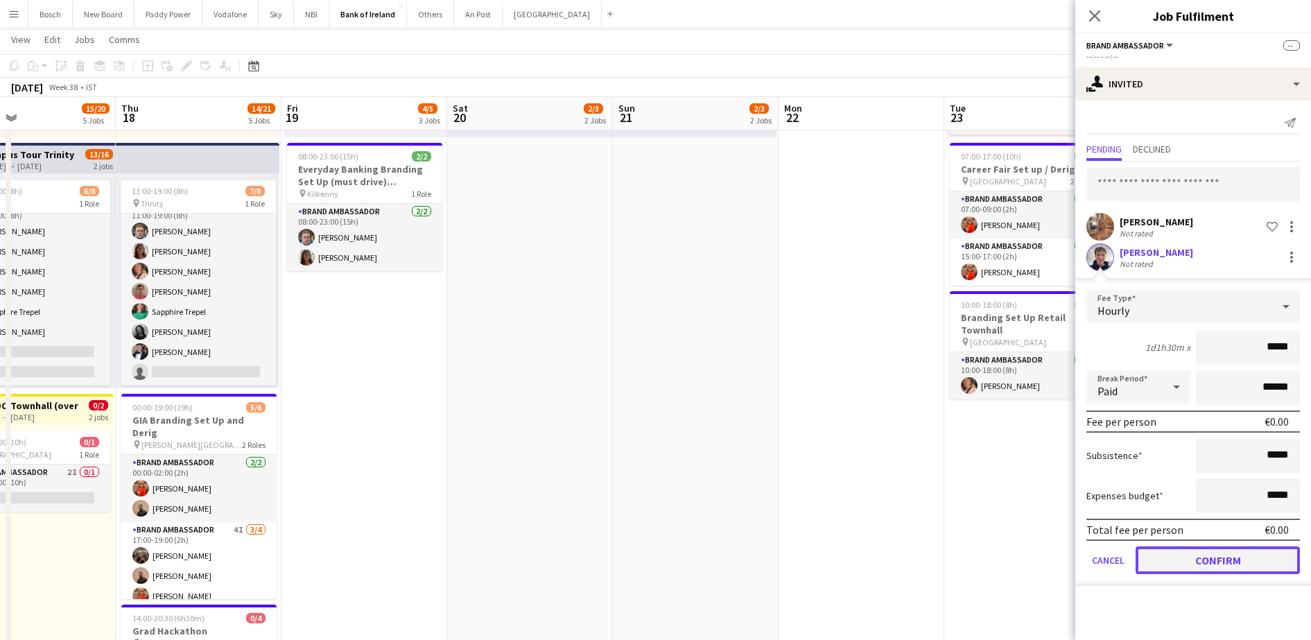
click at [1225, 555] on button "Confirm" at bounding box center [1218, 560] width 164 height 28
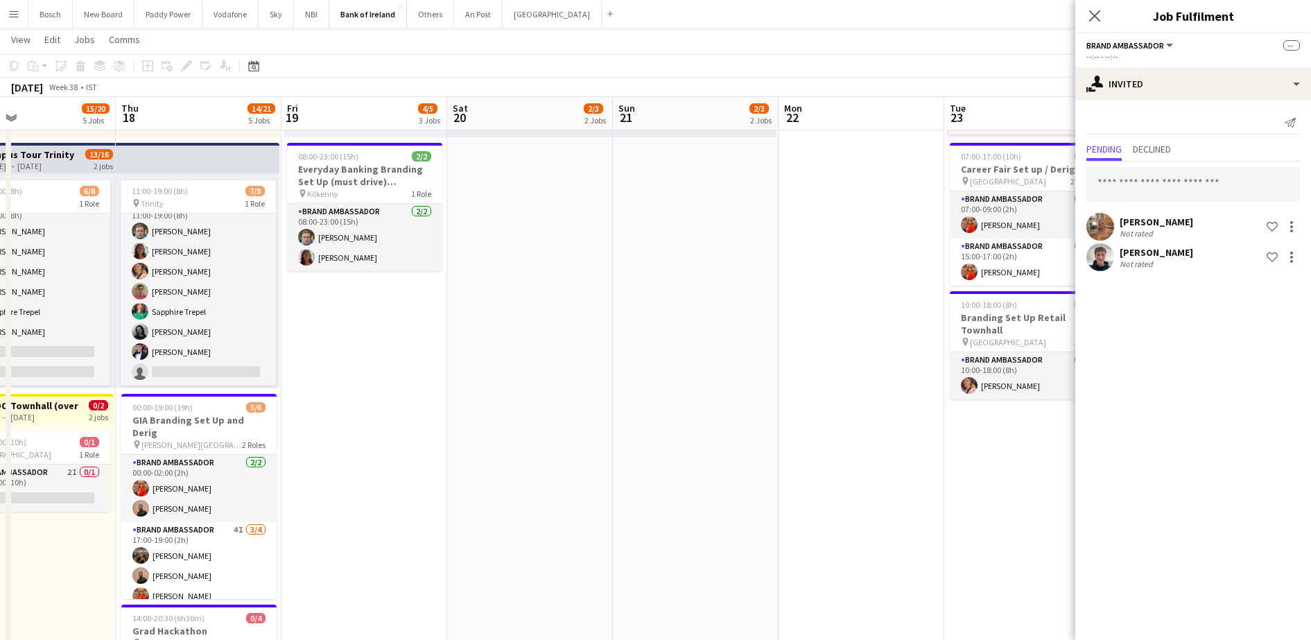
click at [953, 88] on div "[DATE] Week 38 • IST Publish 4 jobs Revert 4 jobs" at bounding box center [655, 87] width 1311 height 19
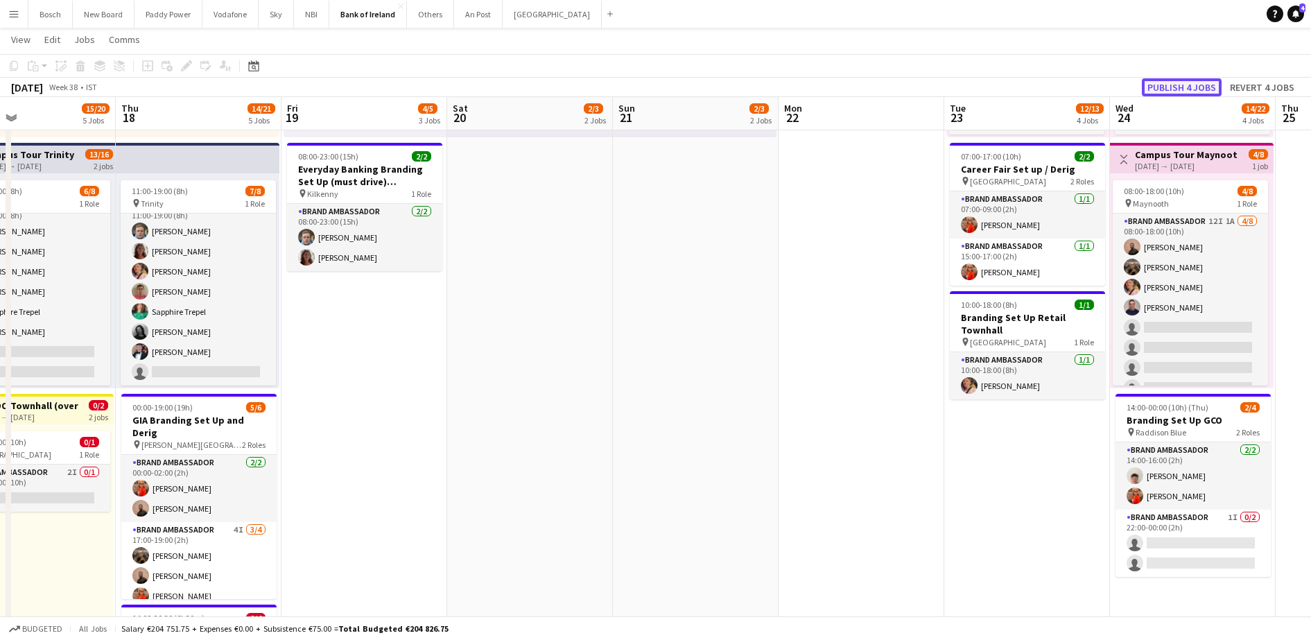
click at [1179, 85] on button "Publish 4 jobs" at bounding box center [1182, 87] width 80 height 18
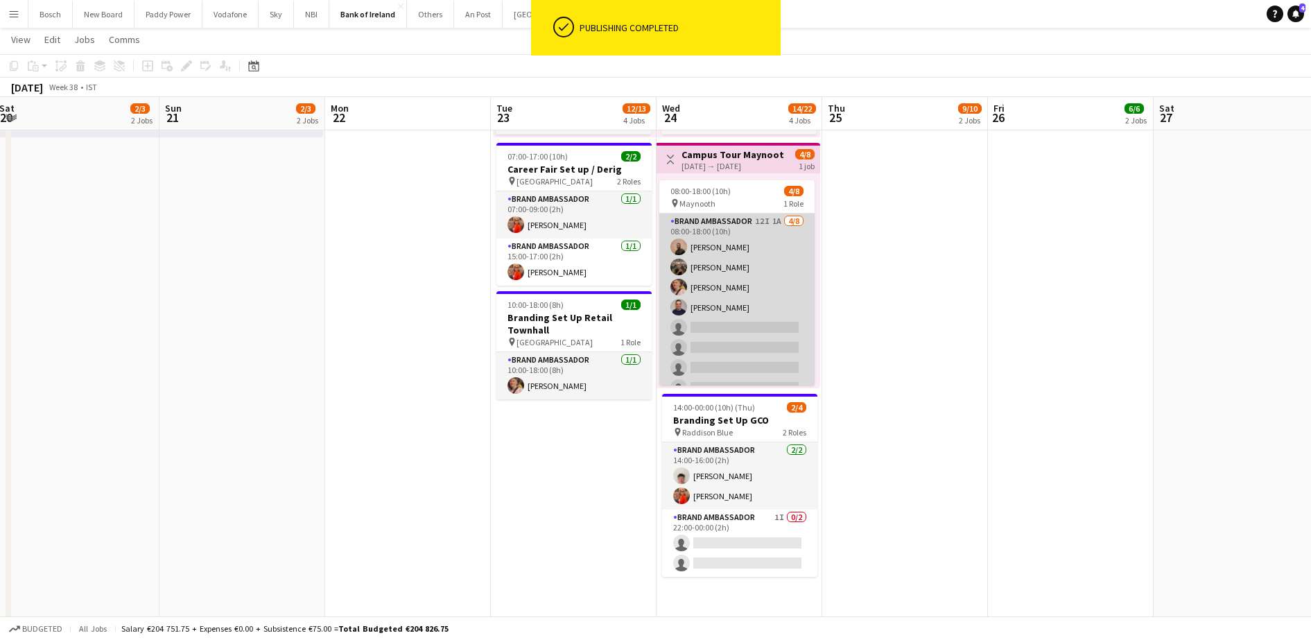
click at [769, 328] on app-card-role "Brand Ambassador 12I 1A [DATE] 08:00-18:00 (10h) [PERSON_NAME] [PERSON_NAME] [P…" at bounding box center [736, 308] width 155 height 188
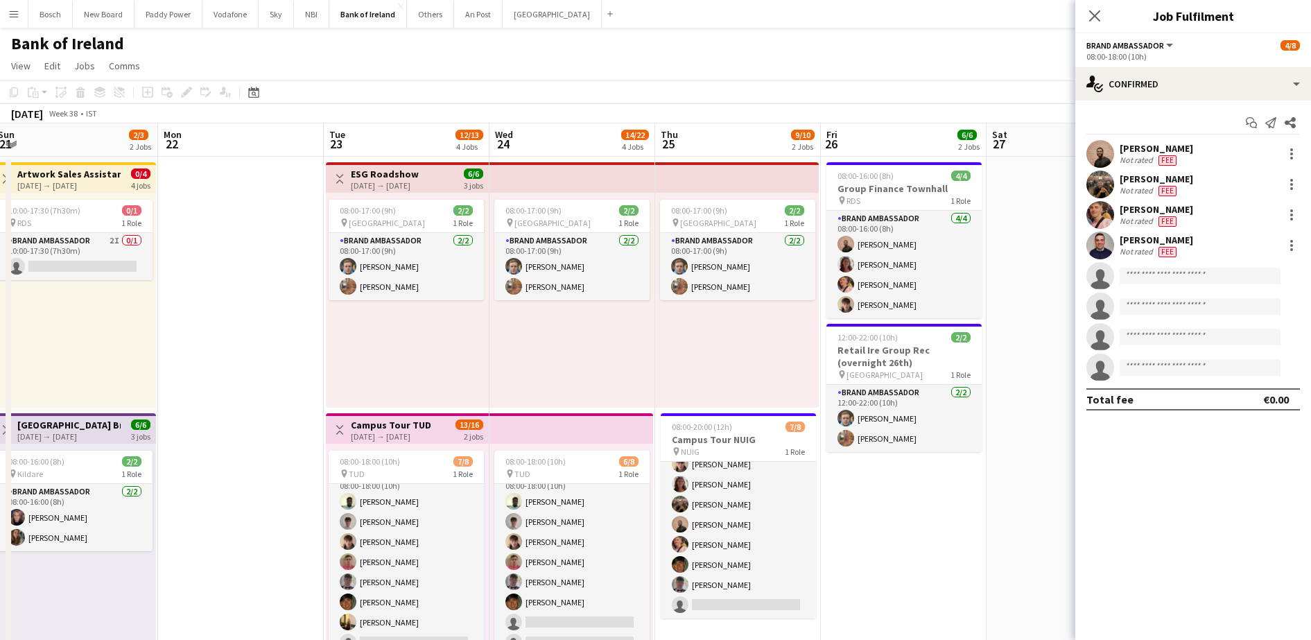
click at [770, 523] on app-card-role "Brand Ambassador 3I [DATE] 08:00-20:00 (12h) [PERSON_NAME] [PERSON_NAME] Moryck…" at bounding box center [738, 525] width 155 height 188
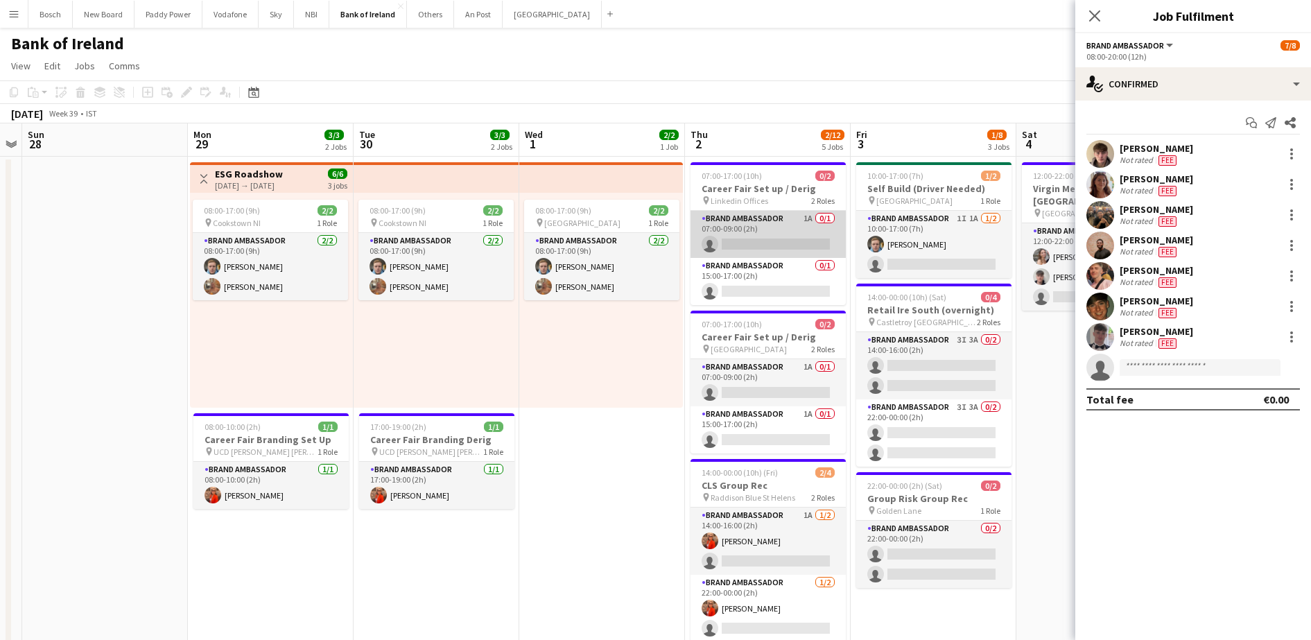
click at [740, 227] on app-card-role "Brand Ambassador 1A 0/1 07:00-09:00 (2h) single-neutral-actions" at bounding box center [768, 234] width 155 height 47
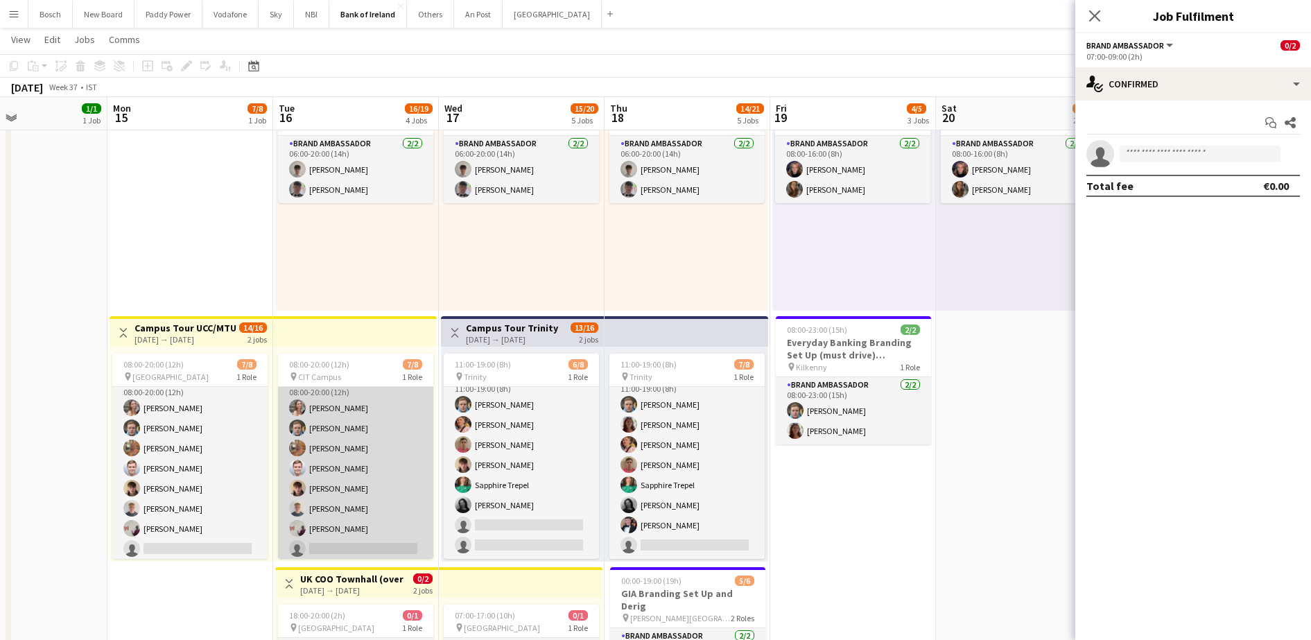
scroll to position [16, 0]
click at [333, 464] on app-card-role "Brand Ambassador 7I [DATE] 08:00-20:00 (12h) [PERSON_NAME] [PERSON_NAME] [PERSO…" at bounding box center [355, 465] width 155 height 188
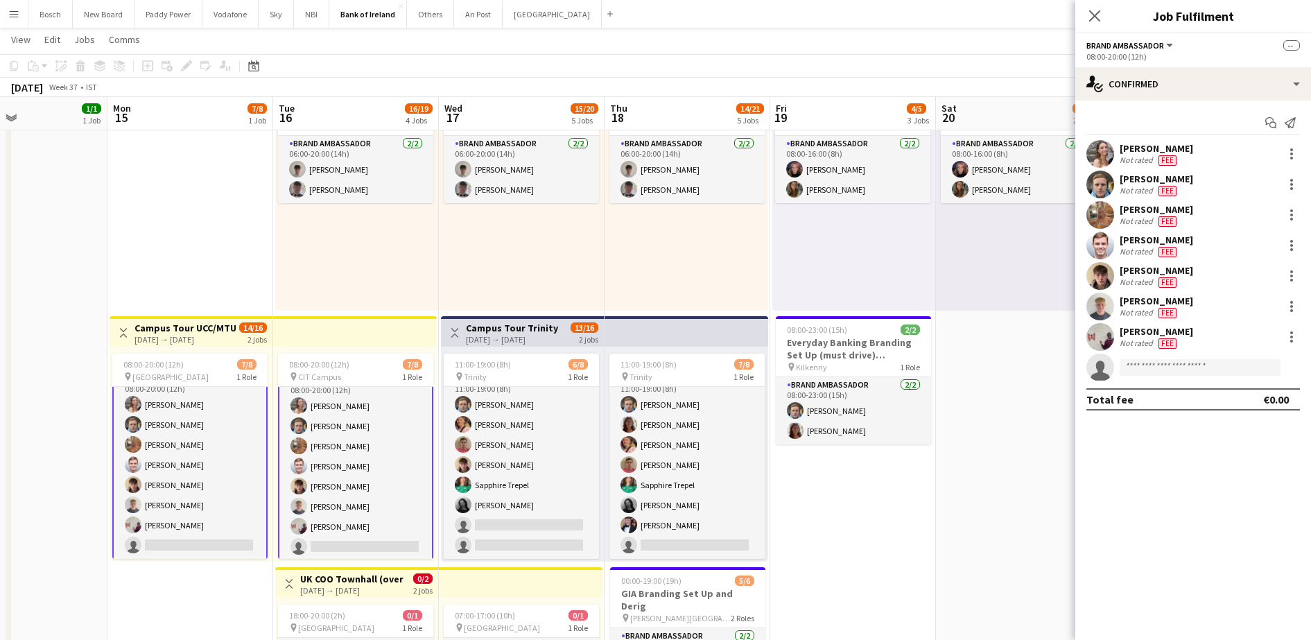
scroll to position [17, 0]
click at [1127, 311] on div "Not rated" at bounding box center [1138, 312] width 36 height 11
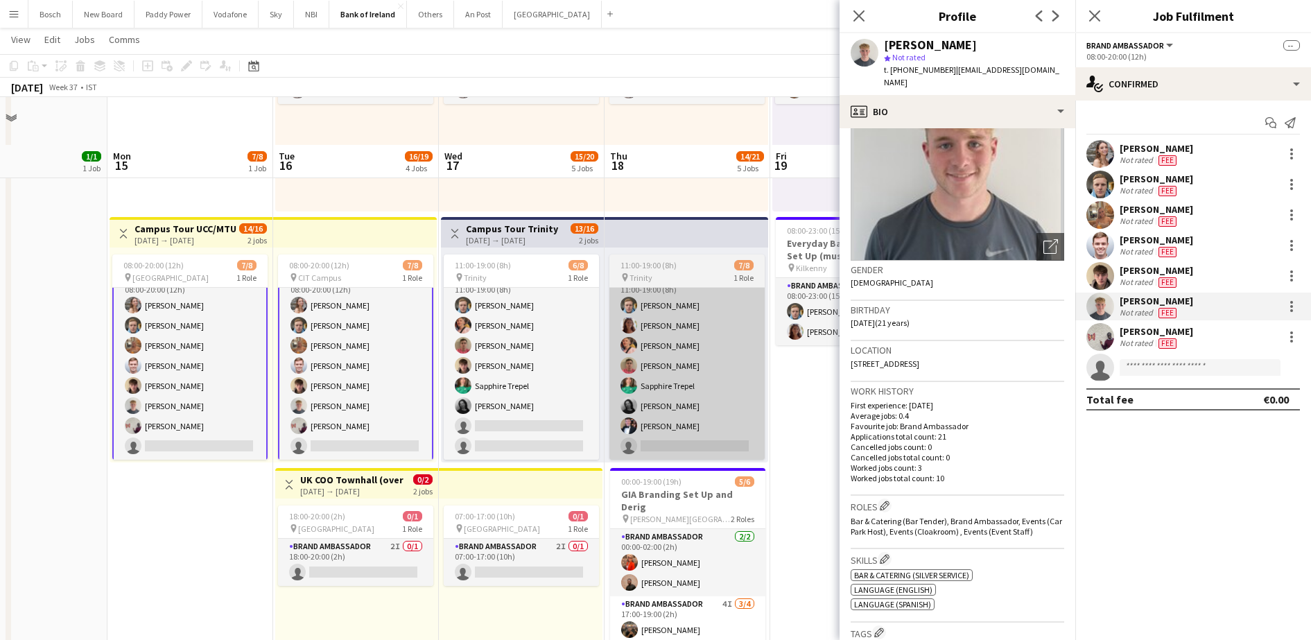
scroll to position [520, 0]
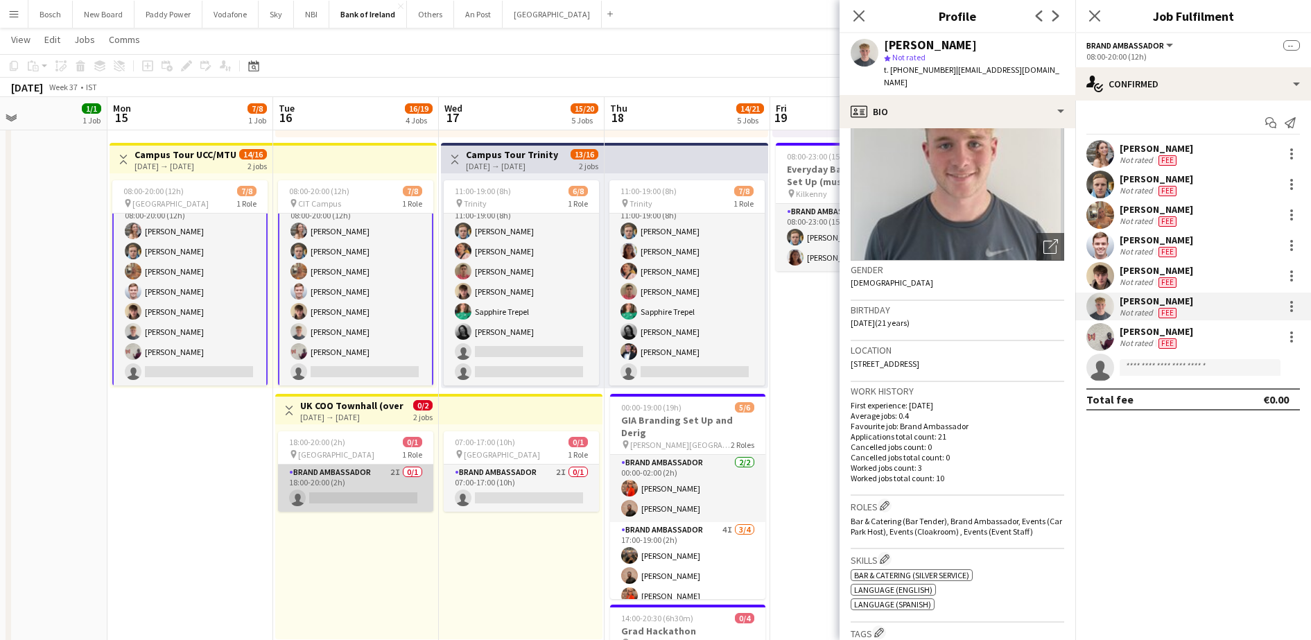
click at [402, 492] on app-card-role "Brand Ambassador 2I 0/1 18:00-20:00 (2h) single-neutral-actions" at bounding box center [355, 488] width 155 height 47
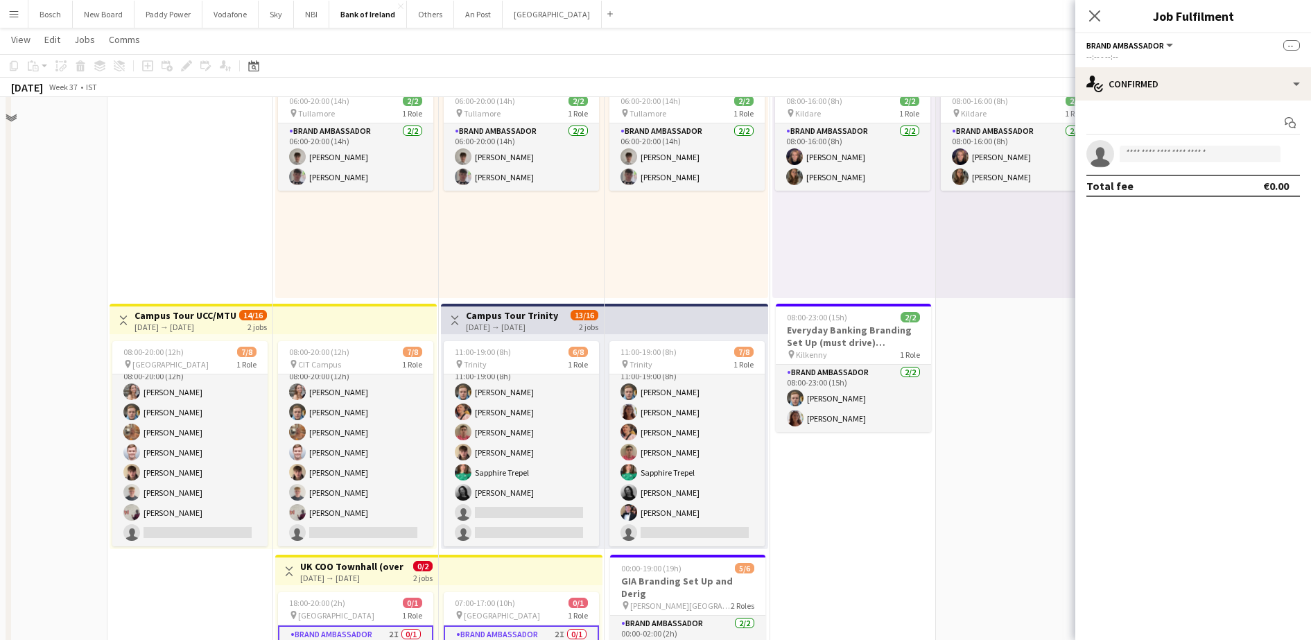
scroll to position [260, 0]
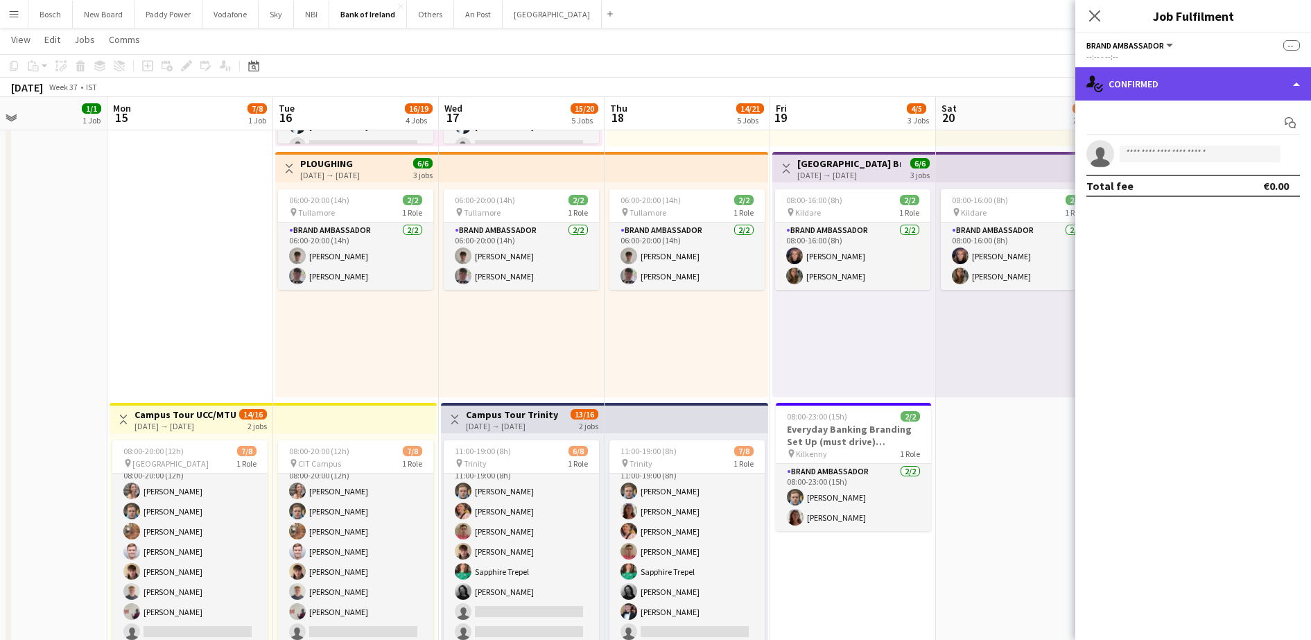
click at [1136, 89] on div "single-neutral-actions-check-2 Confirmed" at bounding box center [1193, 83] width 236 height 33
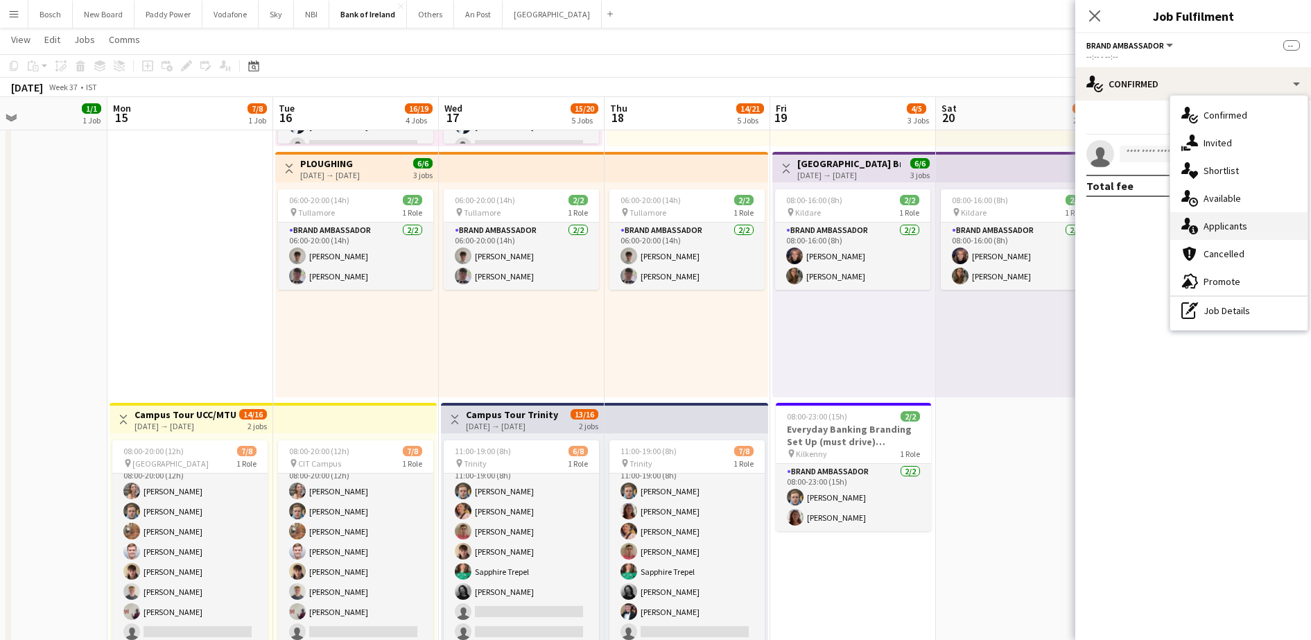
click at [1218, 214] on div "single-neutral-actions-information Applicants" at bounding box center [1238, 226] width 137 height 28
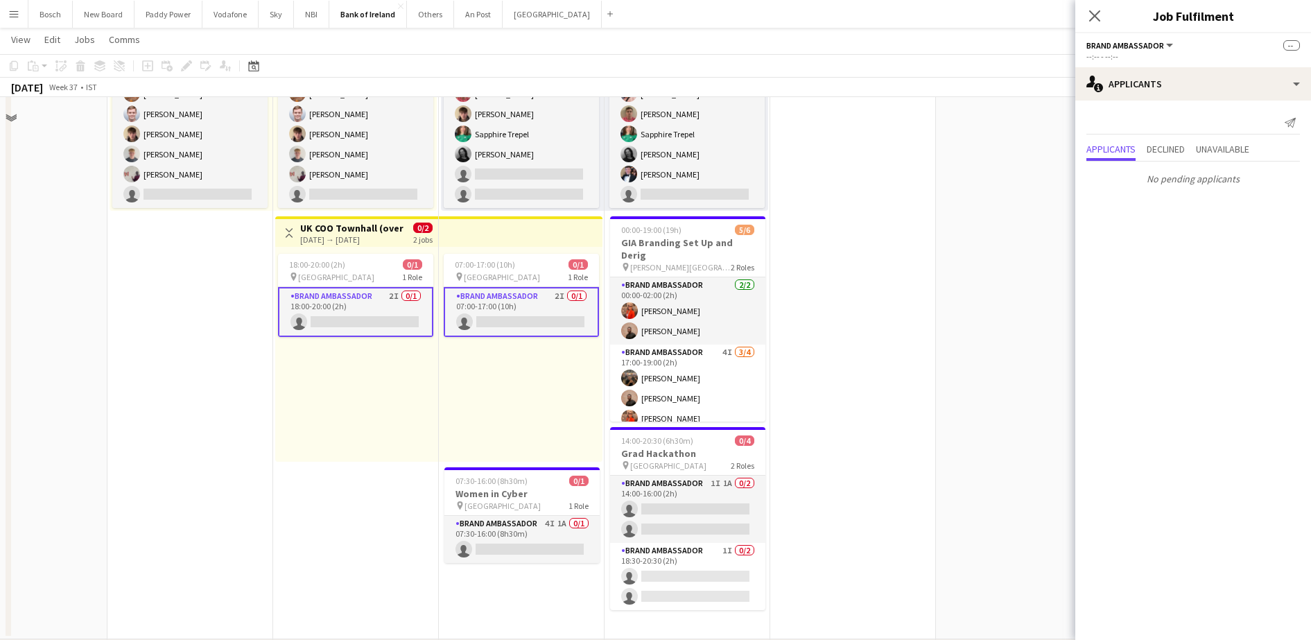
scroll to position [780, 0]
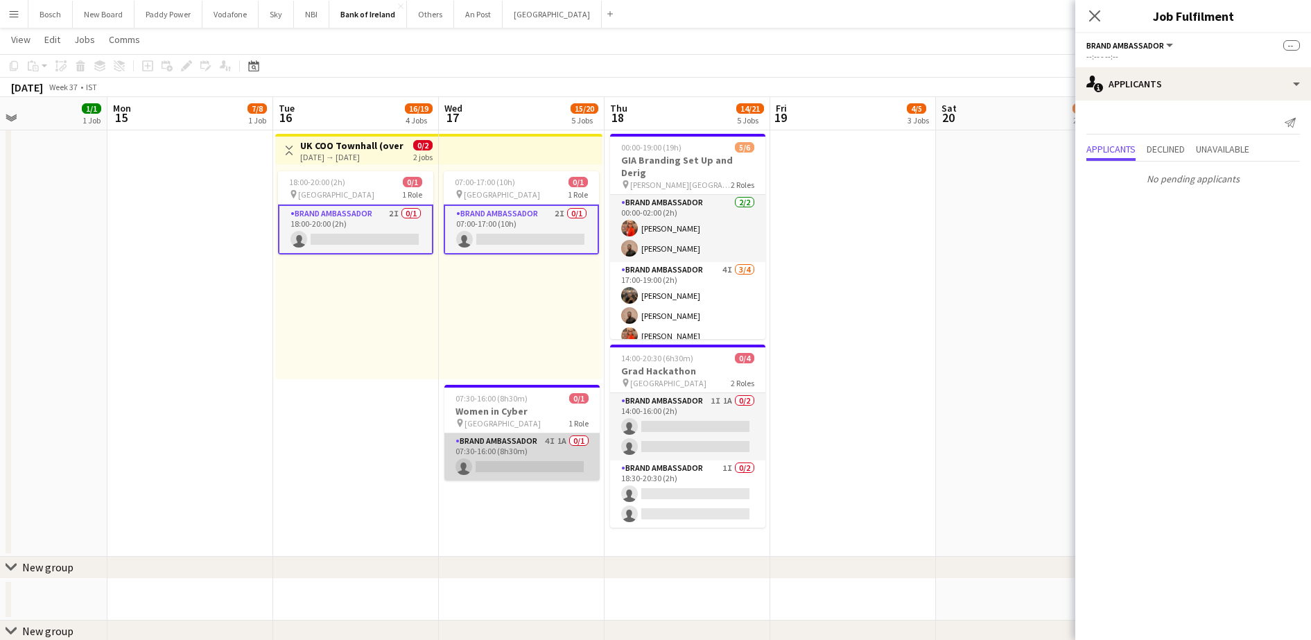
click at [548, 442] on app-card-role "Brand Ambassador 4I 1A 0/1 07:30-16:00 (8h30m) single-neutral-actions" at bounding box center [521, 456] width 155 height 47
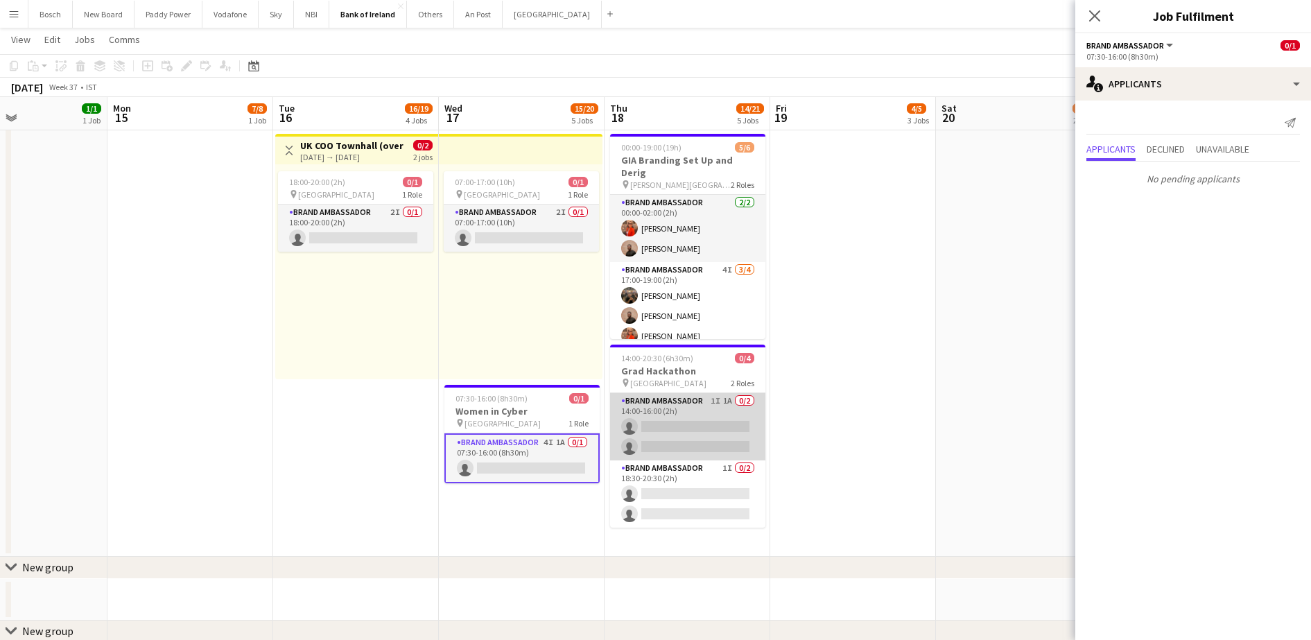
click at [679, 422] on app-card-role "Brand Ambassador 1I 1A 0/2 14:00-16:00 (2h) single-neutral-actions single-neutr…" at bounding box center [687, 426] width 155 height 67
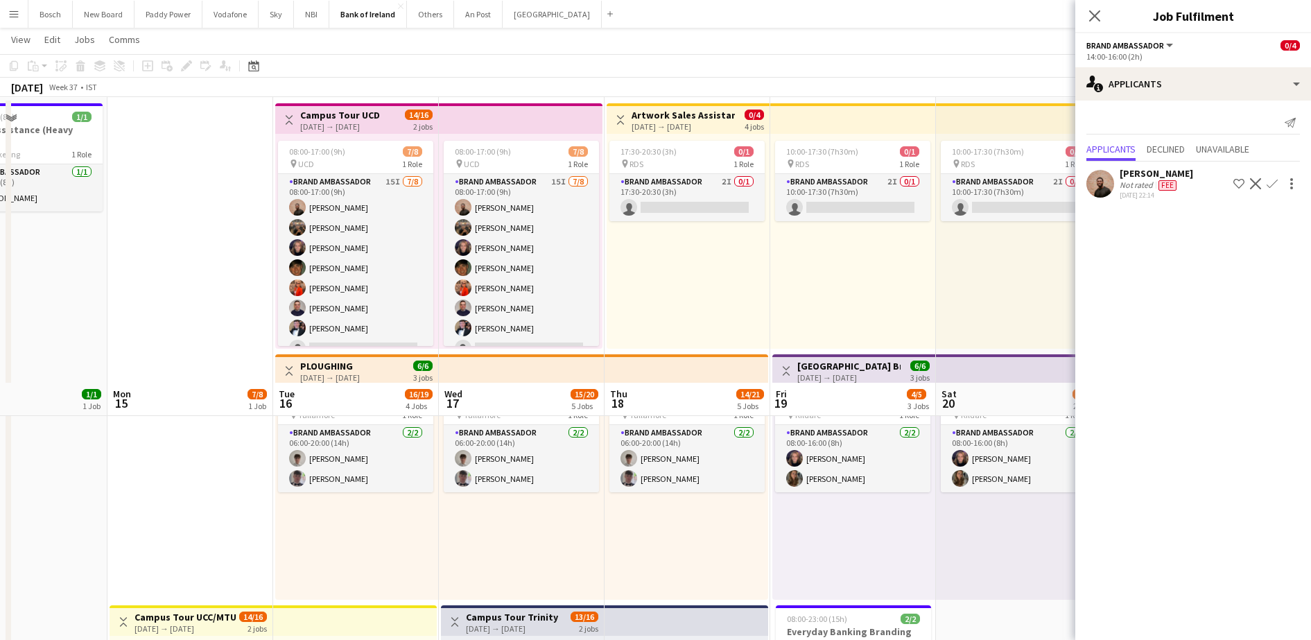
scroll to position [0, 0]
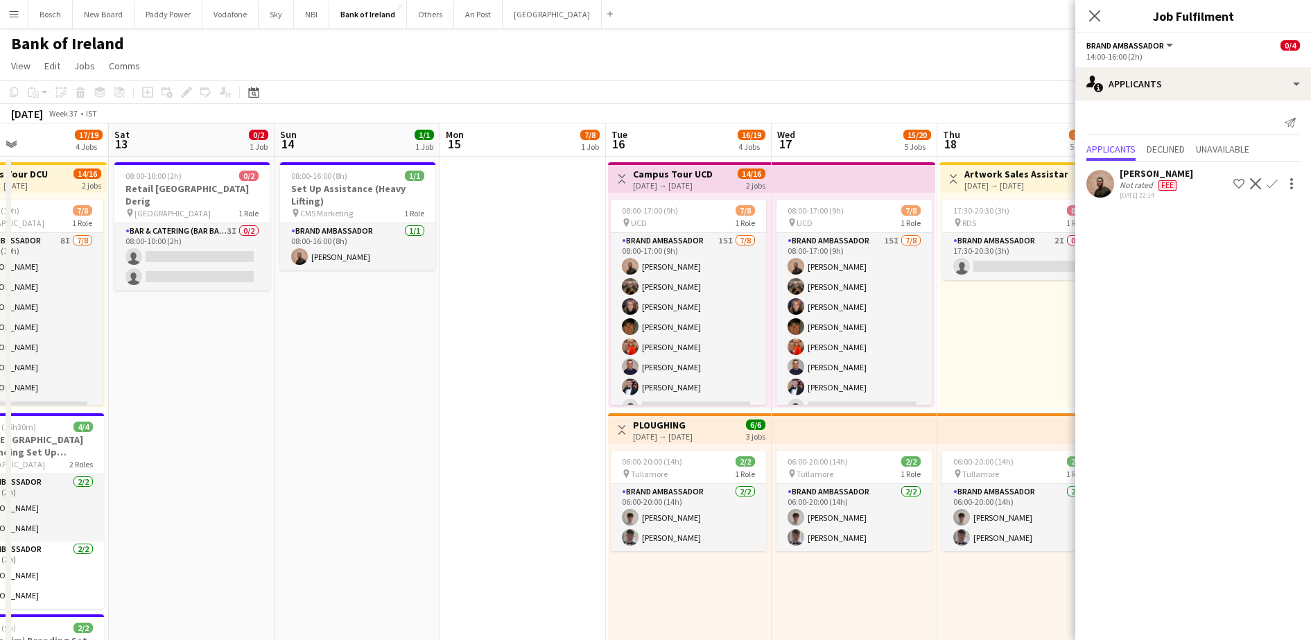
drag, startPoint x: 232, startPoint y: 343, endPoint x: 1209, endPoint y: 320, distance: 977.3
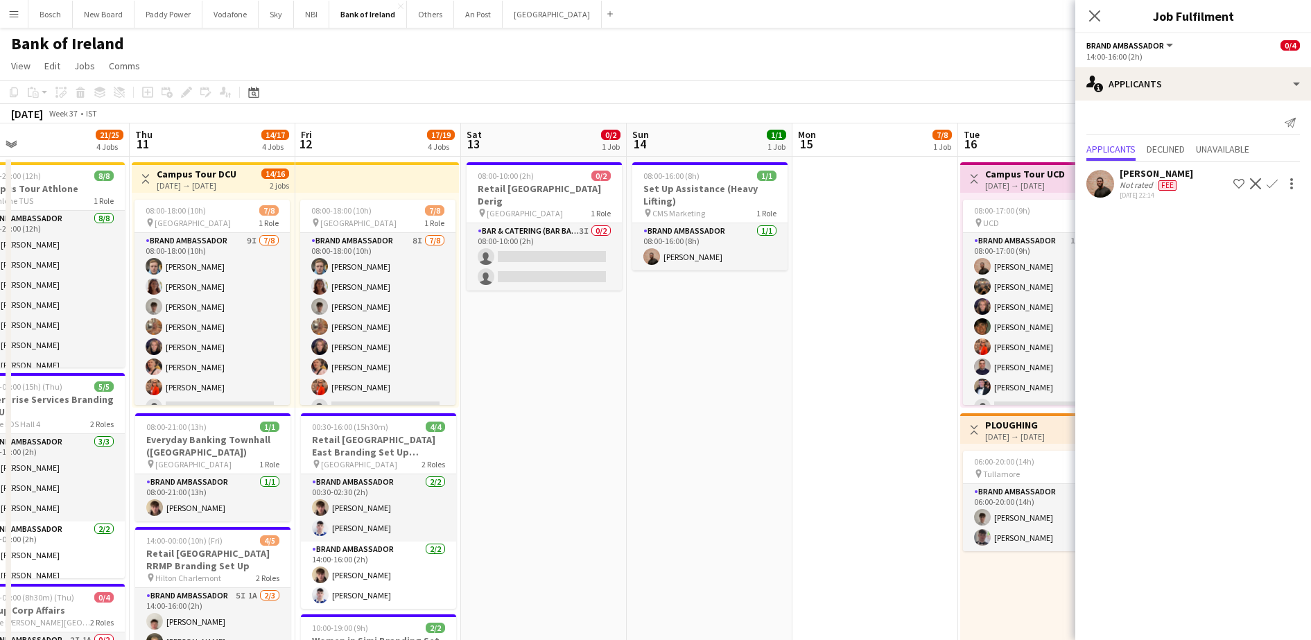
drag, startPoint x: 612, startPoint y: 365, endPoint x: 1306, endPoint y: 338, distance: 694.7
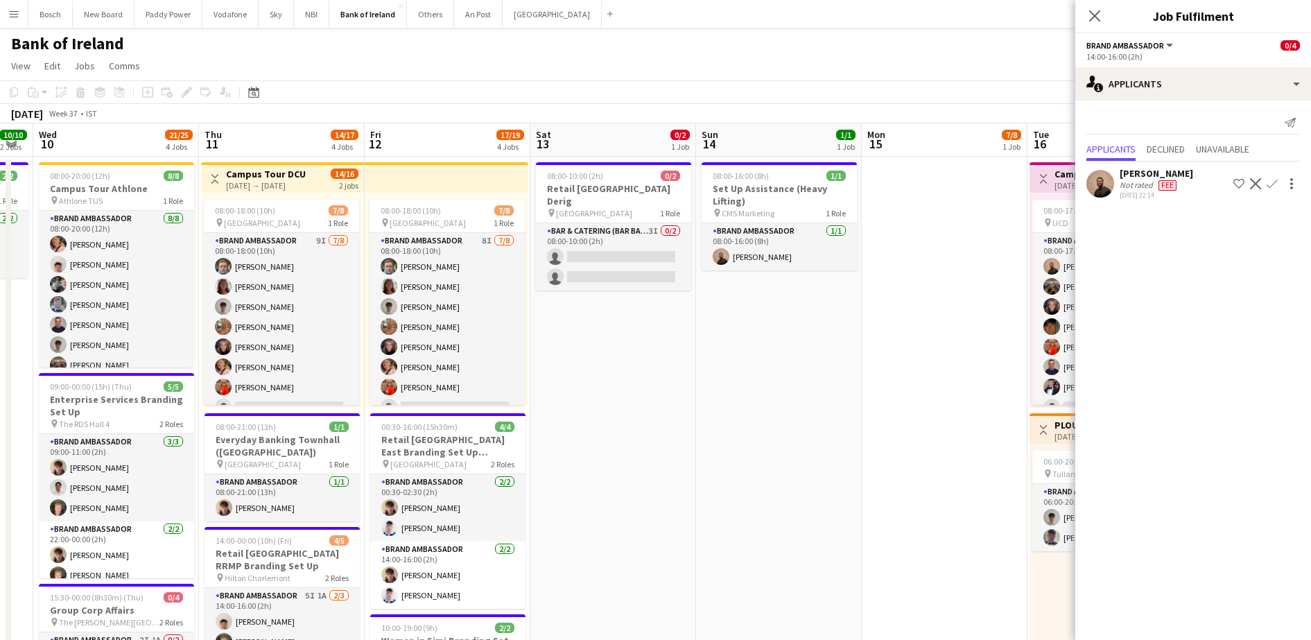
drag, startPoint x: 992, startPoint y: 339, endPoint x: 1221, endPoint y: 331, distance: 229.0
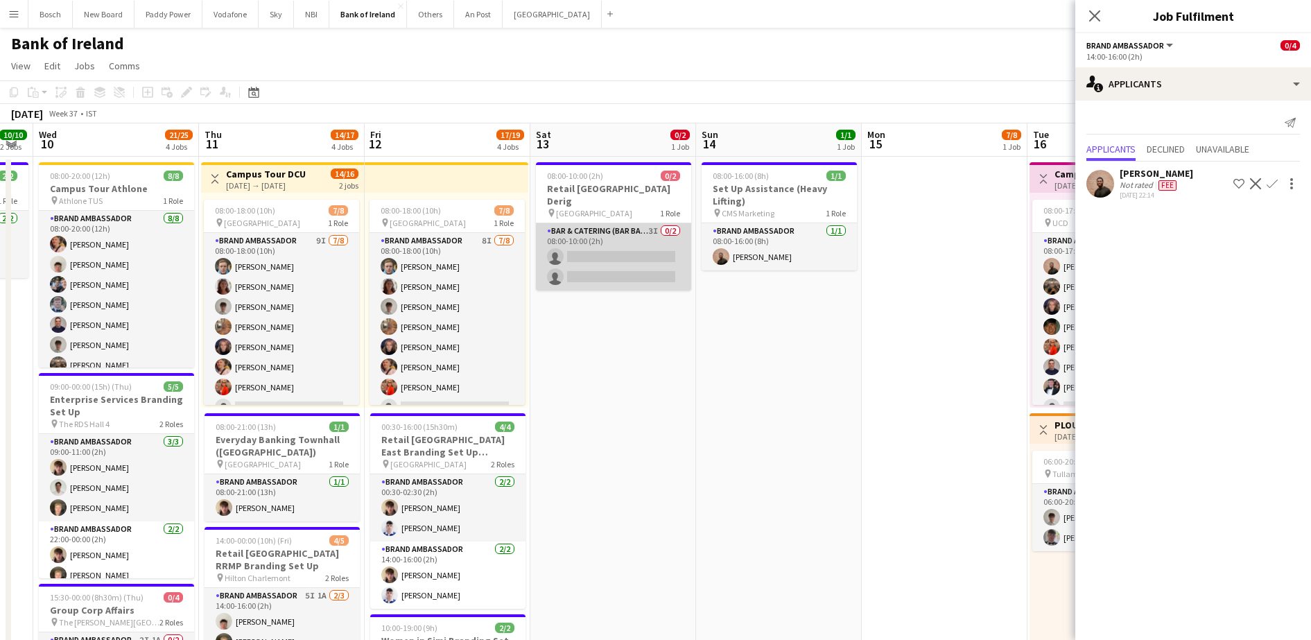
click at [641, 259] on app-card-role "Bar & Catering (Bar Back) 3I 0/2 08:00-10:00 (2h) single-neutral-actions single…" at bounding box center [613, 256] width 155 height 67
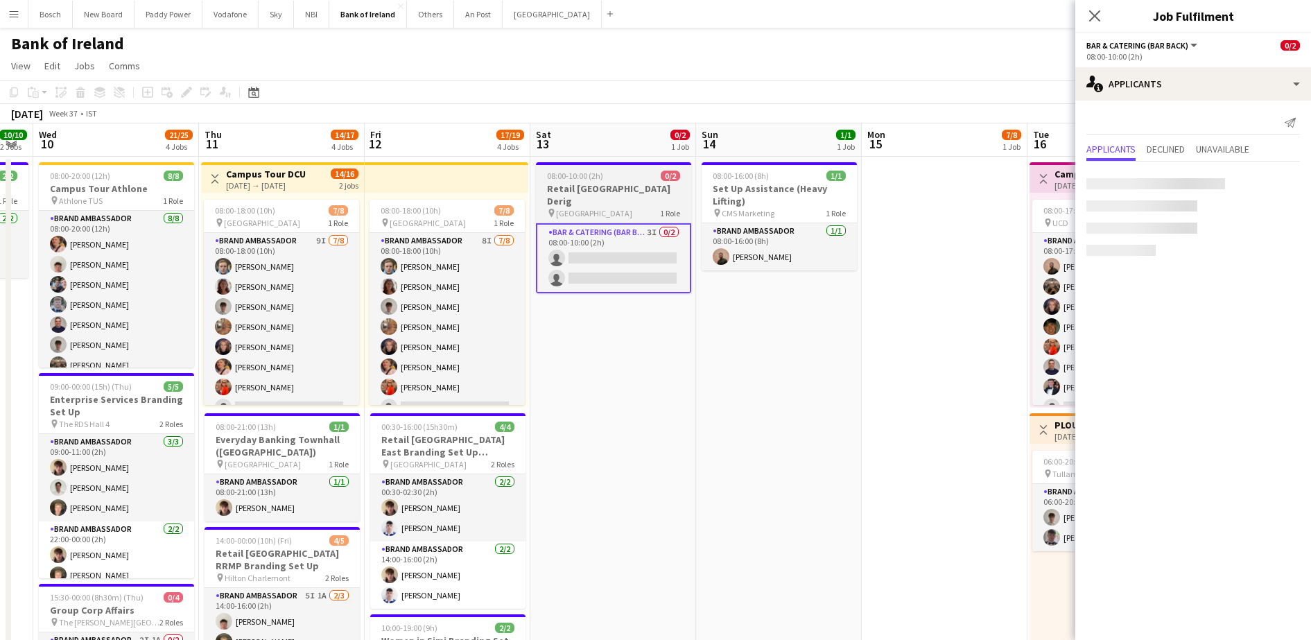
click at [628, 193] on h3 "Retail [GEOGRAPHIC_DATA] Derig" at bounding box center [613, 194] width 155 height 25
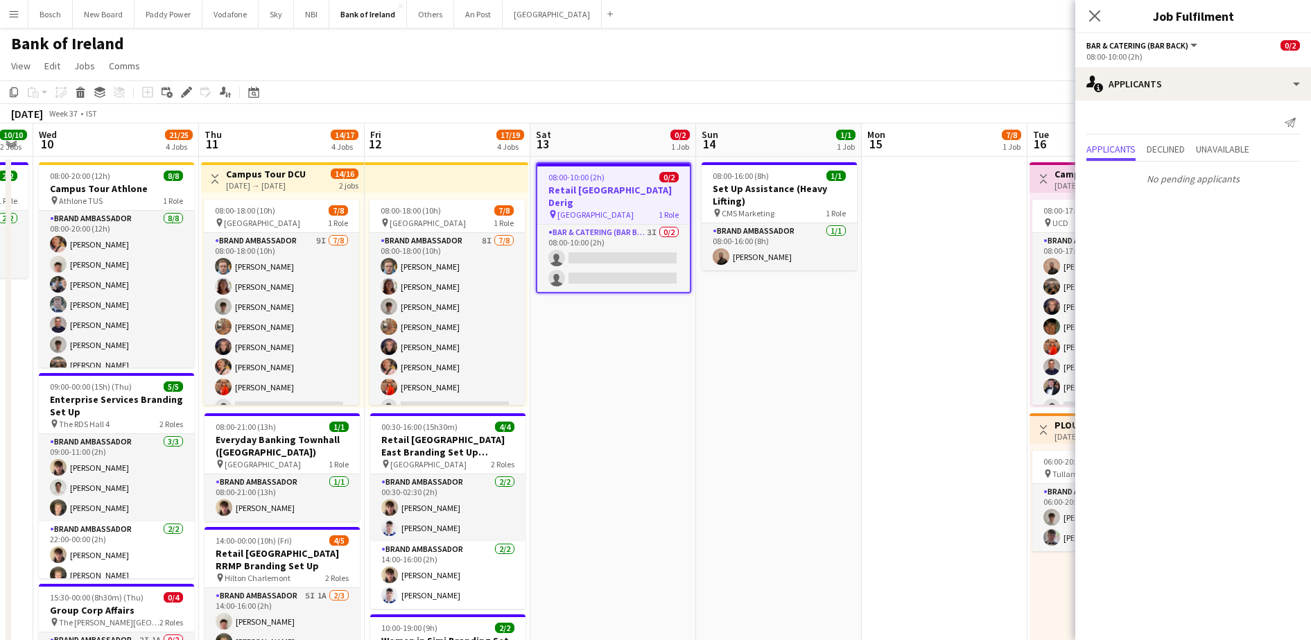
click at [1069, 83] on app-toolbar "Copy Paste Paste Ctrl+V Paste with crew Ctrl+Shift+V Paste linked Job [GEOGRAPH…" at bounding box center [655, 92] width 1311 height 24
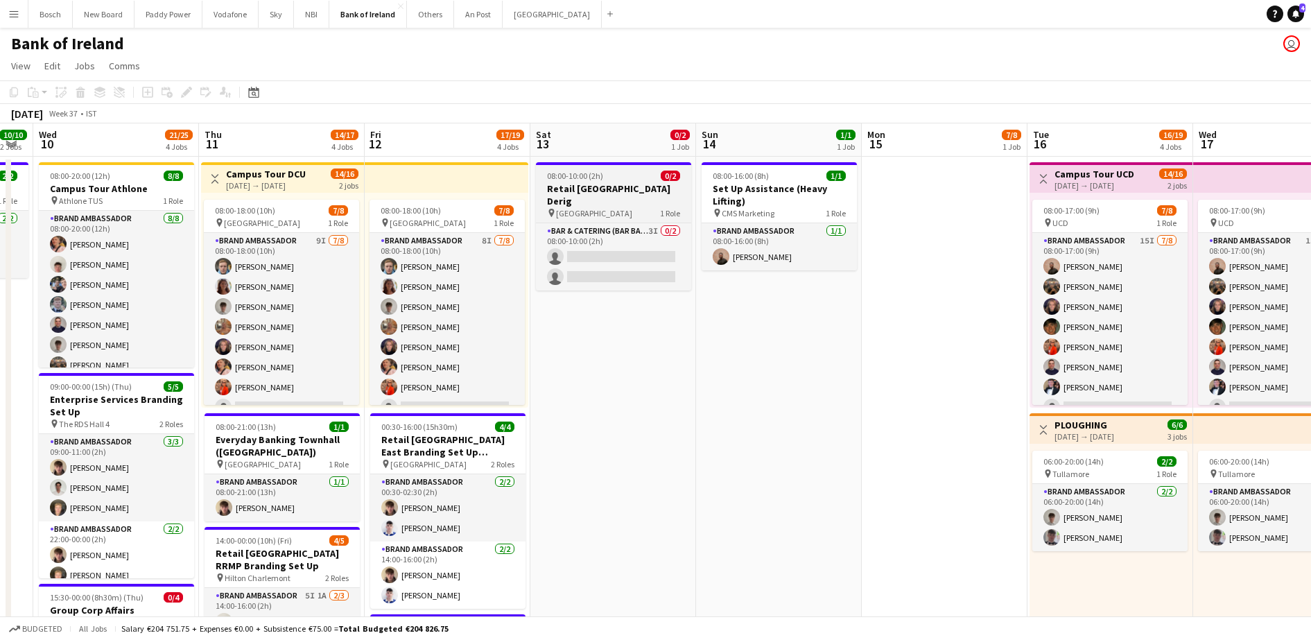
click at [607, 182] on h3 "Retail [GEOGRAPHIC_DATA] Derig" at bounding box center [613, 194] width 155 height 25
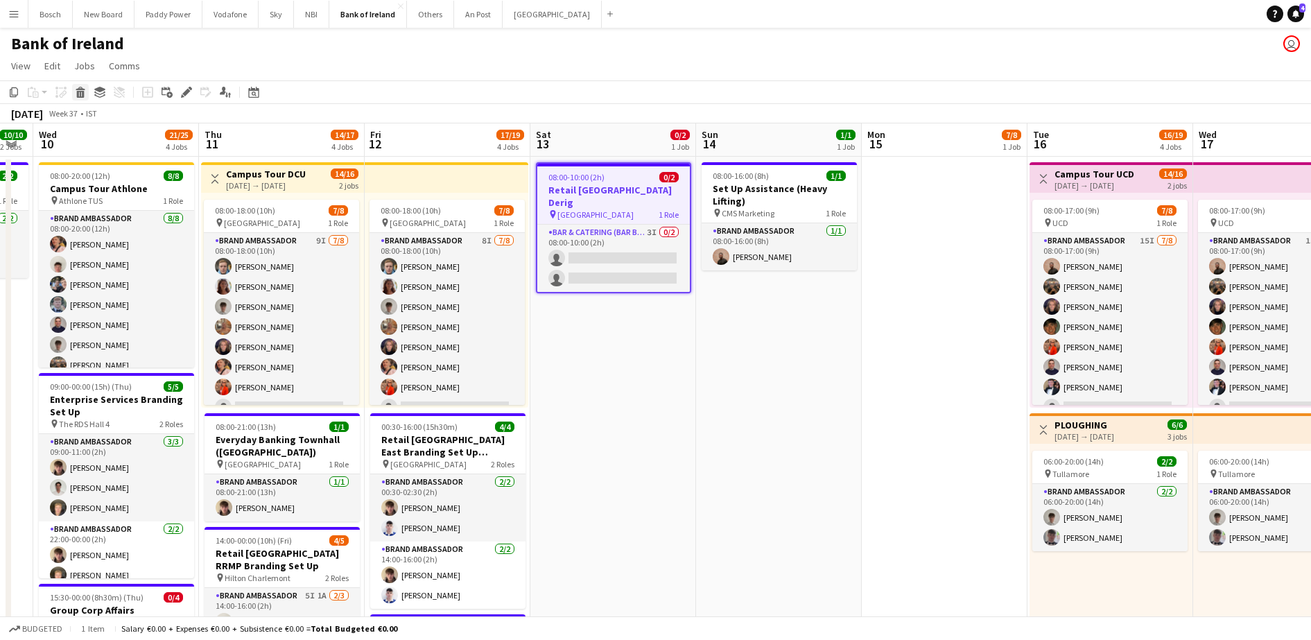
click at [74, 93] on div "Delete" at bounding box center [80, 92] width 17 height 17
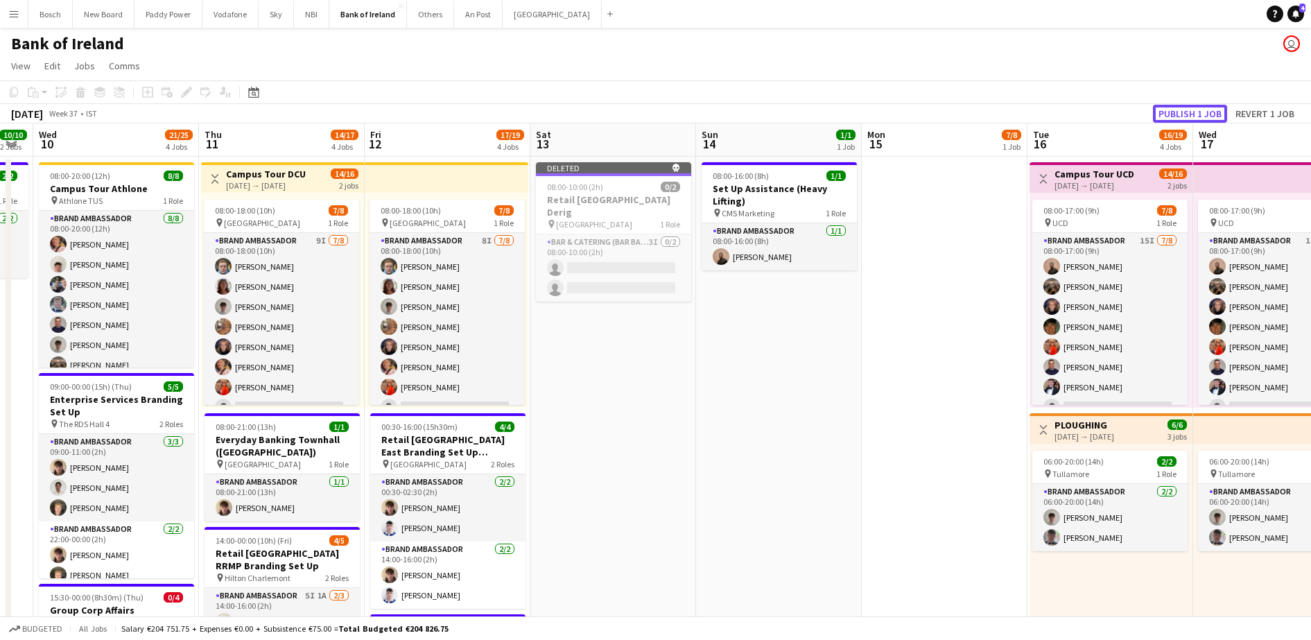
click at [1197, 110] on button "Publish 1 job" at bounding box center [1190, 114] width 74 height 18
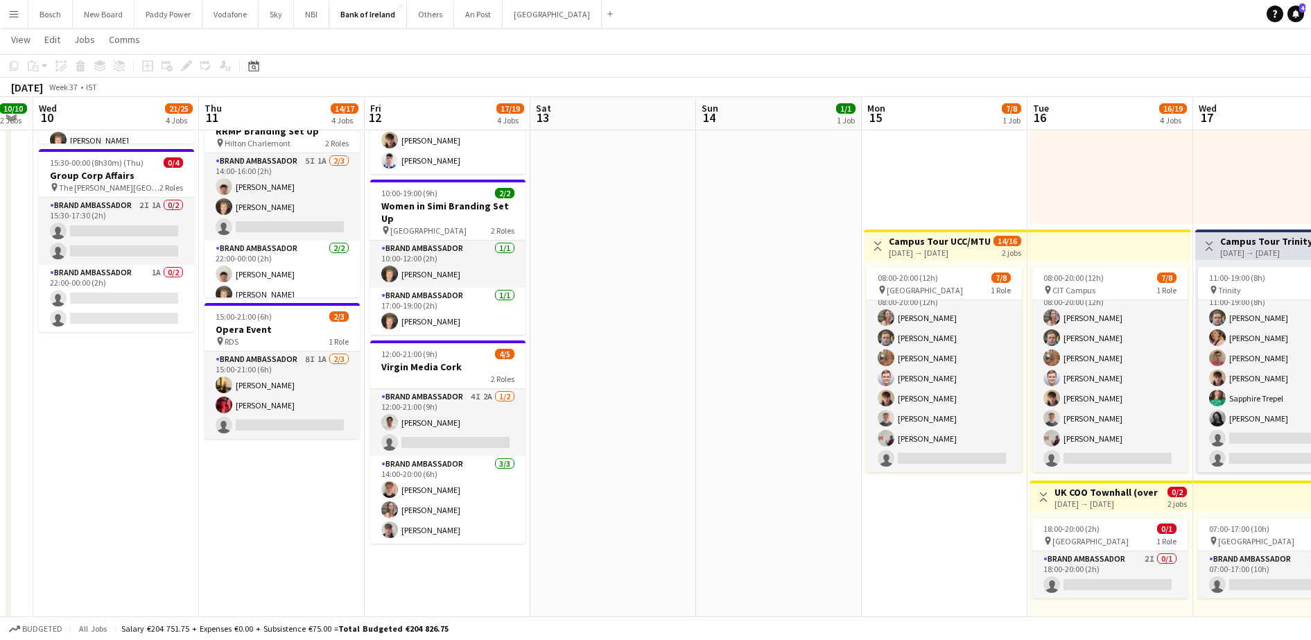
scroll to position [0, 302]
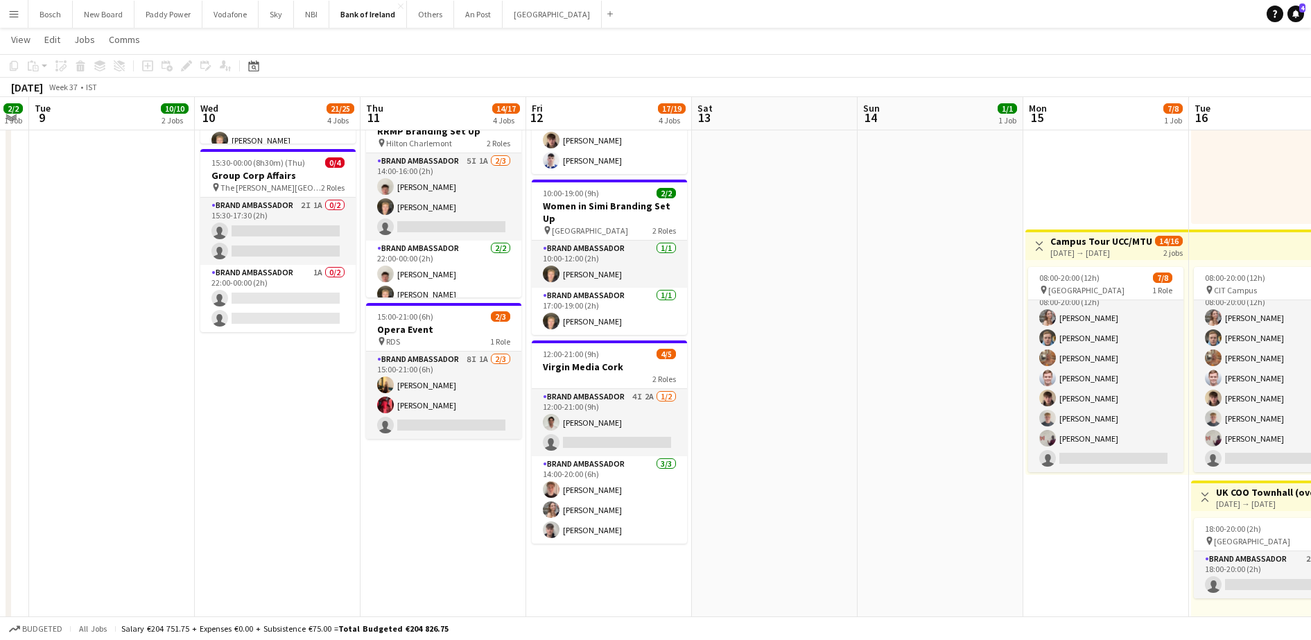
drag, startPoint x: 606, startPoint y: 456, endPoint x: 768, endPoint y: 456, distance: 161.6
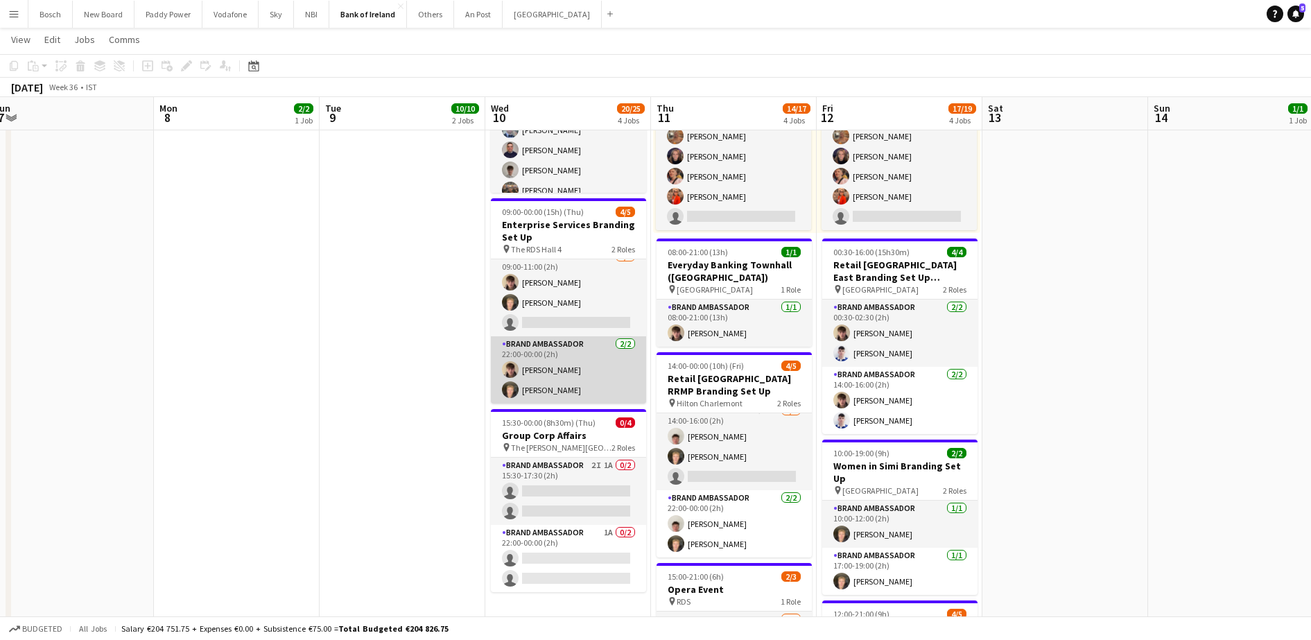
scroll to position [0, 0]
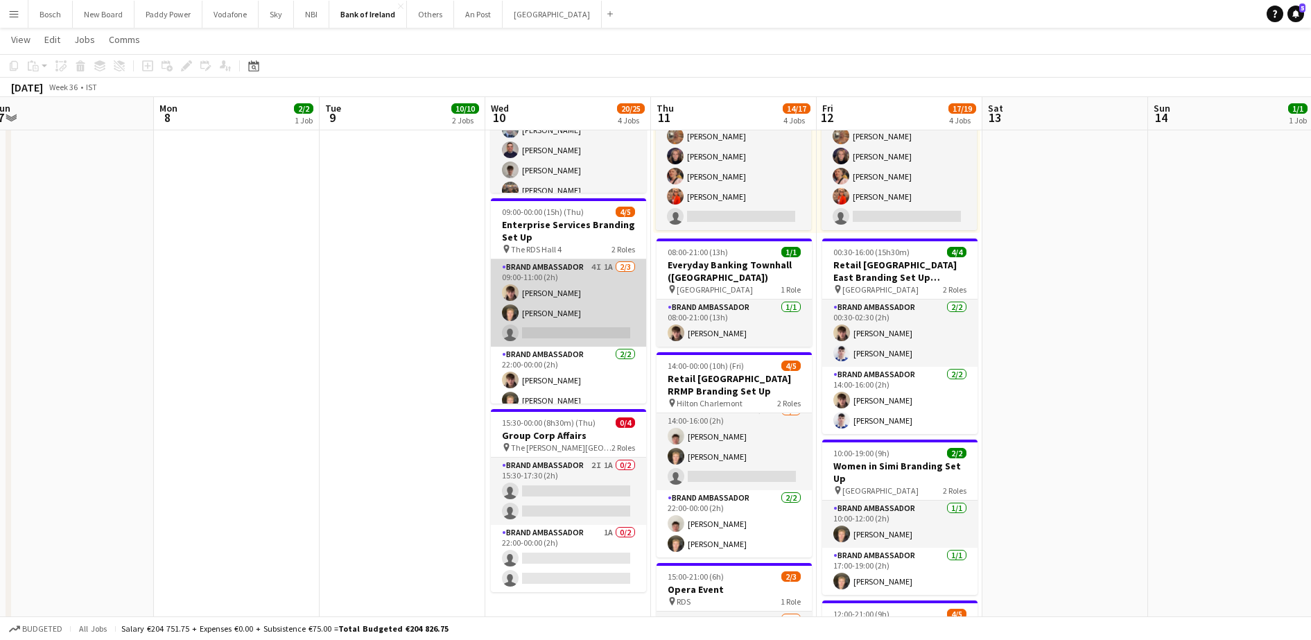
click at [578, 309] on app-card-role "Brand Ambassador 4I 1A [DATE] 09:00-11:00 (2h) [PERSON_NAME] [PERSON_NAME] sing…" at bounding box center [568, 302] width 155 height 87
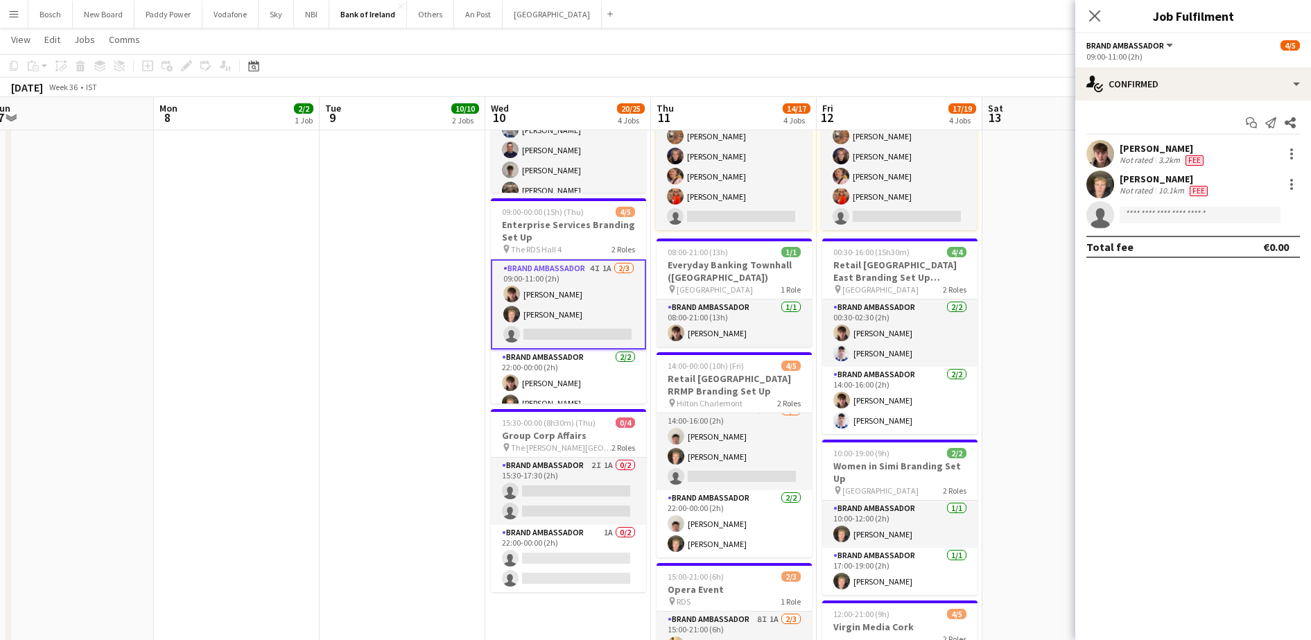
drag, startPoint x: 1191, startPoint y: 64, endPoint x: 1193, endPoint y: 80, distance: 16.2
click at [1191, 65] on app-options-switcher "Brand Ambassador All roles Brand Ambassador [DATE] 09:00-11:00 (2h)" at bounding box center [1193, 50] width 236 height 34
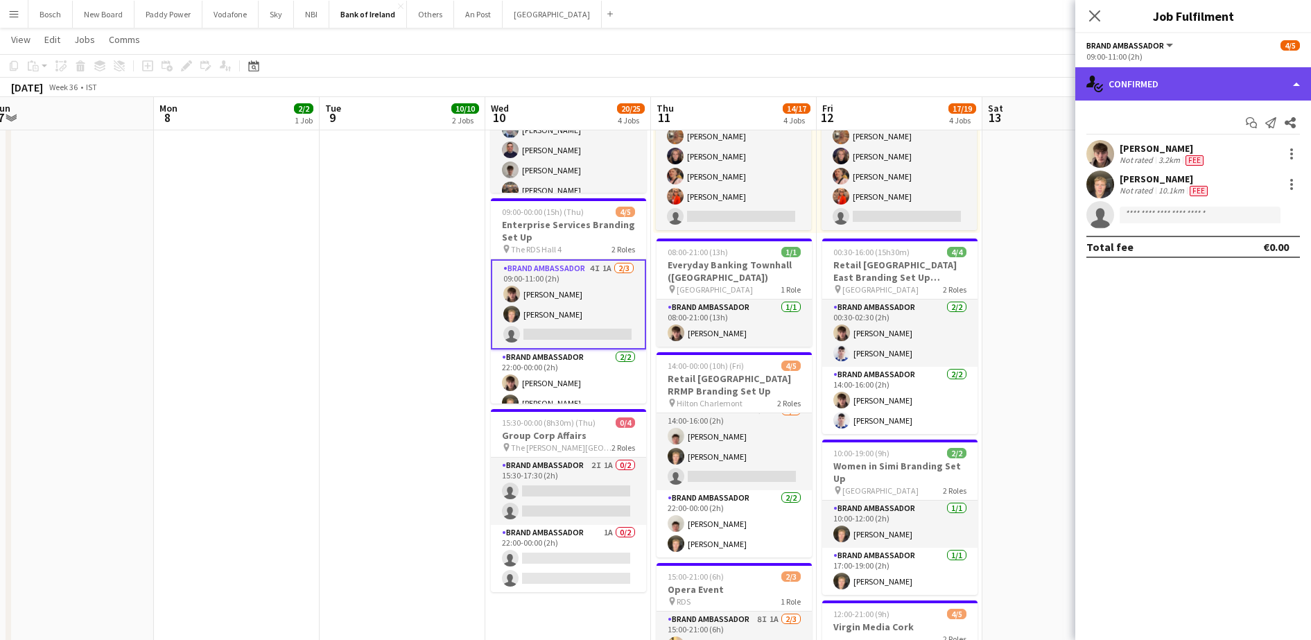
click at [1193, 83] on div "single-neutral-actions-check-2 Confirmed" at bounding box center [1193, 83] width 236 height 33
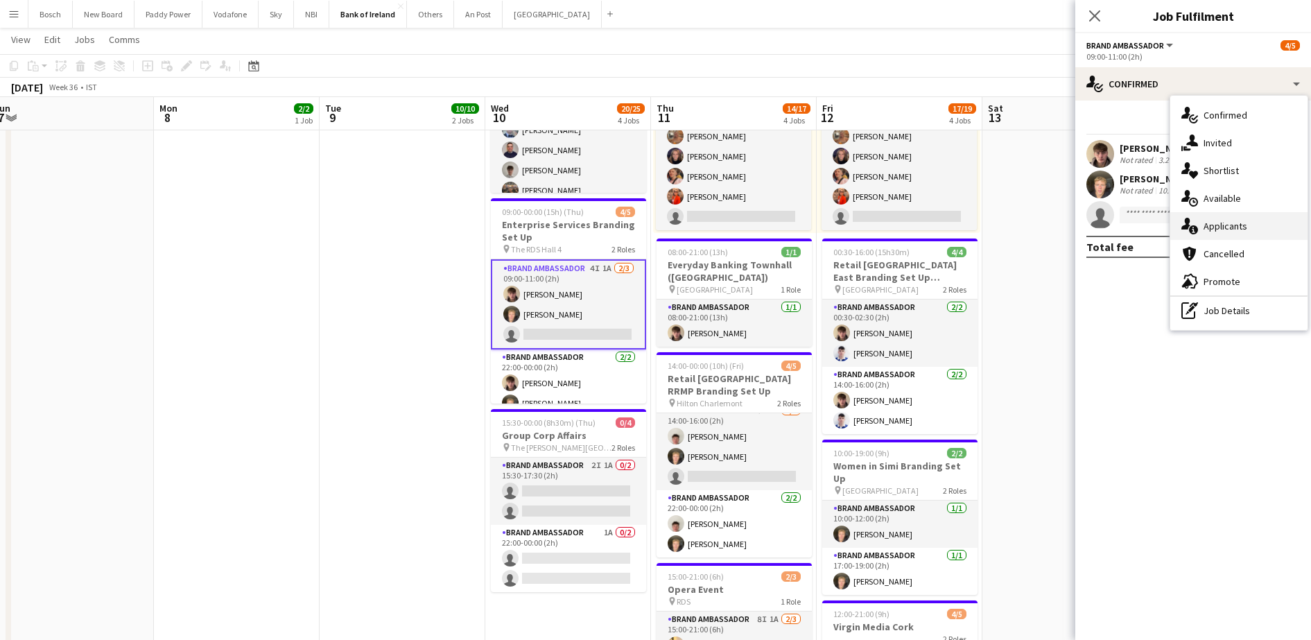
click at [1229, 222] on span "Applicants" at bounding box center [1226, 226] width 44 height 12
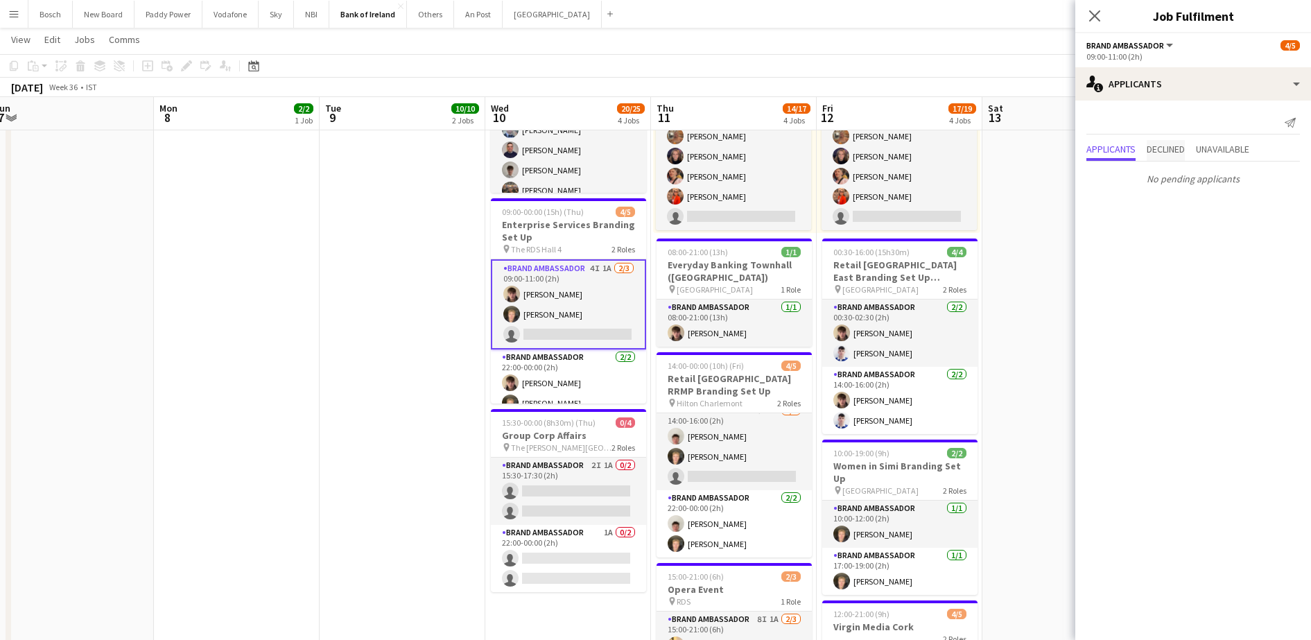
click at [1174, 144] on span "Declined" at bounding box center [1166, 149] width 38 height 10
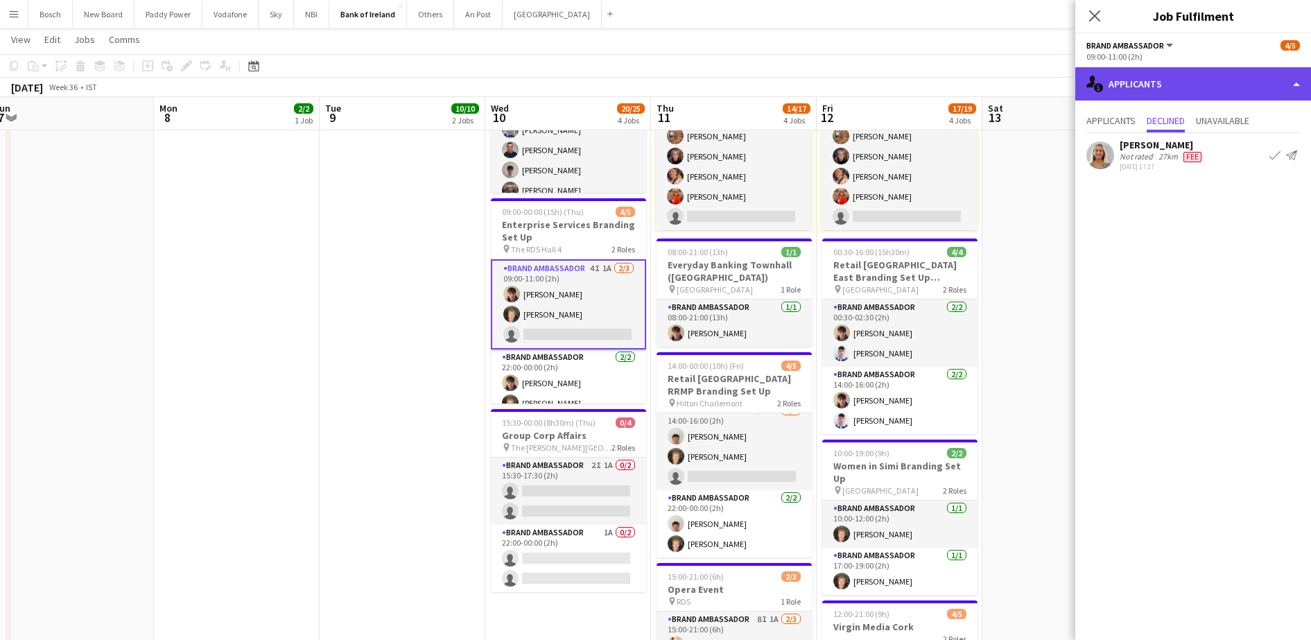
click at [1166, 74] on div "single-neutral-actions-information Applicants" at bounding box center [1193, 83] width 236 height 33
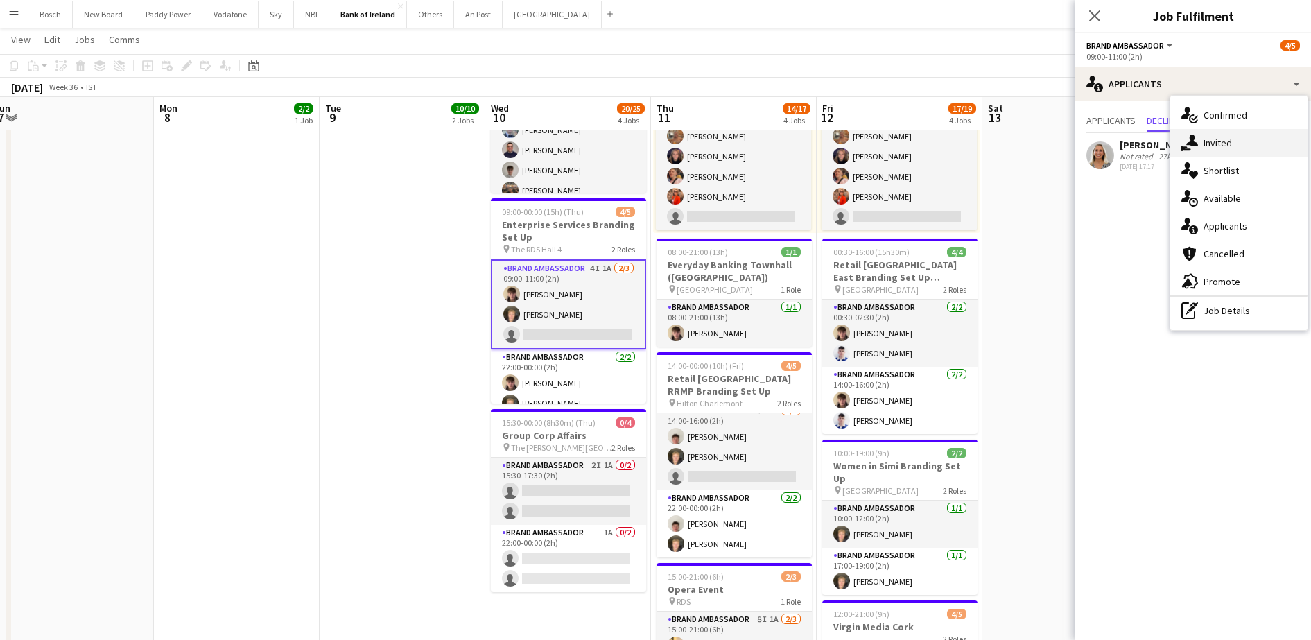
click at [1211, 147] on span "Invited" at bounding box center [1218, 143] width 28 height 12
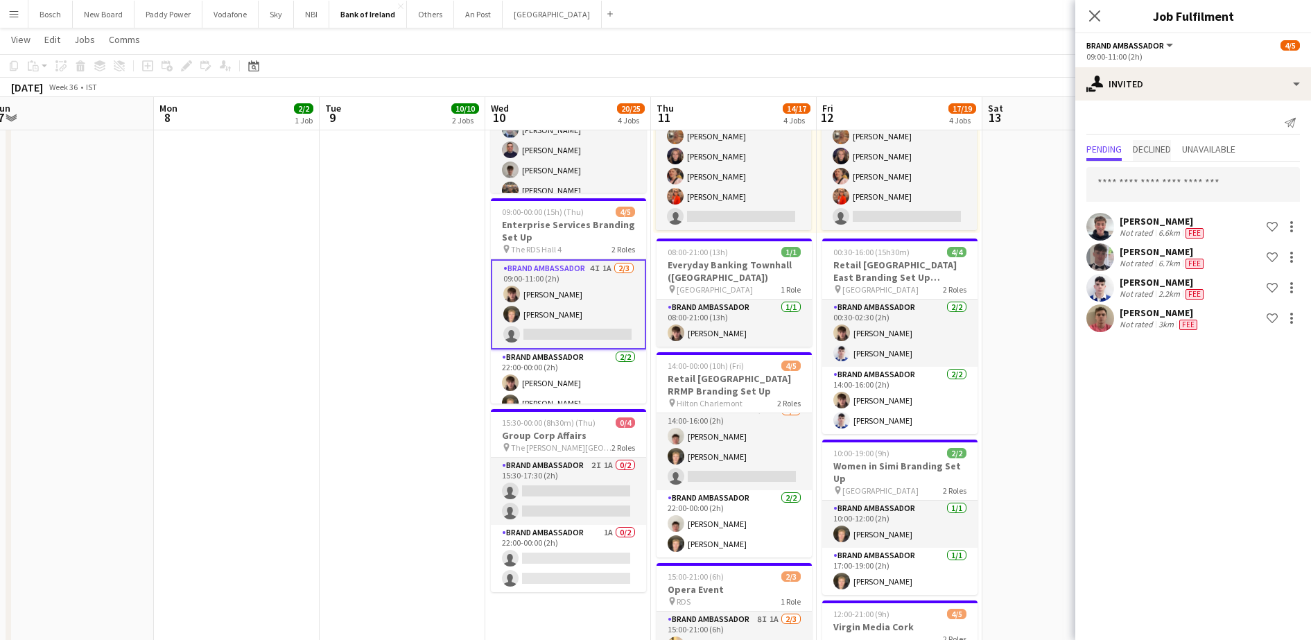
click at [1165, 148] on span "Declined" at bounding box center [1152, 149] width 38 height 10
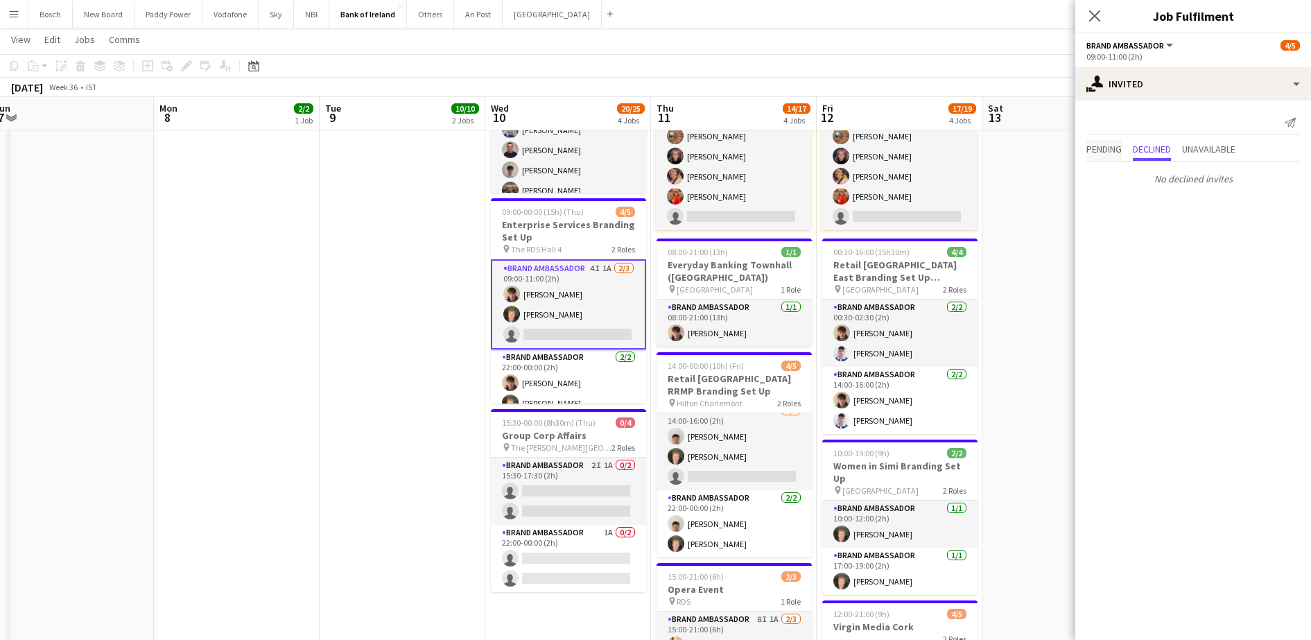
click at [1121, 148] on span "Pending" at bounding box center [1104, 149] width 35 height 10
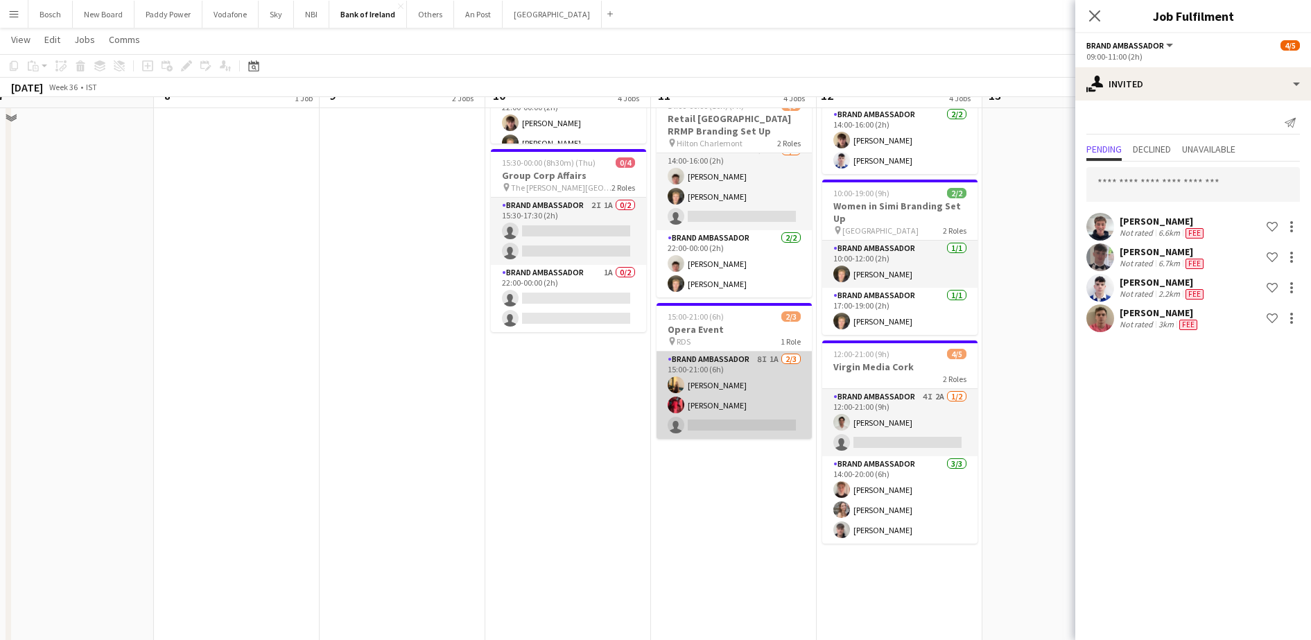
scroll to position [347, 0]
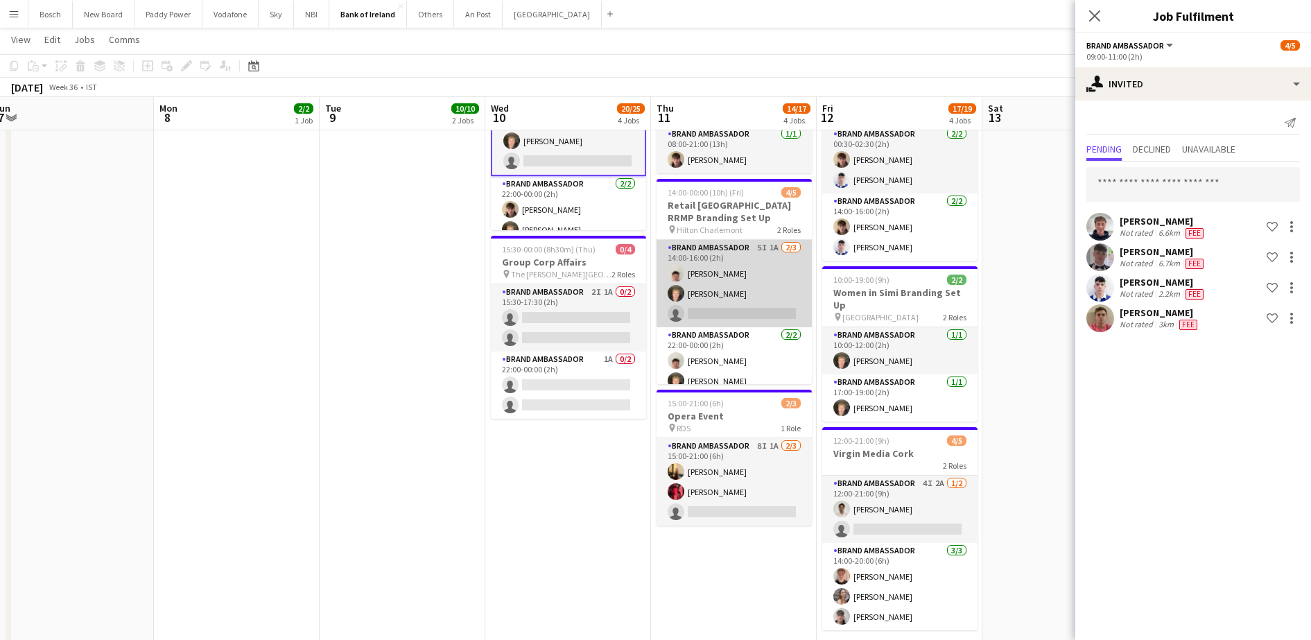
click at [711, 292] on app-card-role "Brand Ambassador 5I 1A [DATE] 14:00-16:00 (2h) [PERSON_NAME] [PERSON_NAME] sing…" at bounding box center [734, 283] width 155 height 87
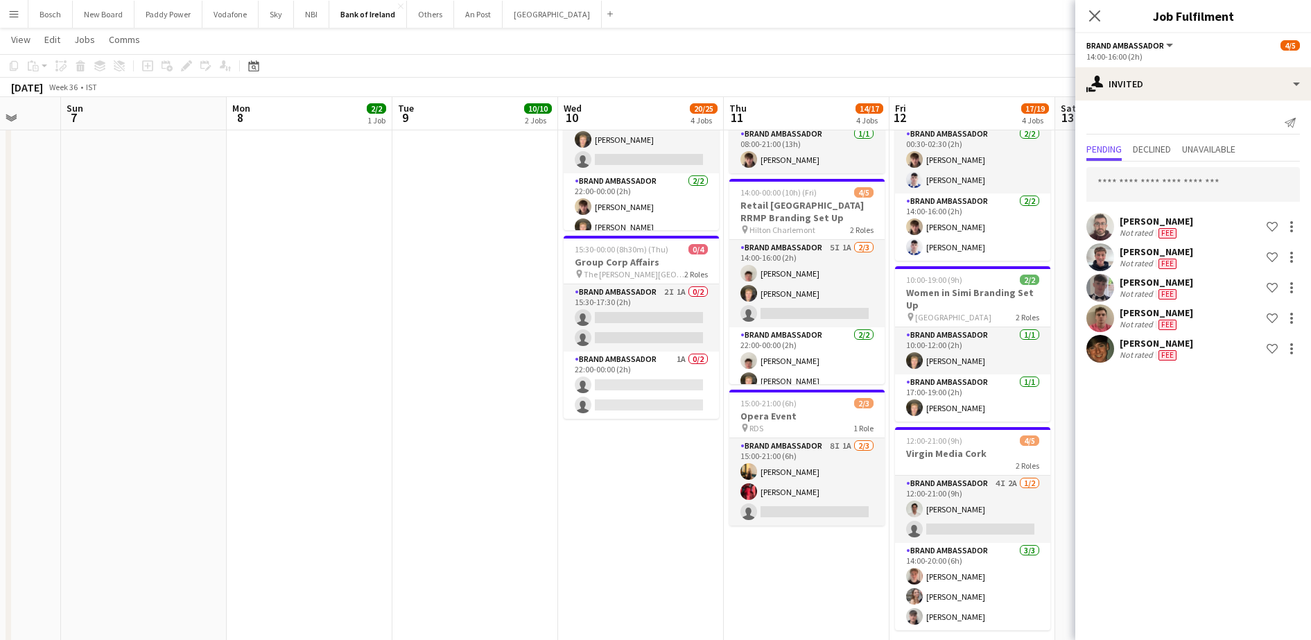
drag, startPoint x: 342, startPoint y: 485, endPoint x: 417, endPoint y: 480, distance: 75.1
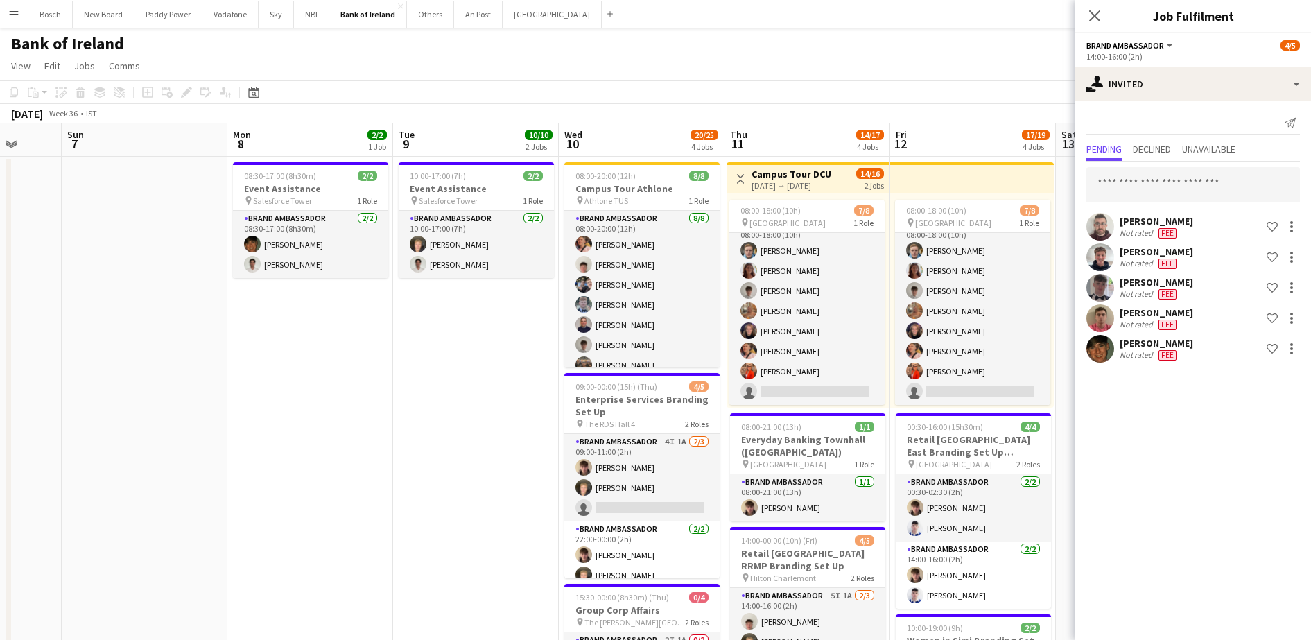
scroll to position [0, 517]
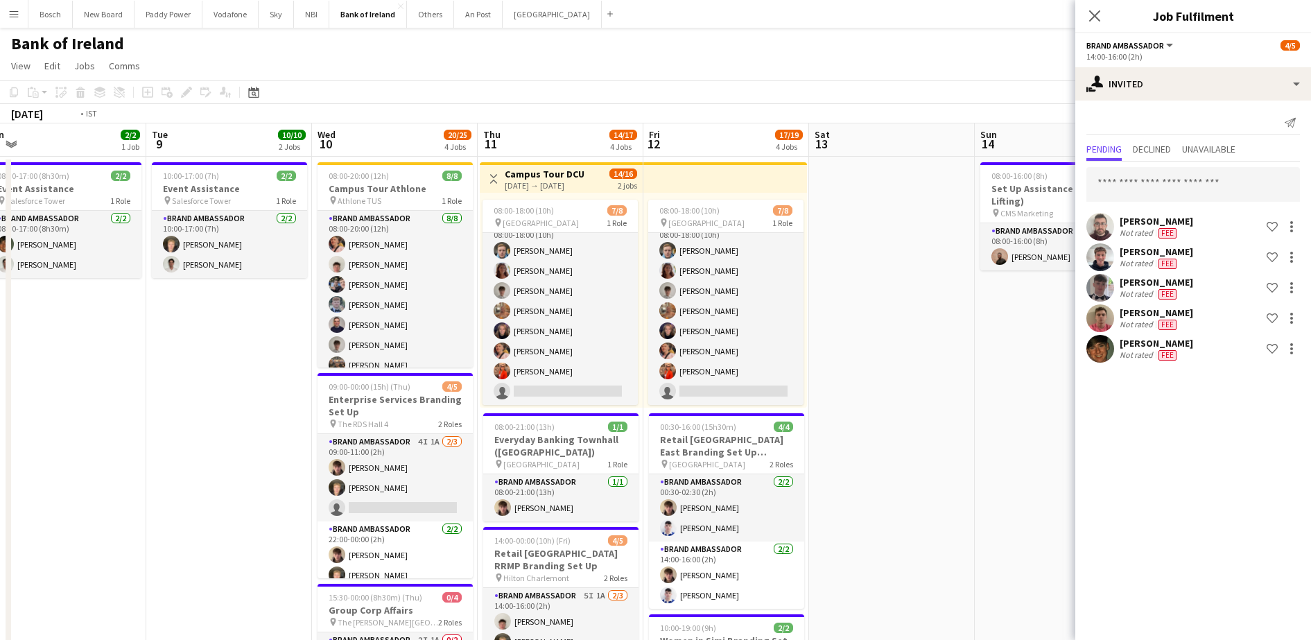
drag, startPoint x: 459, startPoint y: 477, endPoint x: 226, endPoint y: 440, distance: 235.9
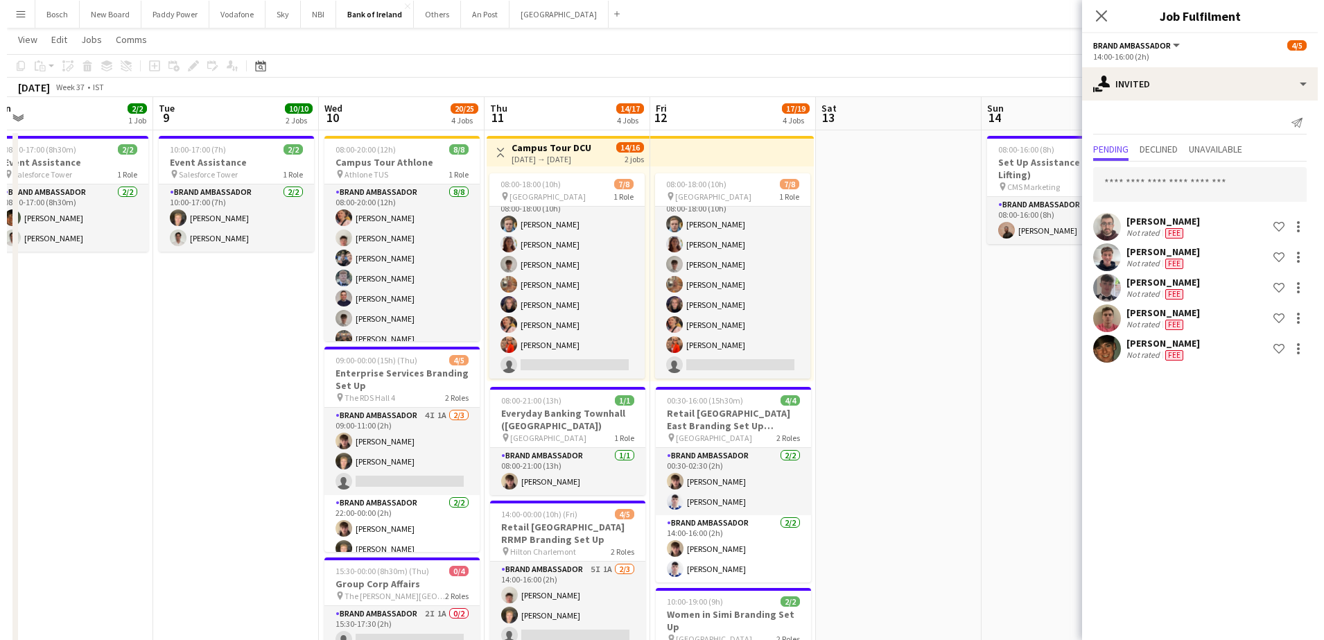
scroll to position [0, 0]
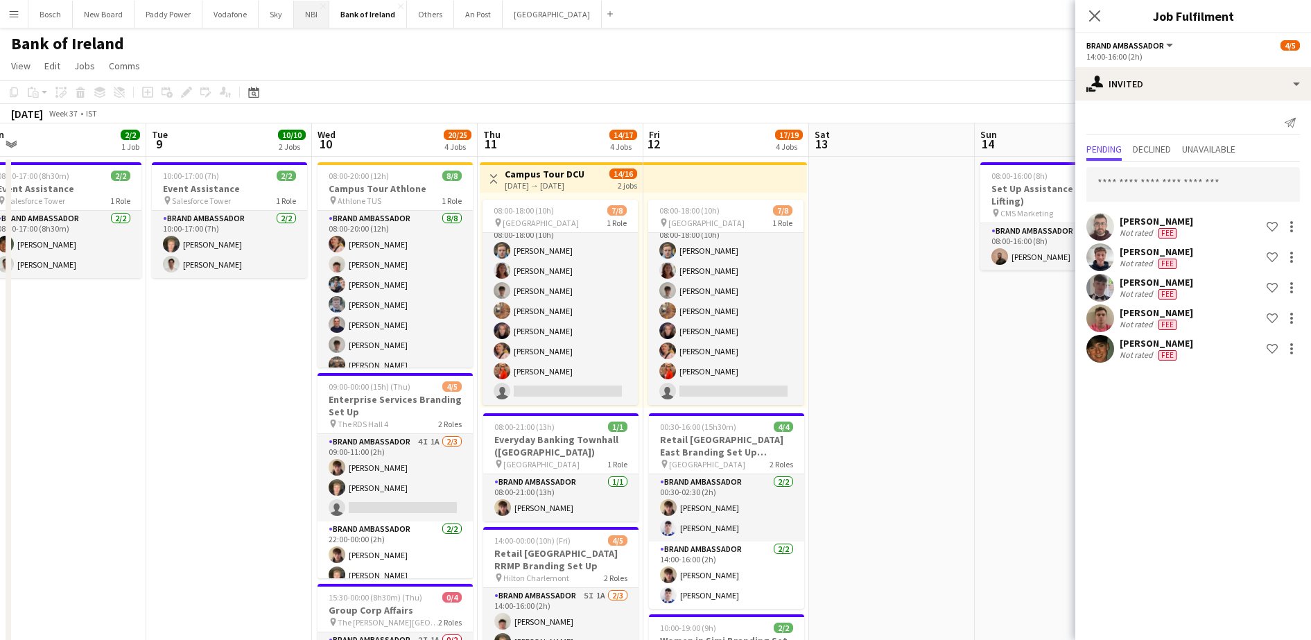
click at [313, 20] on button "NBI Close" at bounding box center [311, 14] width 35 height 27
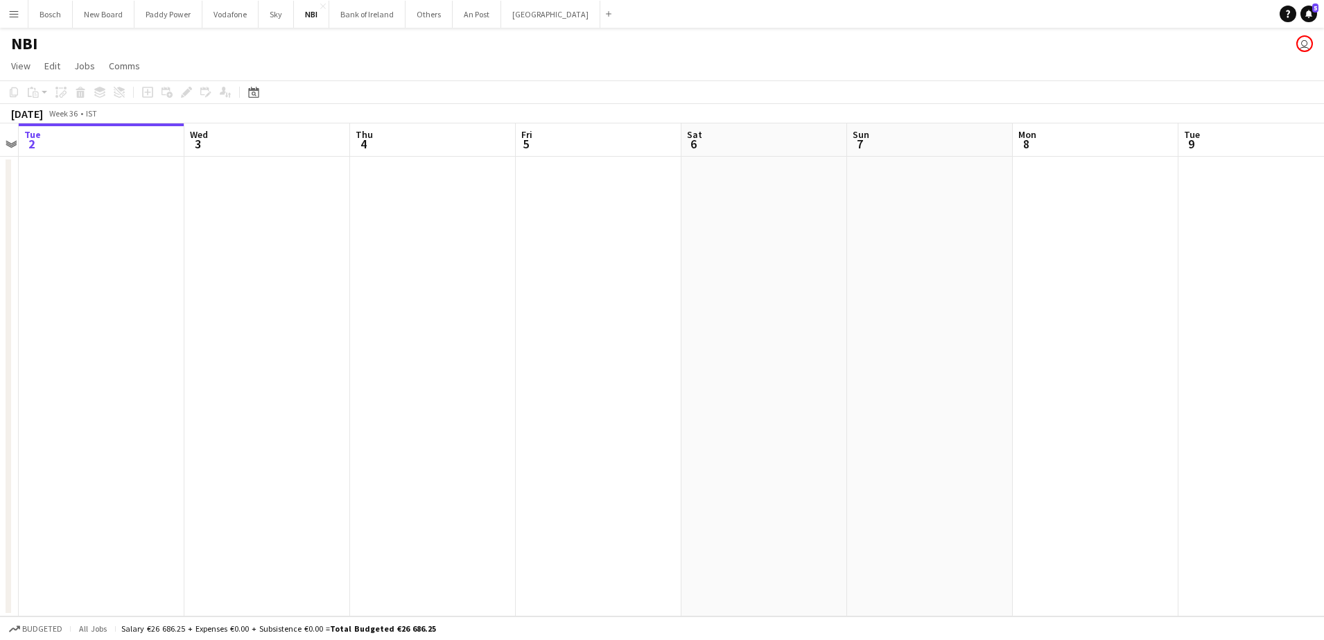
drag, startPoint x: 877, startPoint y: 218, endPoint x: 12, endPoint y: 202, distance: 865.5
click at [28, 206] on app-calendar-viewport "Sat 30 Sun 31 Mon 1 Tue 2 Wed 3 Thu 4 Fri 5 Sat 6 Sun 7 Mon 8 Tue 9 Wed 10 Thu …" at bounding box center [662, 369] width 1324 height 493
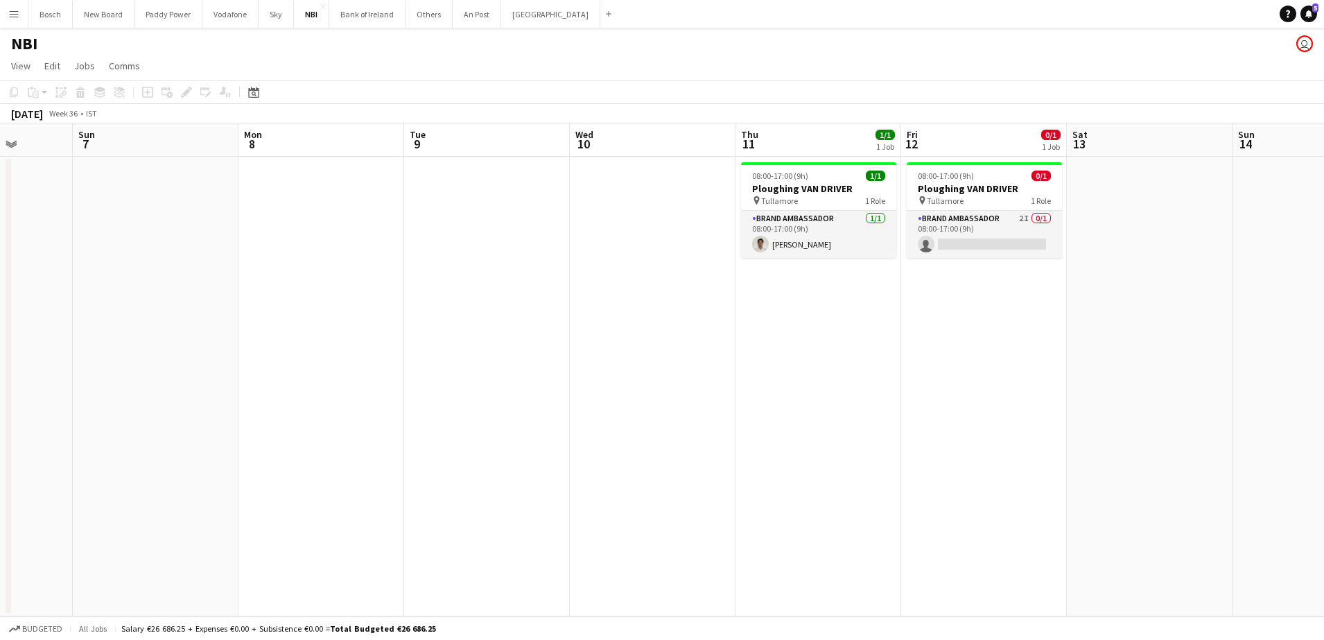
scroll to position [0, 429]
drag, startPoint x: 984, startPoint y: 312, endPoint x: 964, endPoint y: 312, distance: 20.1
click at [964, 312] on app-calendar-viewport "Thu 4 Fri 5 Sat 6 Sun 7 Mon 8 Tue 9 Wed 10 Thu 11 1/1 1 Job Fri 12 0/1 1 Job Sa…" at bounding box center [662, 369] width 1324 height 493
click at [363, 20] on button "Bank of Ireland Close" at bounding box center [367, 14] width 76 height 27
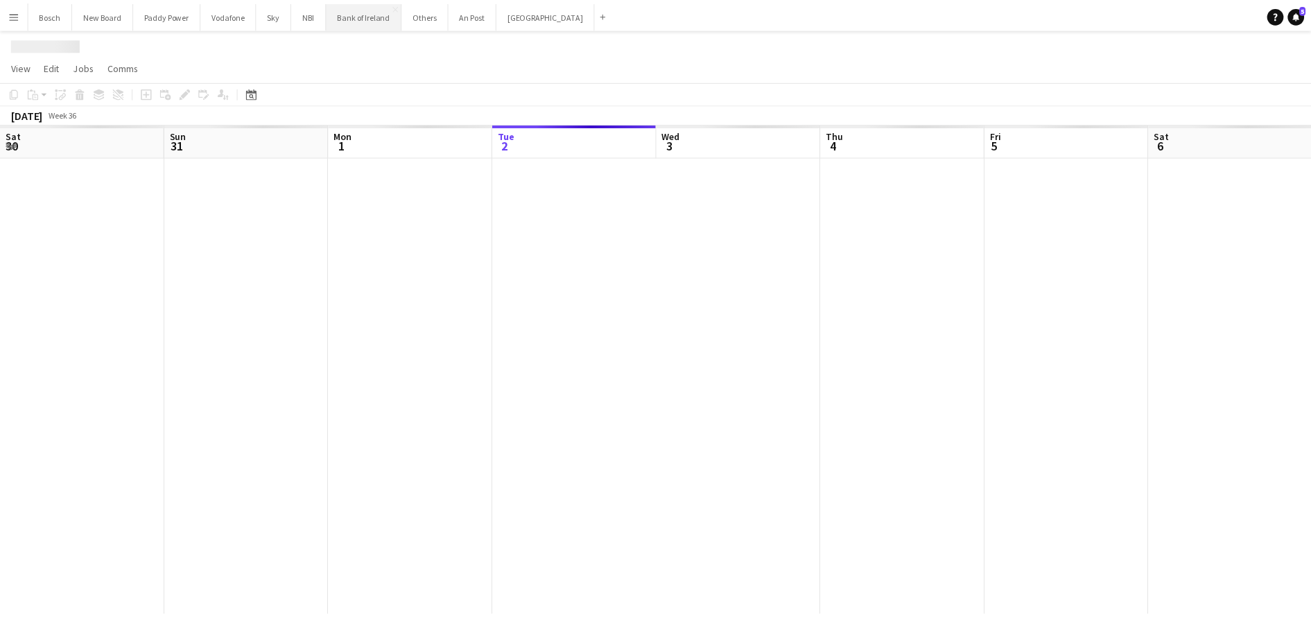
scroll to position [0, 331]
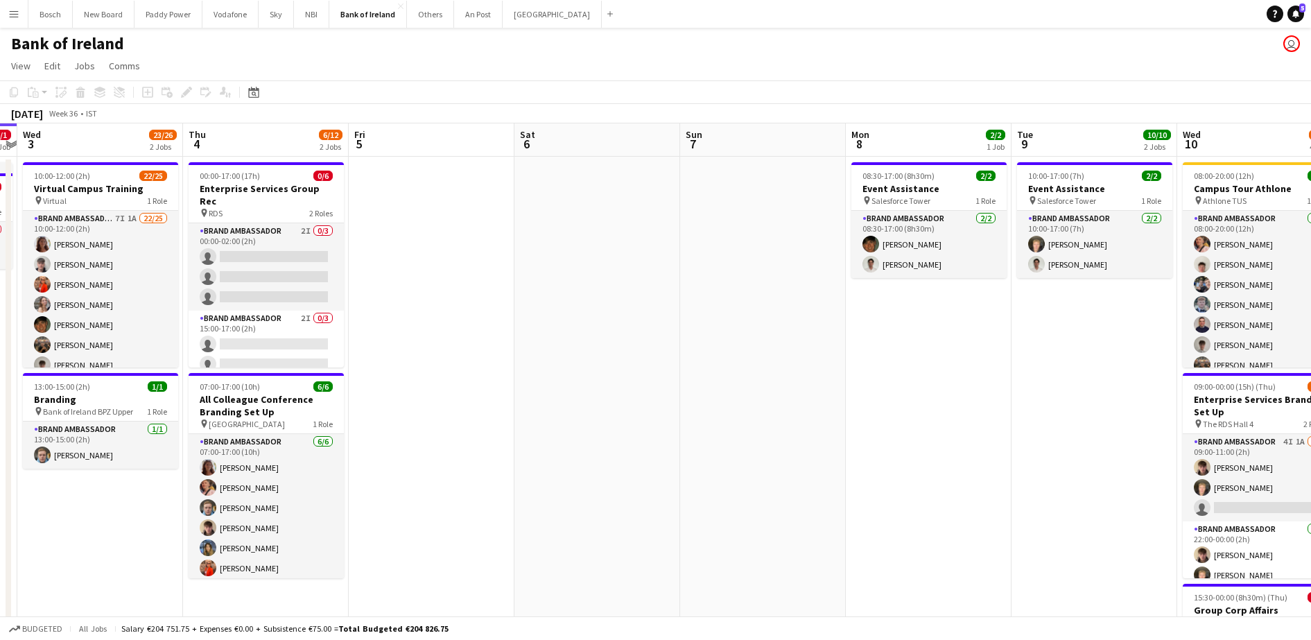
drag, startPoint x: 995, startPoint y: 327, endPoint x: 454, endPoint y: 311, distance: 541.1
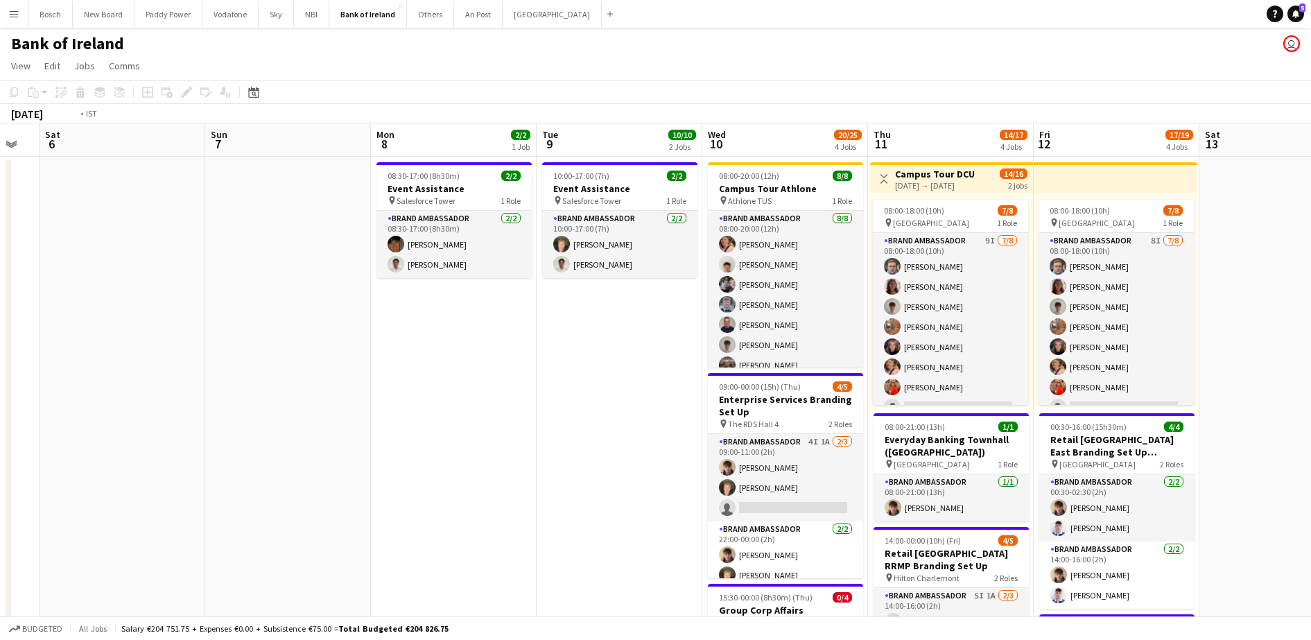
scroll to position [0, 472]
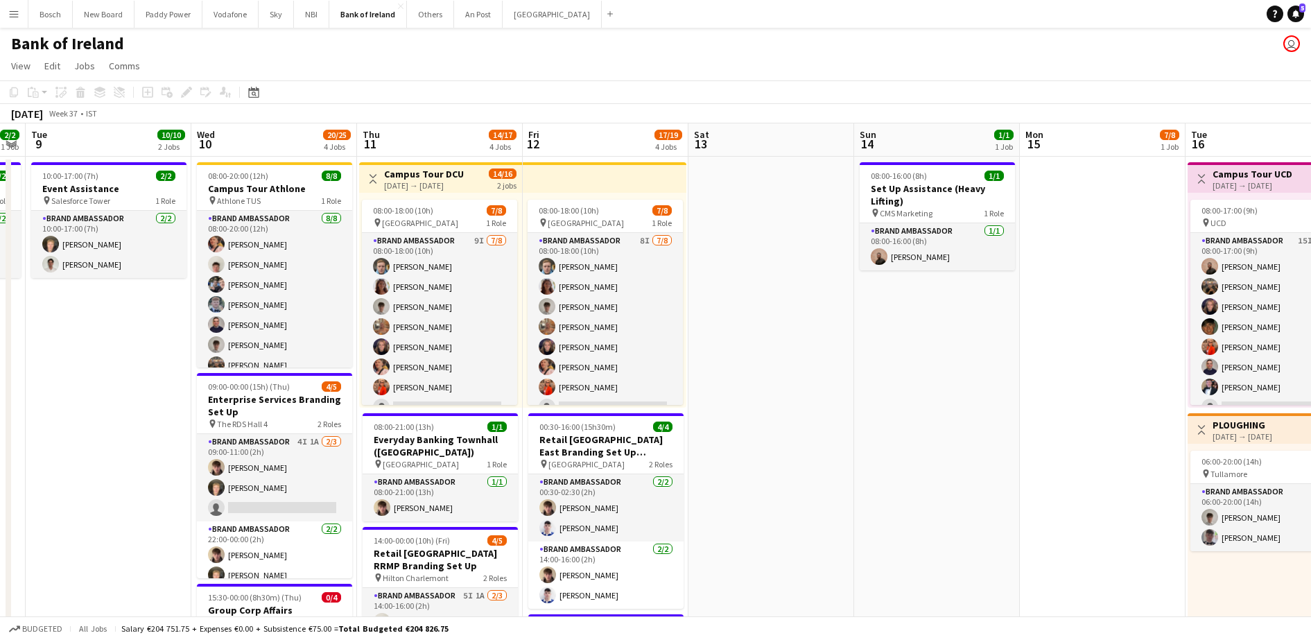
drag, startPoint x: 885, startPoint y: 336, endPoint x: 467, endPoint y: 331, distance: 418.8
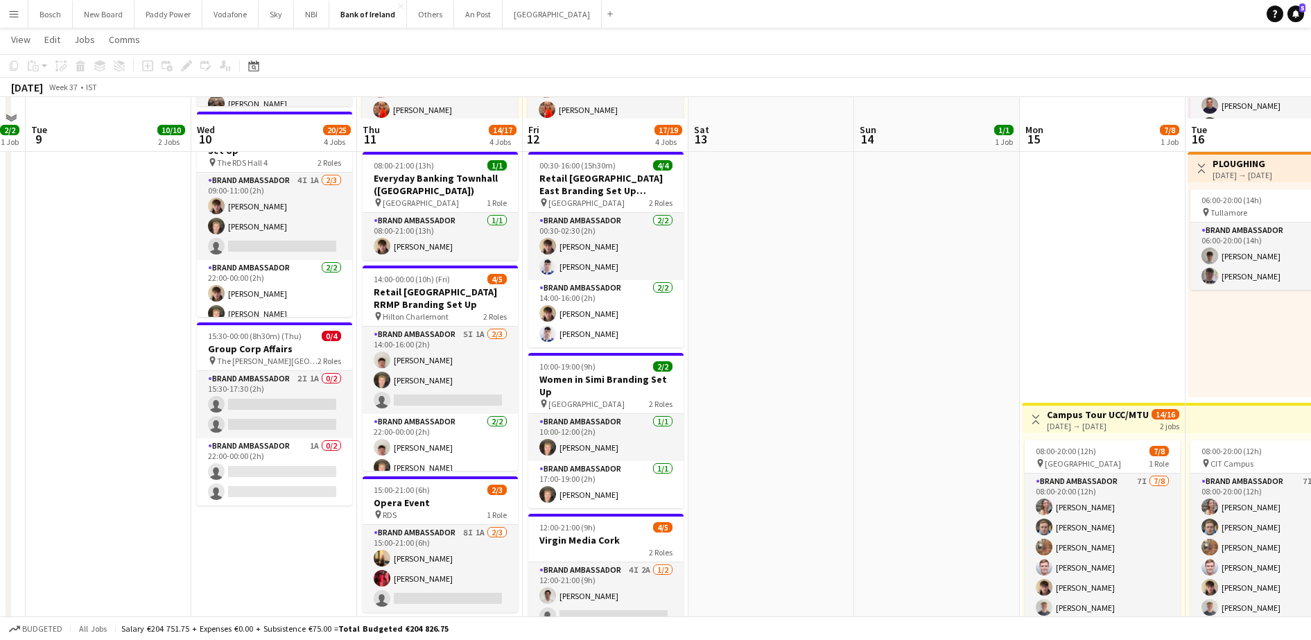
scroll to position [347, 0]
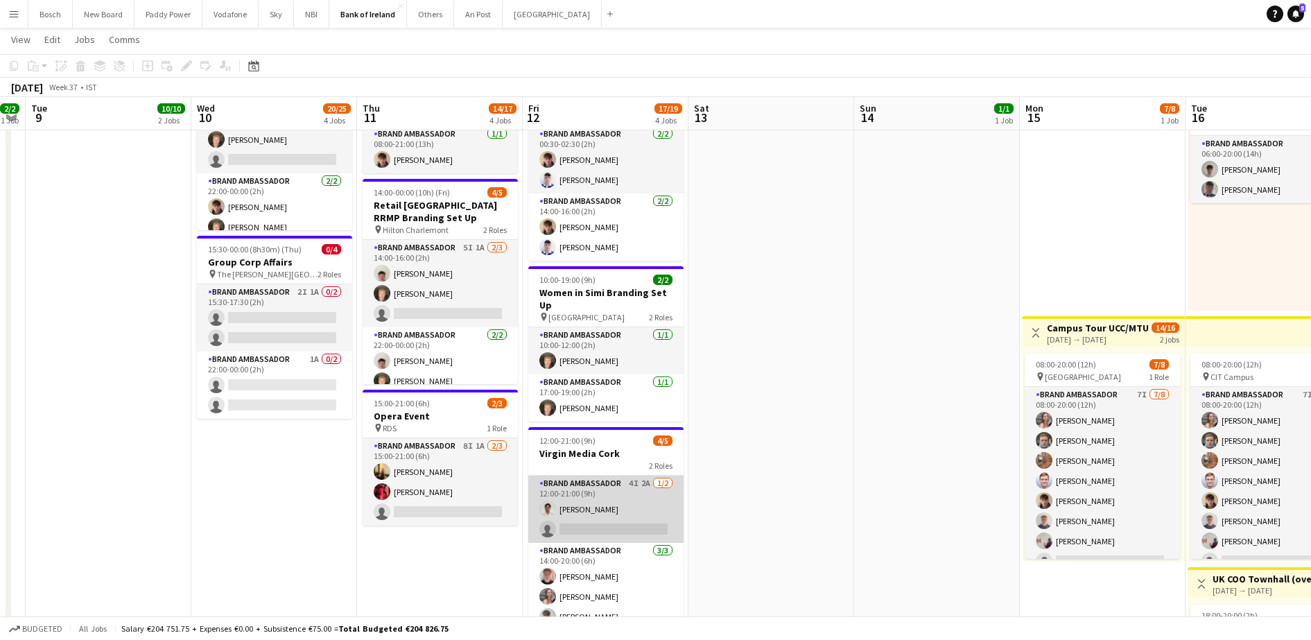
click at [617, 498] on app-card-role "Brand Ambassador 4I 2A [DATE] 12:00-21:00 (9h) [PERSON_NAME] single-neutral-act…" at bounding box center [605, 509] width 155 height 67
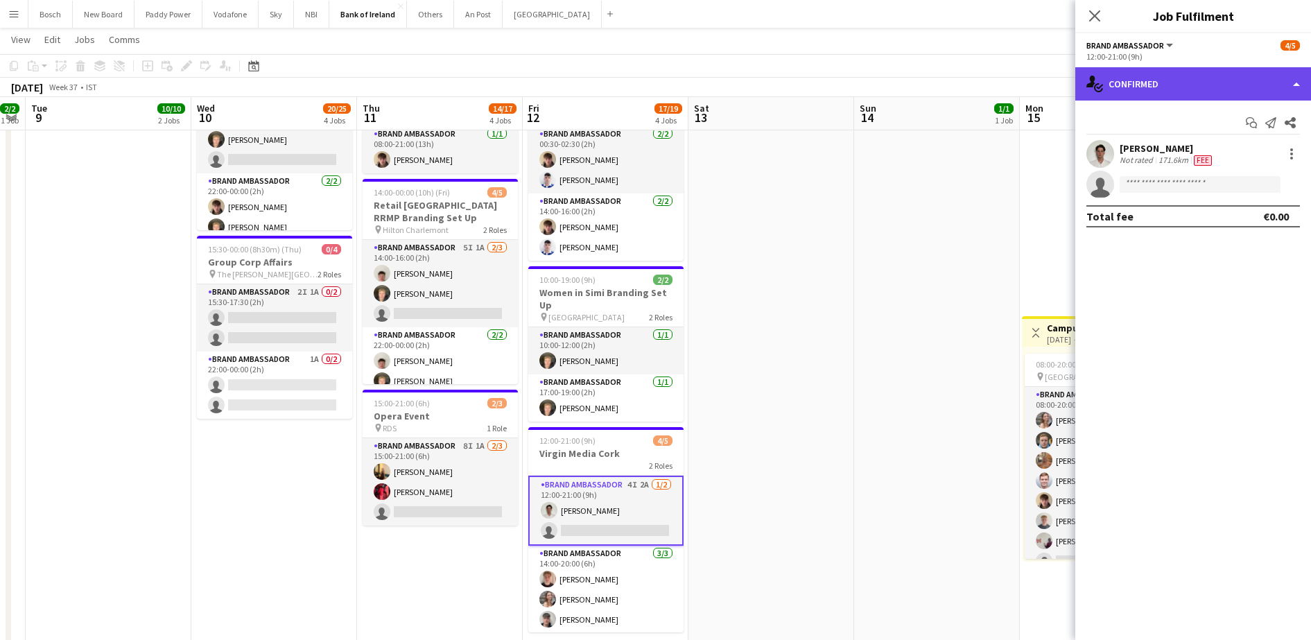
click at [1229, 73] on div "single-neutral-actions-check-2 Confirmed" at bounding box center [1193, 83] width 236 height 33
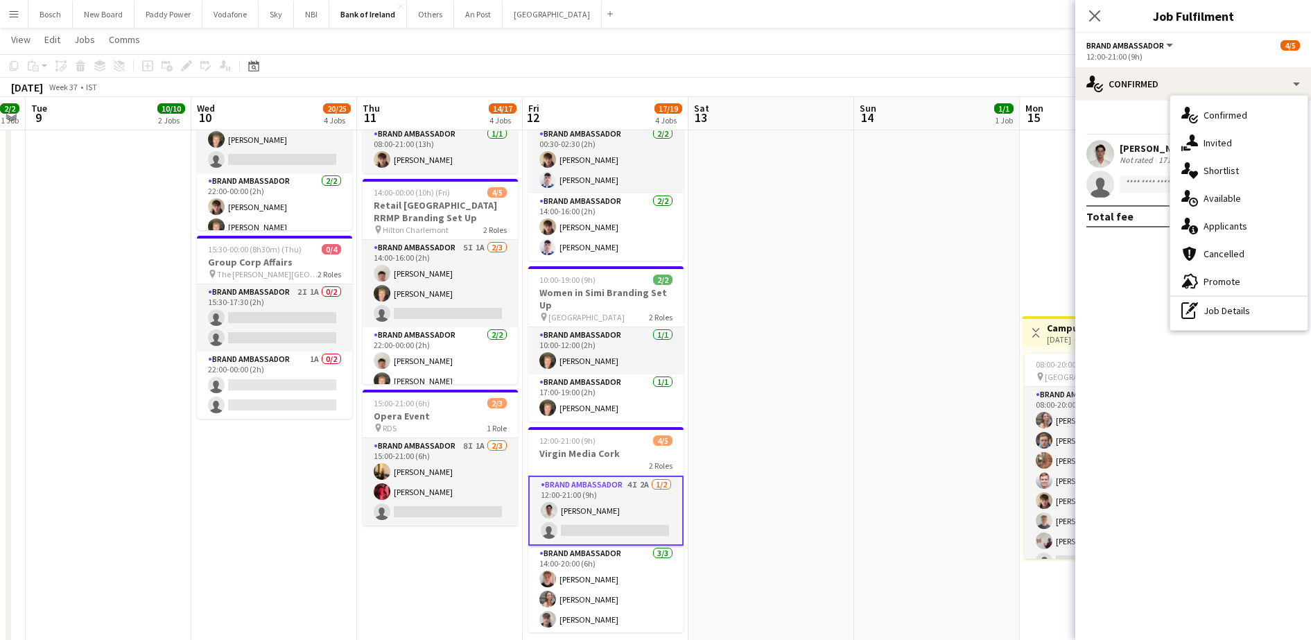
click at [1263, 228] on div "single-neutral-actions-information Applicants" at bounding box center [1238, 226] width 137 height 28
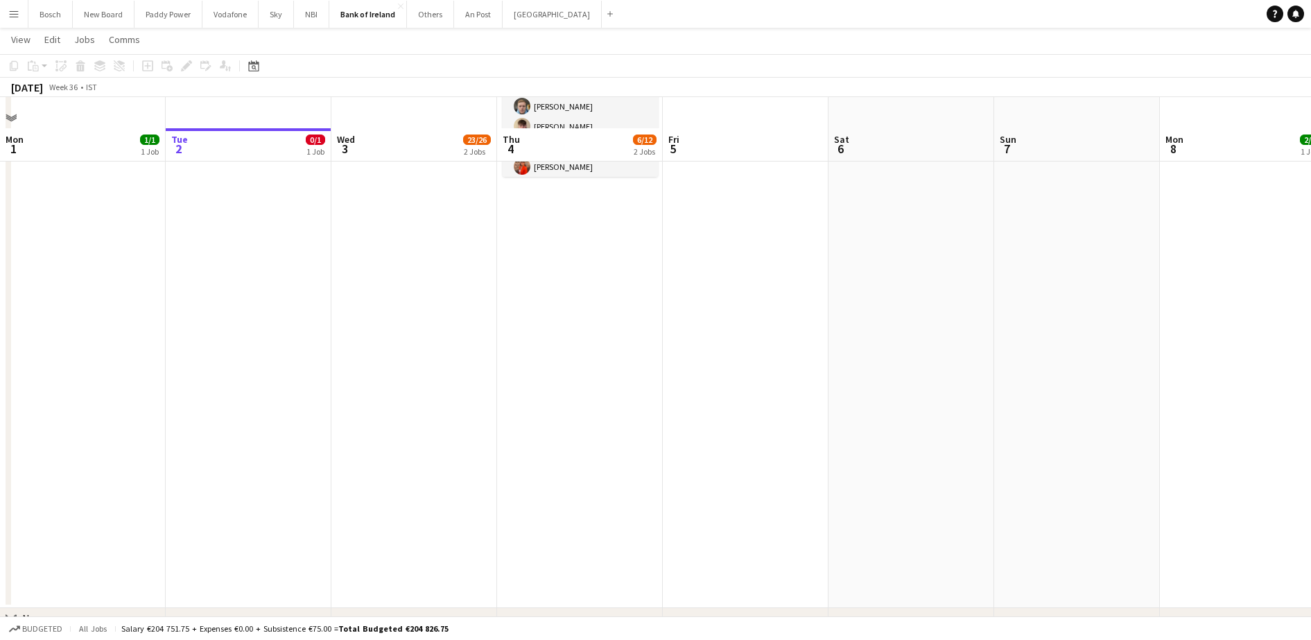
scroll to position [433, 0]
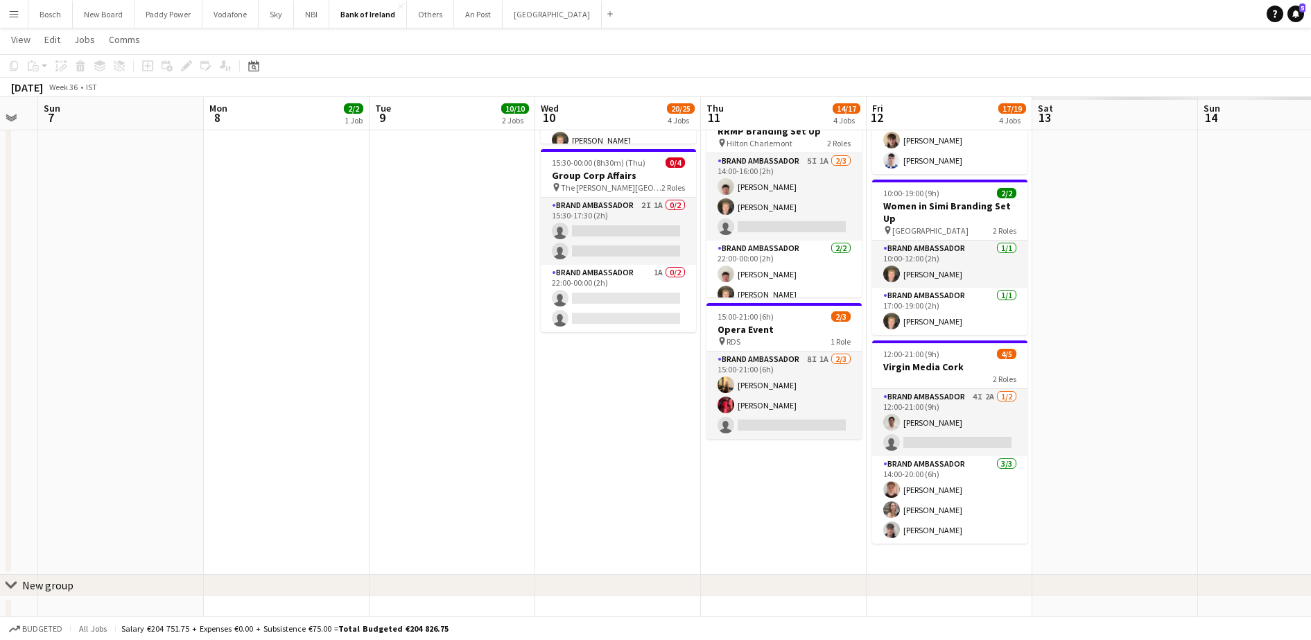
drag, startPoint x: 954, startPoint y: 313, endPoint x: 0, endPoint y: 335, distance: 954.4
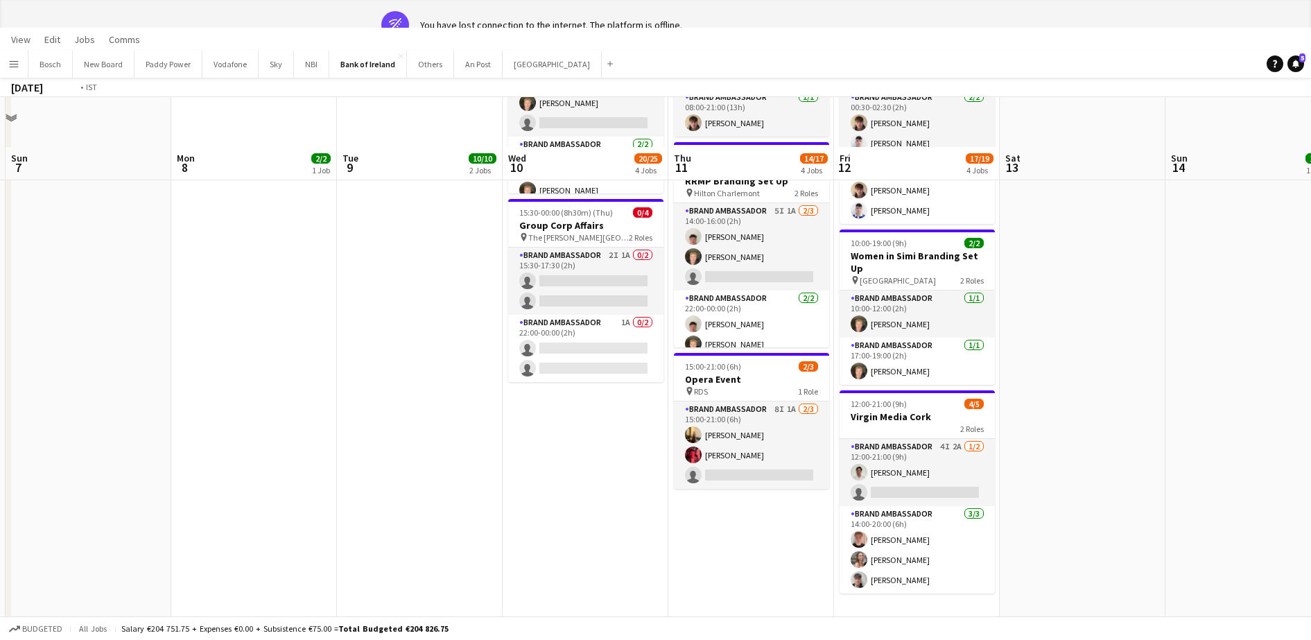
scroll to position [0, 397]
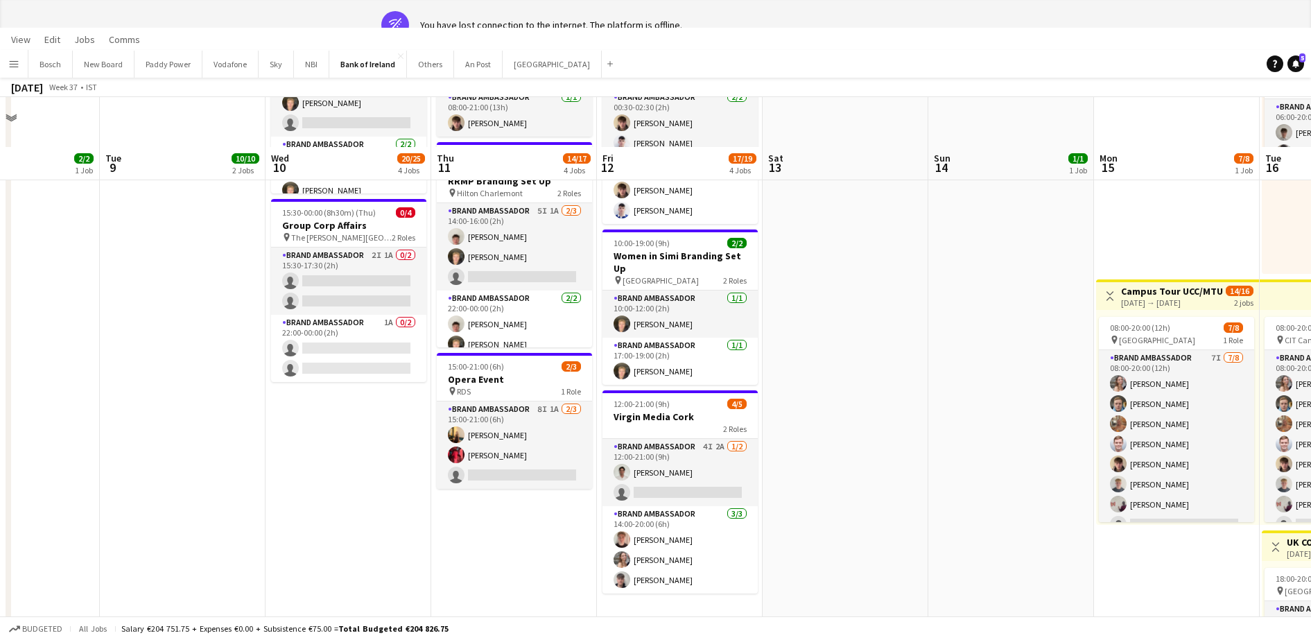
drag, startPoint x: 1011, startPoint y: 388, endPoint x: 851, endPoint y: 392, distance: 160.2
click at [642, 483] on app-card-role "Brand Ambassador 4I 2A [DATE] 12:00-21:00 (9h) [PERSON_NAME] single-neutral-act…" at bounding box center [680, 472] width 155 height 67
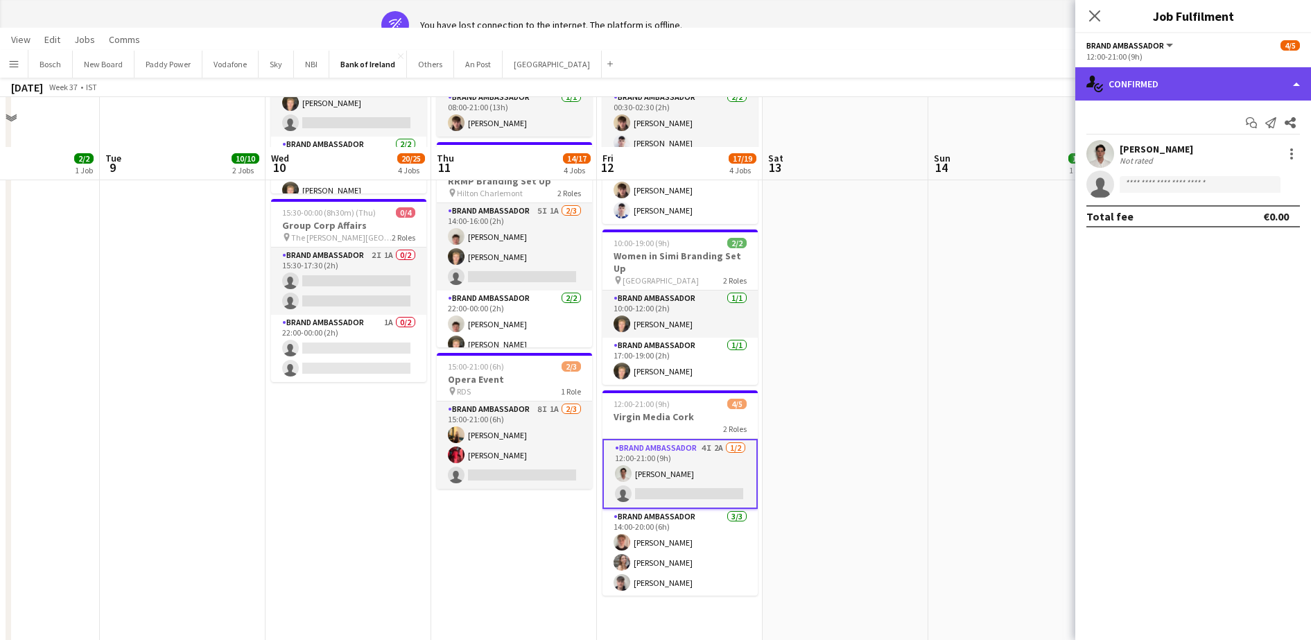
click at [1146, 79] on div "single-neutral-actions-check-2 Confirmed" at bounding box center [1193, 83] width 236 height 33
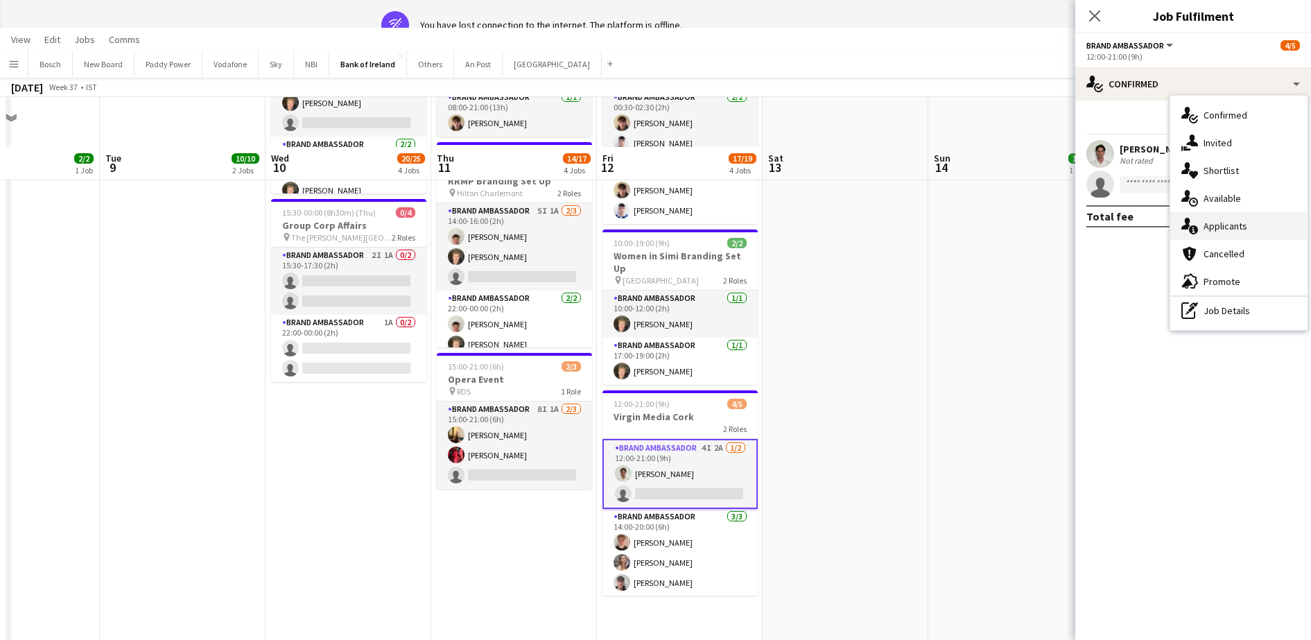
click at [1247, 227] on div "single-neutral-actions-information Applicants" at bounding box center [1238, 226] width 137 height 28
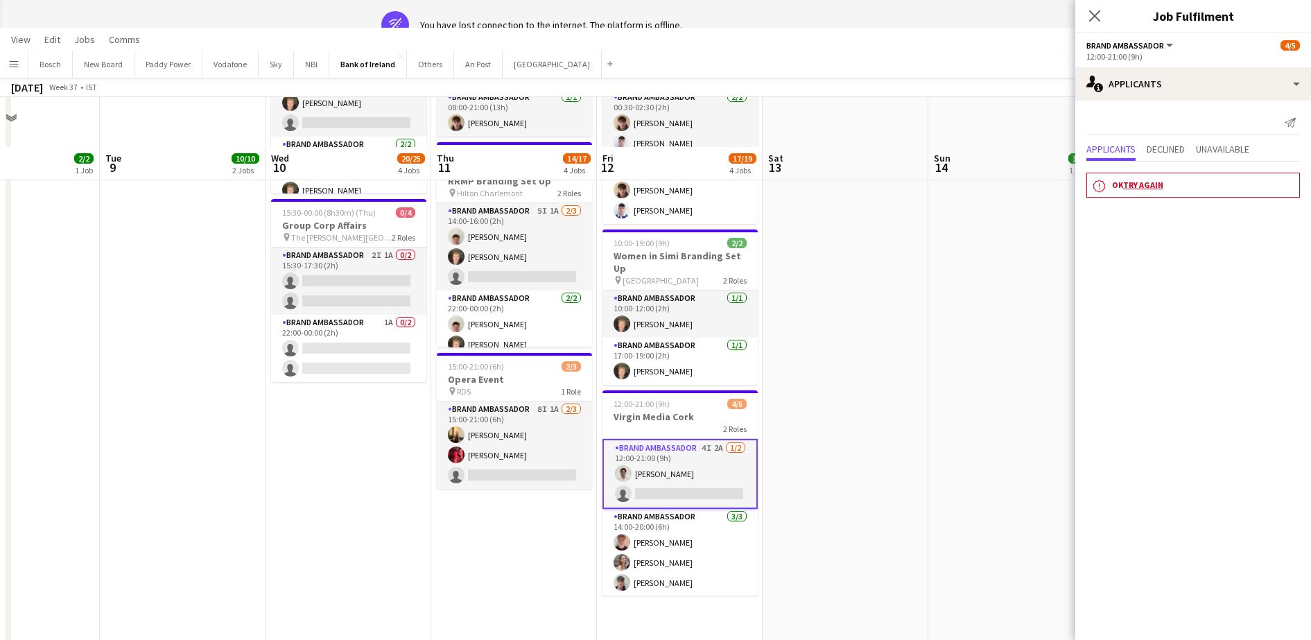
click at [1141, 184] on link "Try again" at bounding box center [1143, 185] width 40 height 10
click at [1143, 181] on link "Try again" at bounding box center [1143, 185] width 40 height 10
